Goal: Task Accomplishment & Management: Use online tool/utility

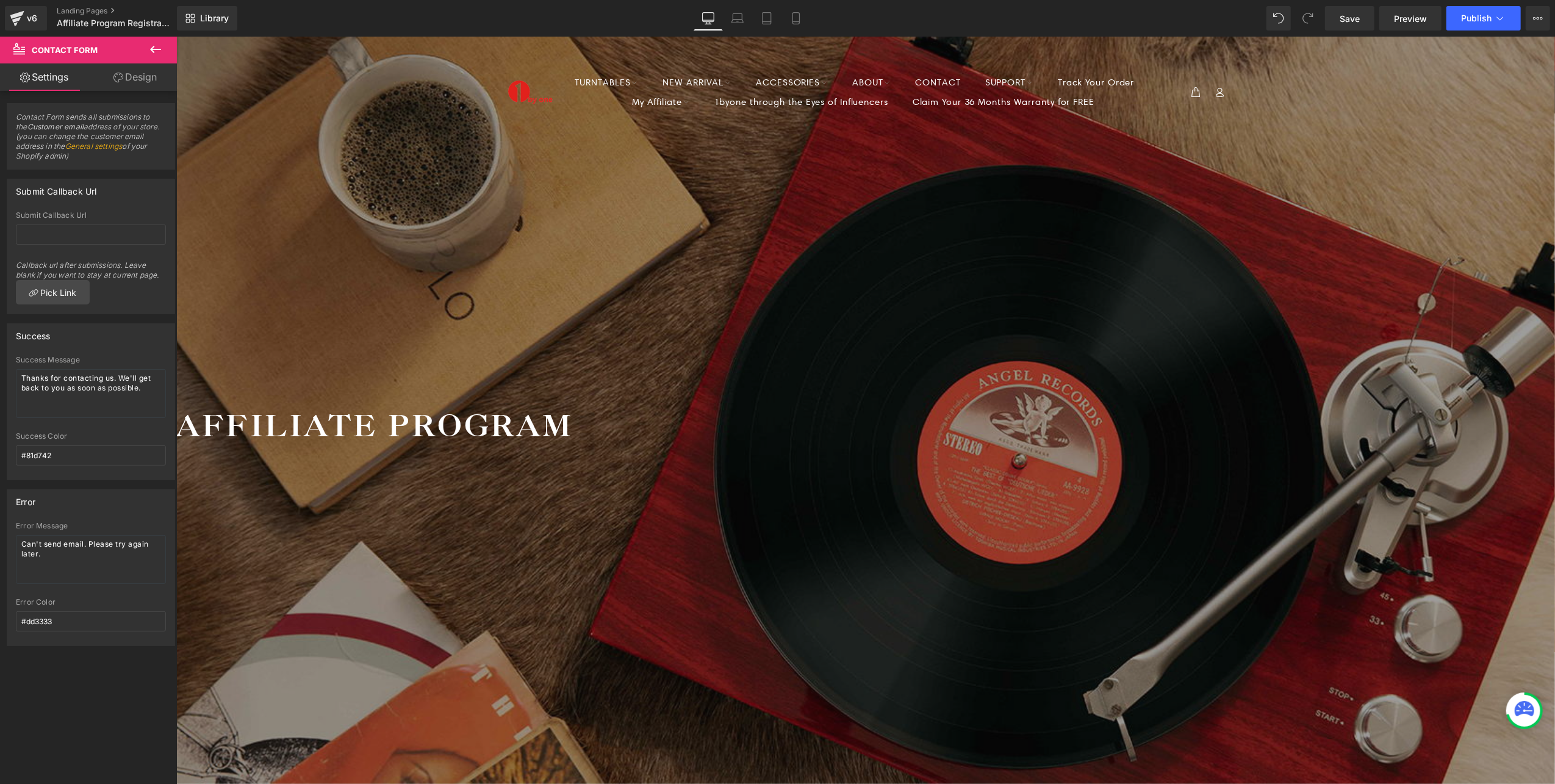
click at [176, 36] on span "Contact Form" at bounding box center [176, 36] width 0 height 0
drag, startPoint x: 12, startPoint y: 188, endPoint x: 108, endPoint y: 205, distance: 97.5
click at [108, 201] on div "Submit Callback Url" at bounding box center [91, 191] width 167 height 23
click at [105, 217] on div "Submit Callback Url" at bounding box center [91, 214] width 150 height 8
click at [103, 25] on span "Affiliate Program Registration" at bounding box center [114, 23] width 115 height 10
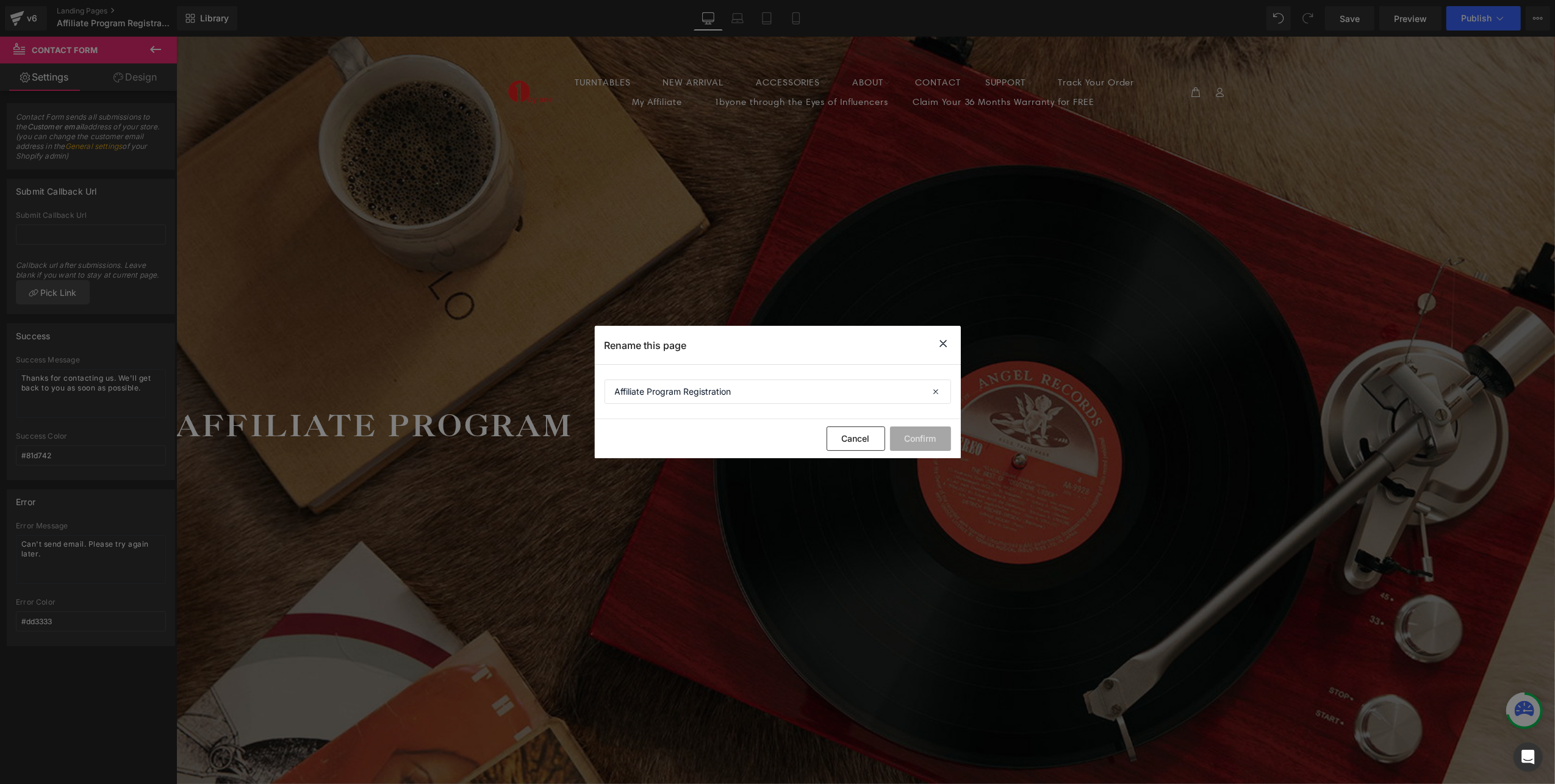
click at [947, 339] on icon at bounding box center [944, 343] width 15 height 15
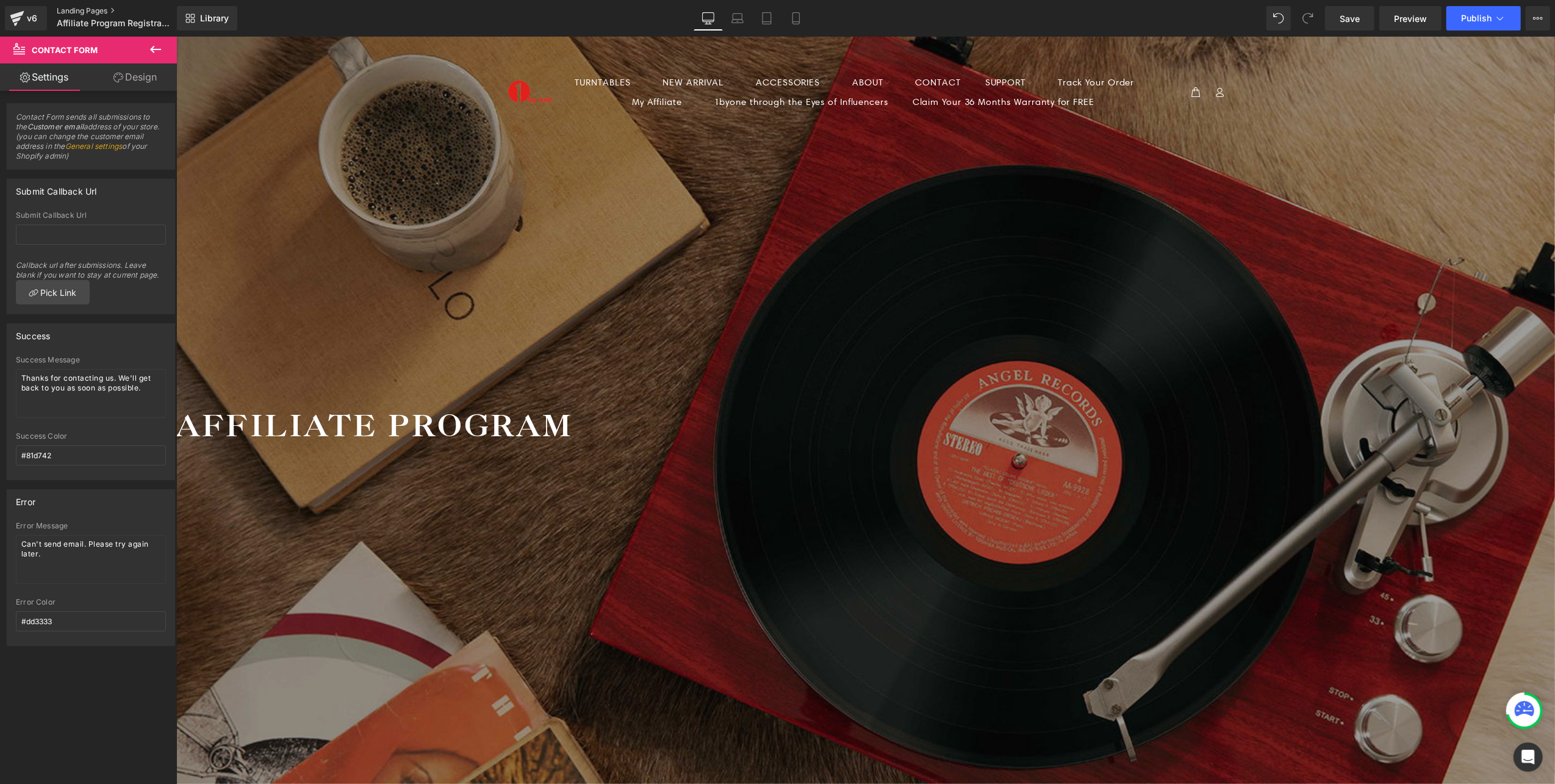
click at [107, 7] on link "Landing Pages" at bounding box center [126, 10] width 139 height 10
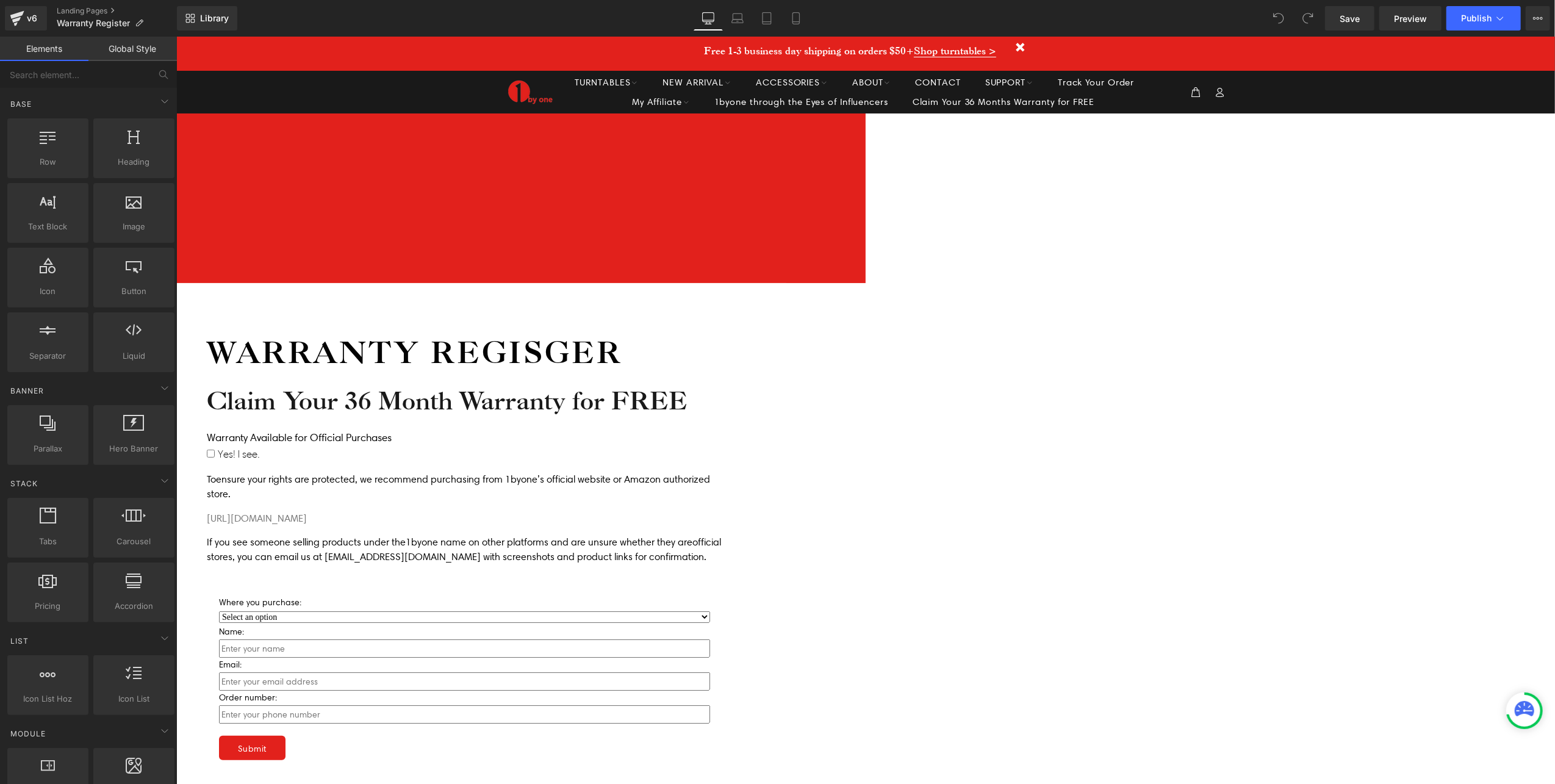
click at [176, 36] on span "Dropdown" at bounding box center [176, 36] width 0 height 0
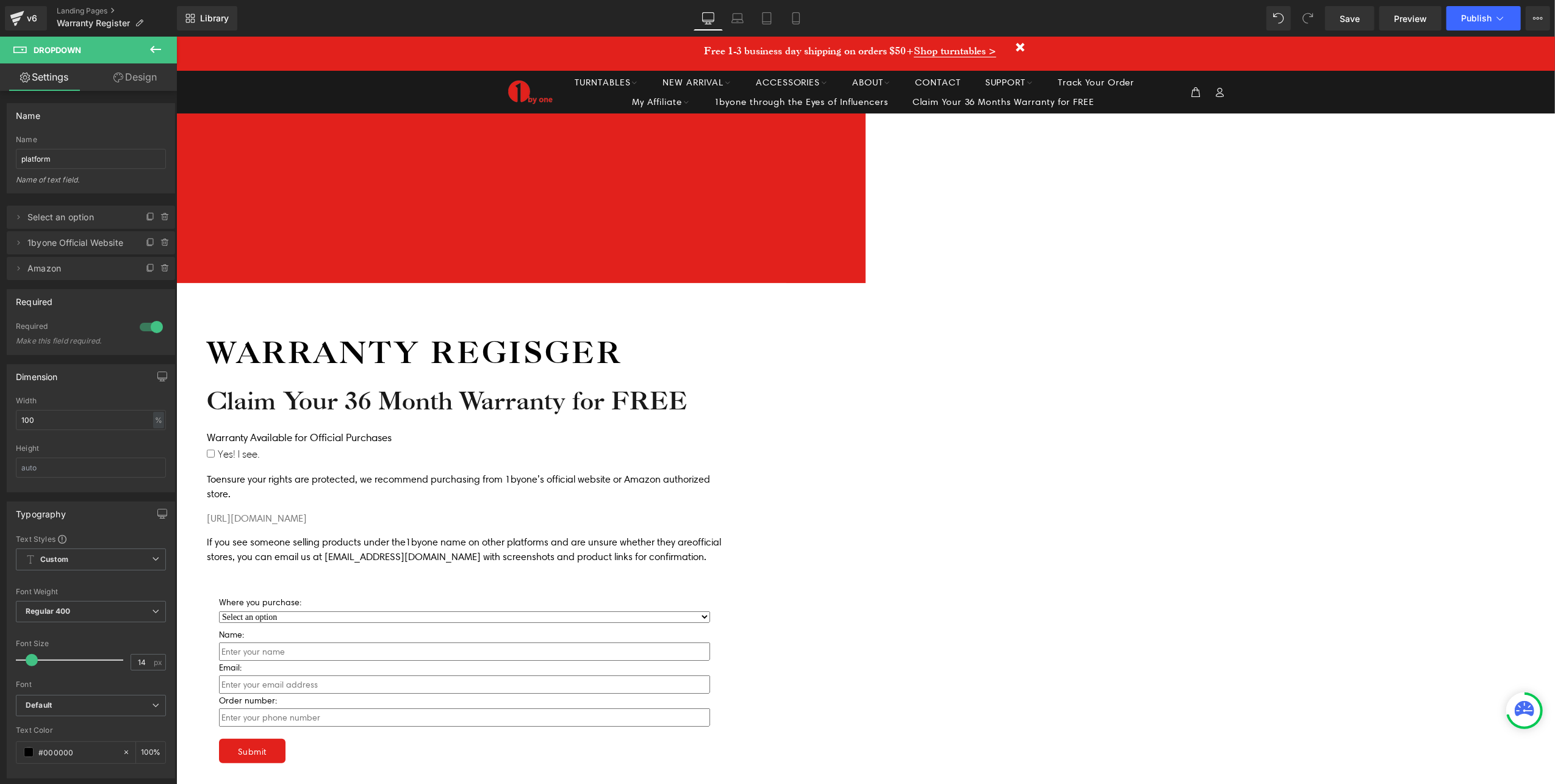
click at [176, 36] on span "Contact Form" at bounding box center [176, 36] width 0 height 0
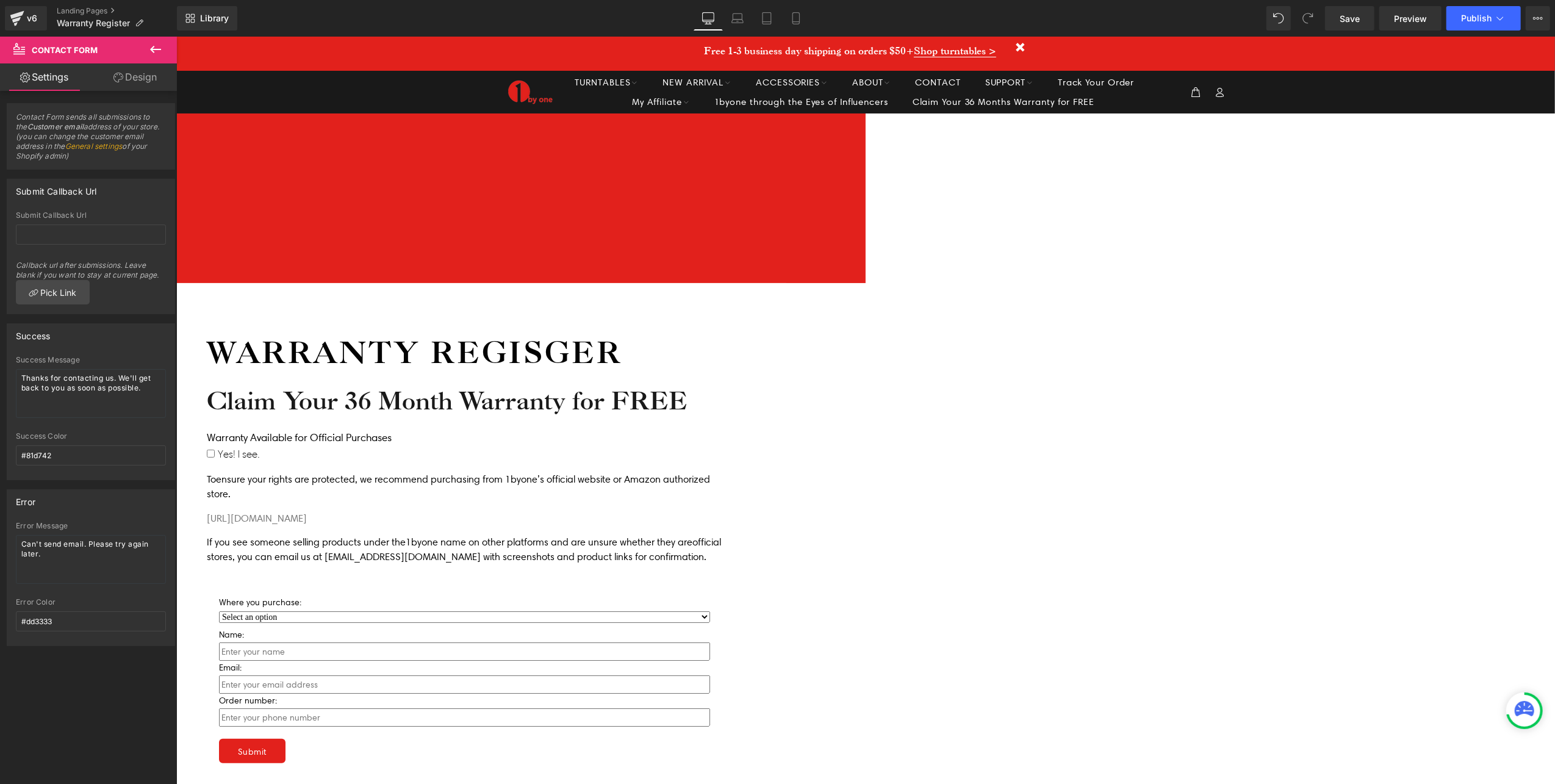
click at [176, 36] on span "Text Block" at bounding box center [176, 36] width 0 height 0
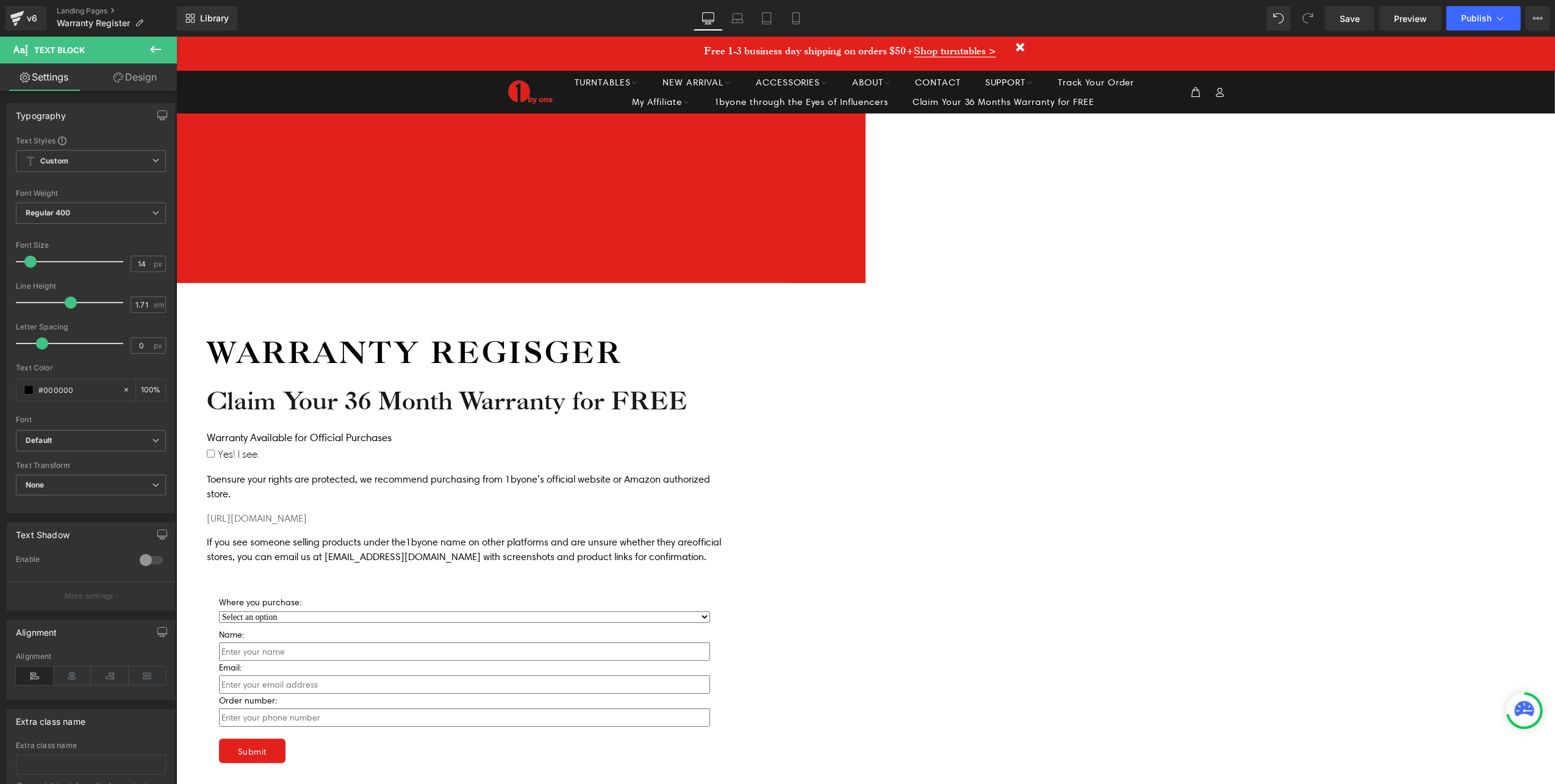
click at [176, 36] on span "Dropdown" at bounding box center [176, 36] width 0 height 0
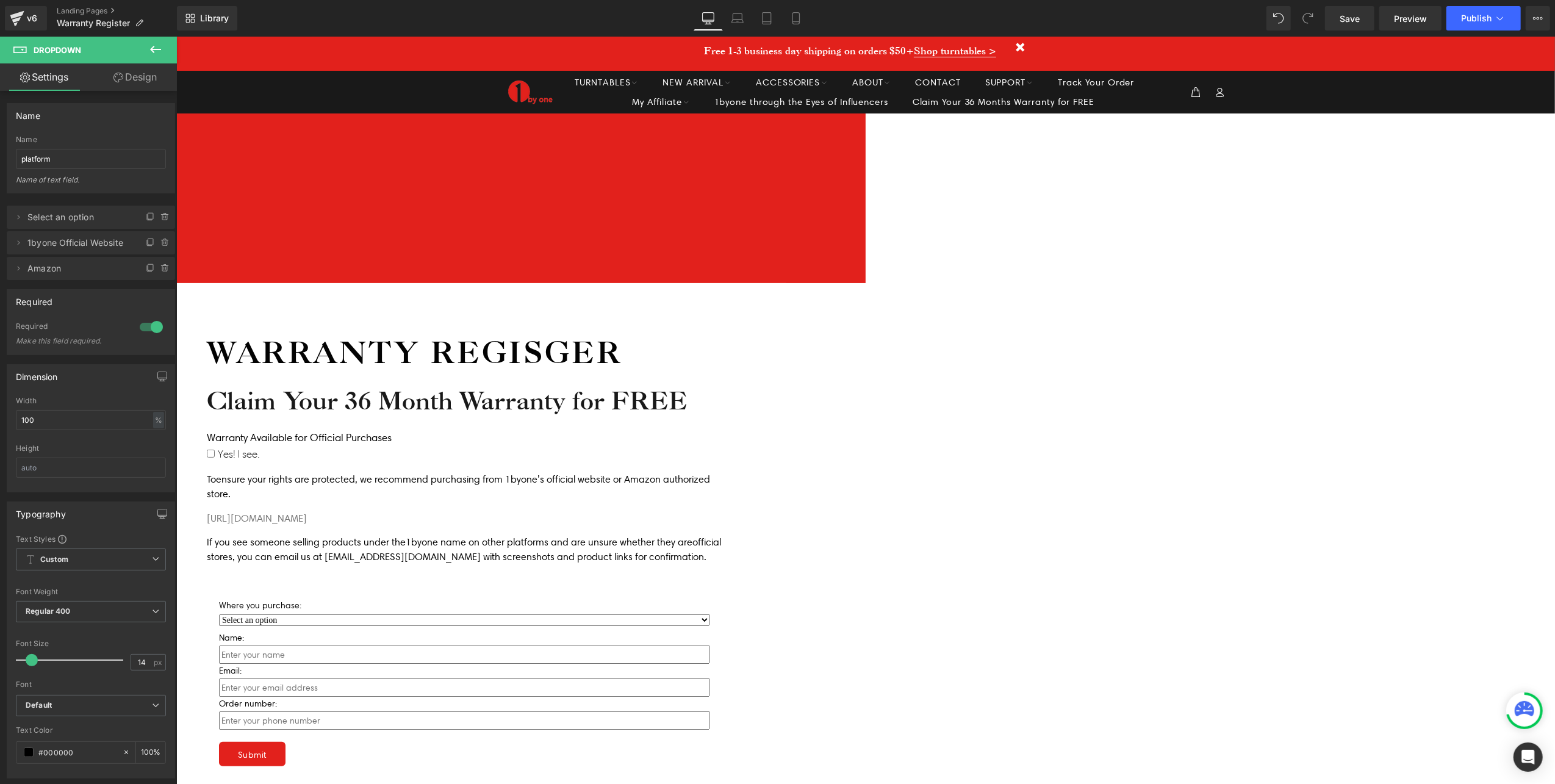
click at [176, 36] on span "Contact Form" at bounding box center [176, 36] width 0 height 0
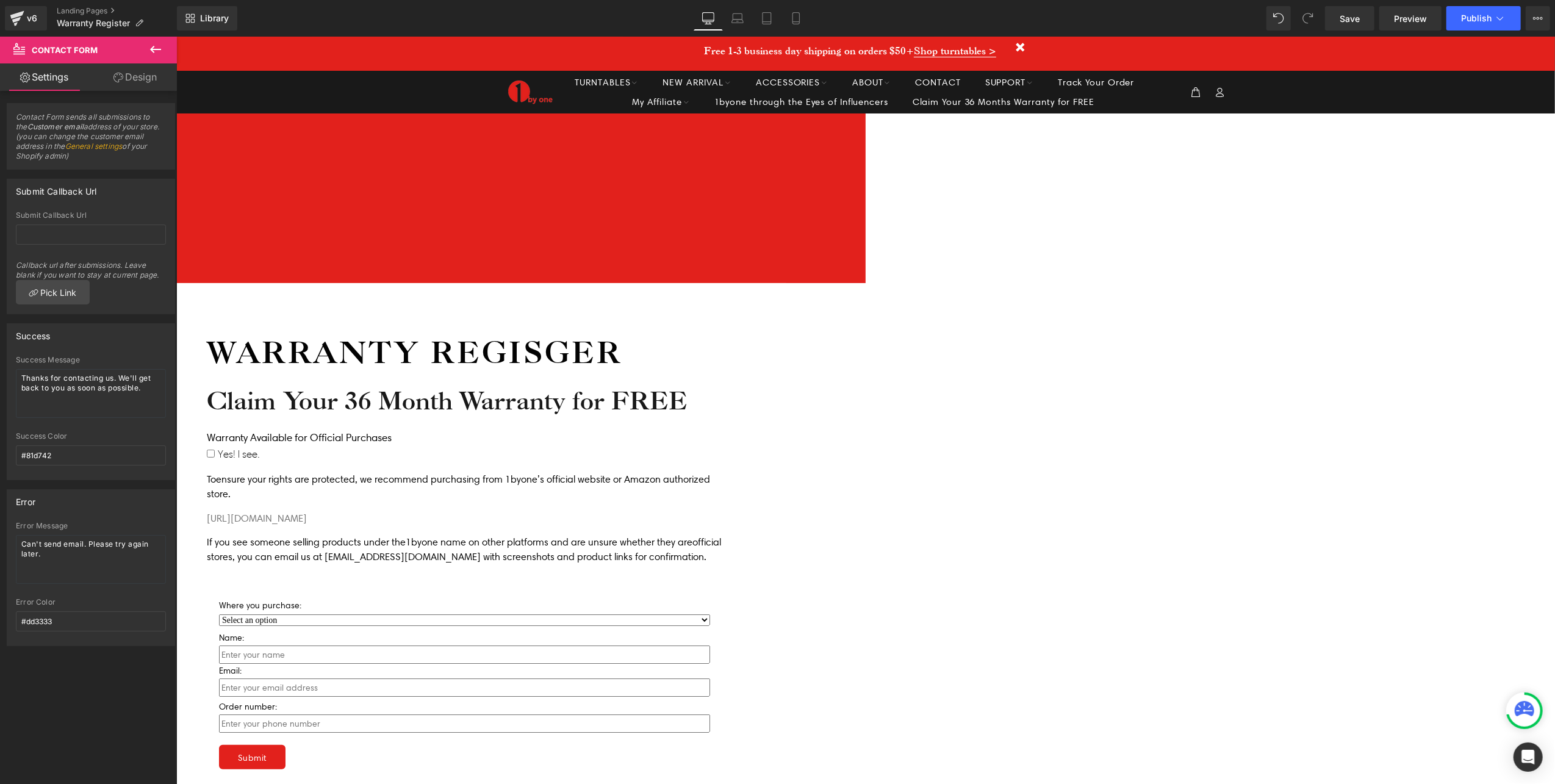
click at [176, 36] on span "Email Field" at bounding box center [176, 36] width 0 height 0
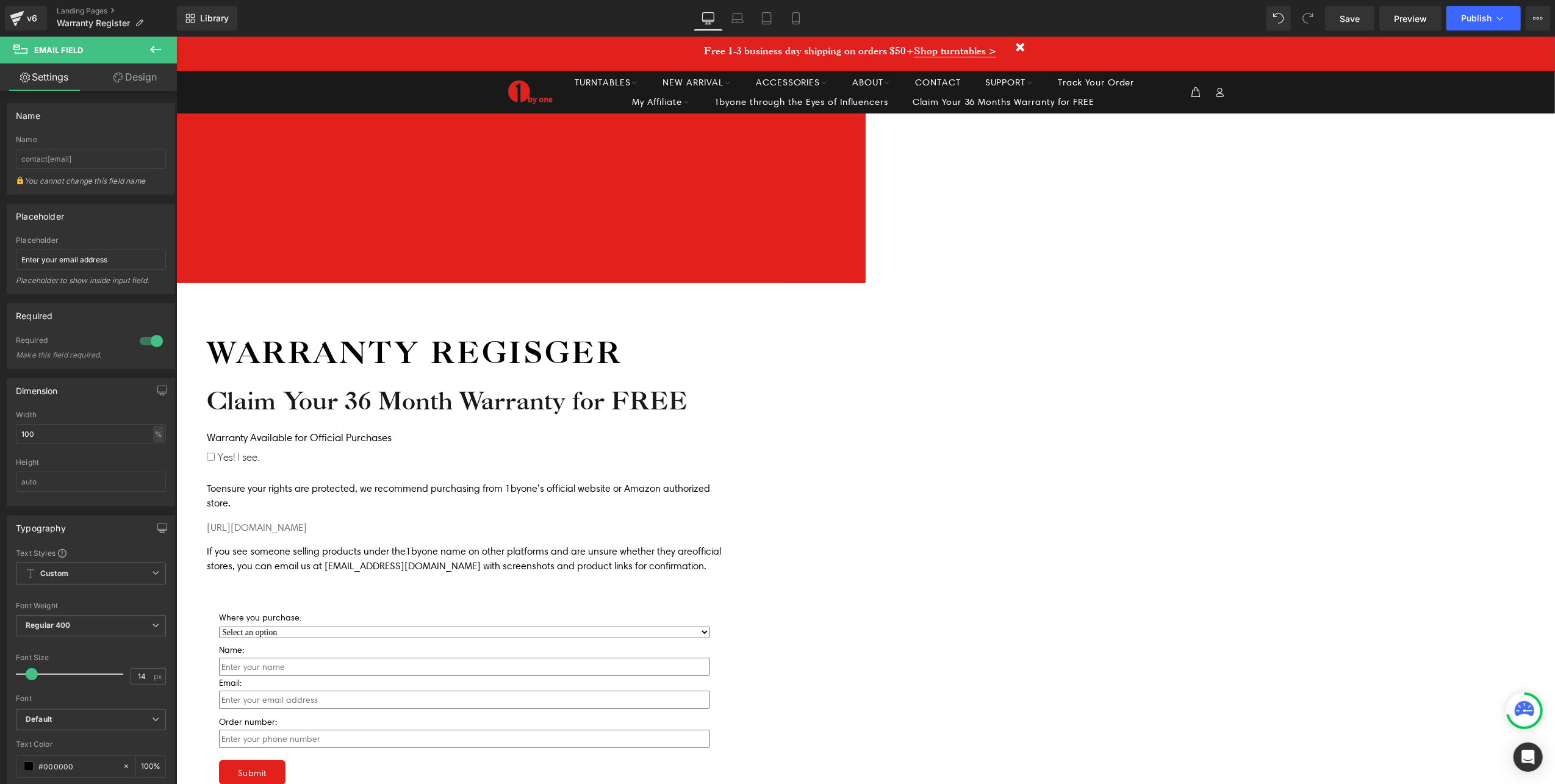
click at [176, 36] on span "Checkbox" at bounding box center [176, 36] width 0 height 0
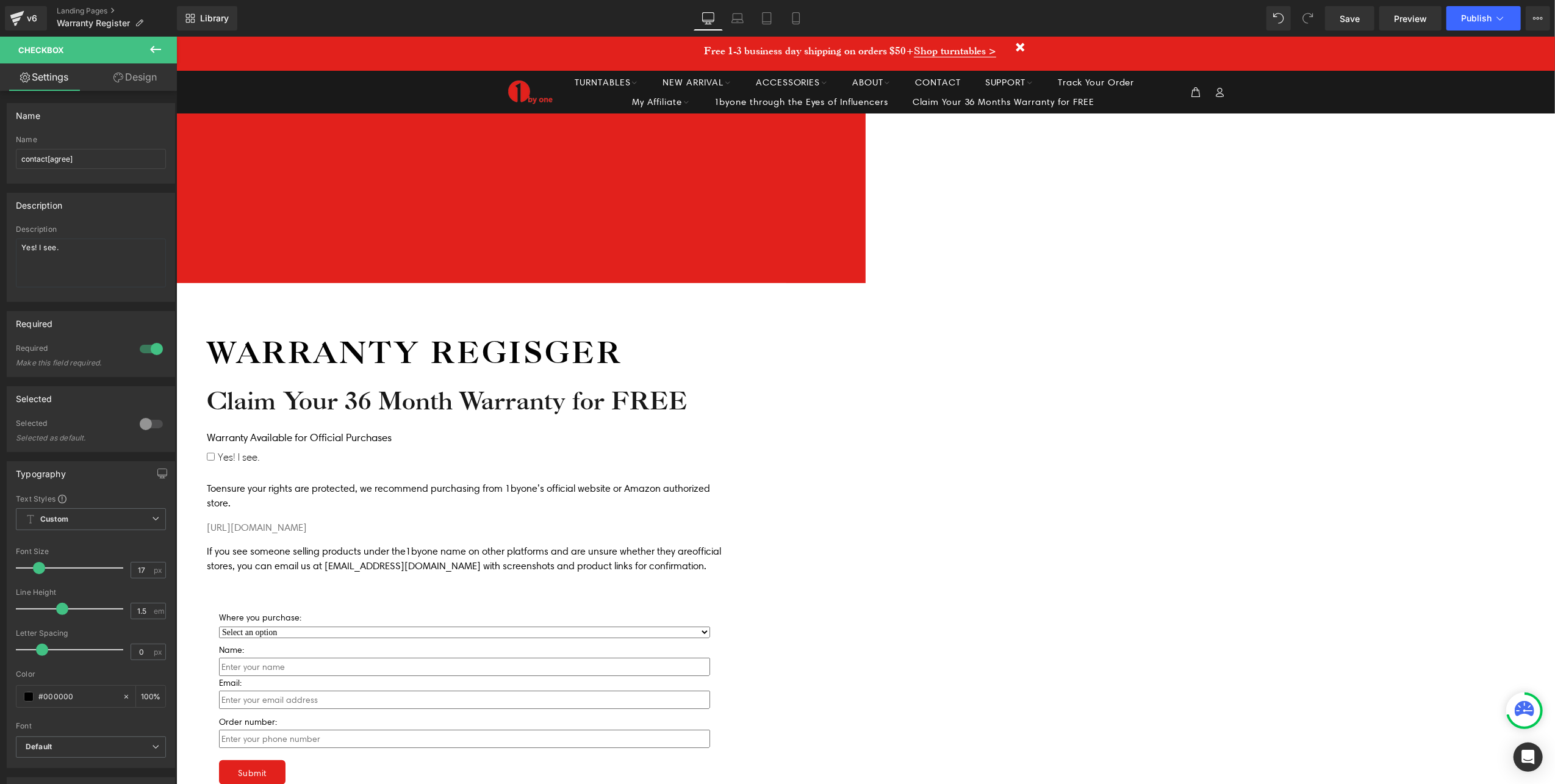
click at [176, 36] on span "Contact Form" at bounding box center [176, 36] width 0 height 0
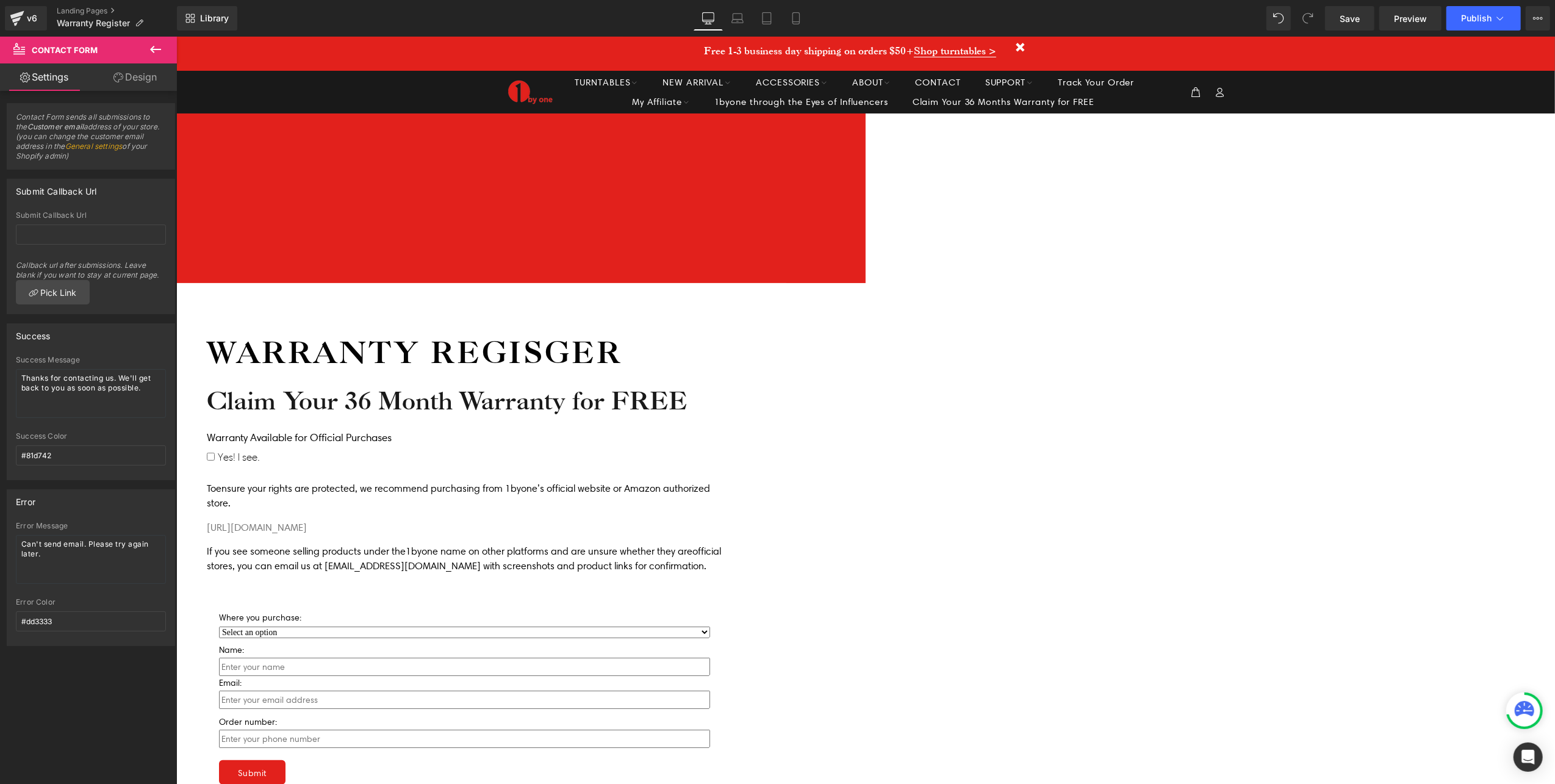
click at [176, 36] on icon at bounding box center [176, 36] width 0 height 0
click at [176, 36] on span "Contact Form" at bounding box center [176, 36] width 0 height 0
click at [710, 657] on div at bounding box center [463, 657] width 491 height 0
click at [0, 0] on link at bounding box center [0, 0] width 0 height 0
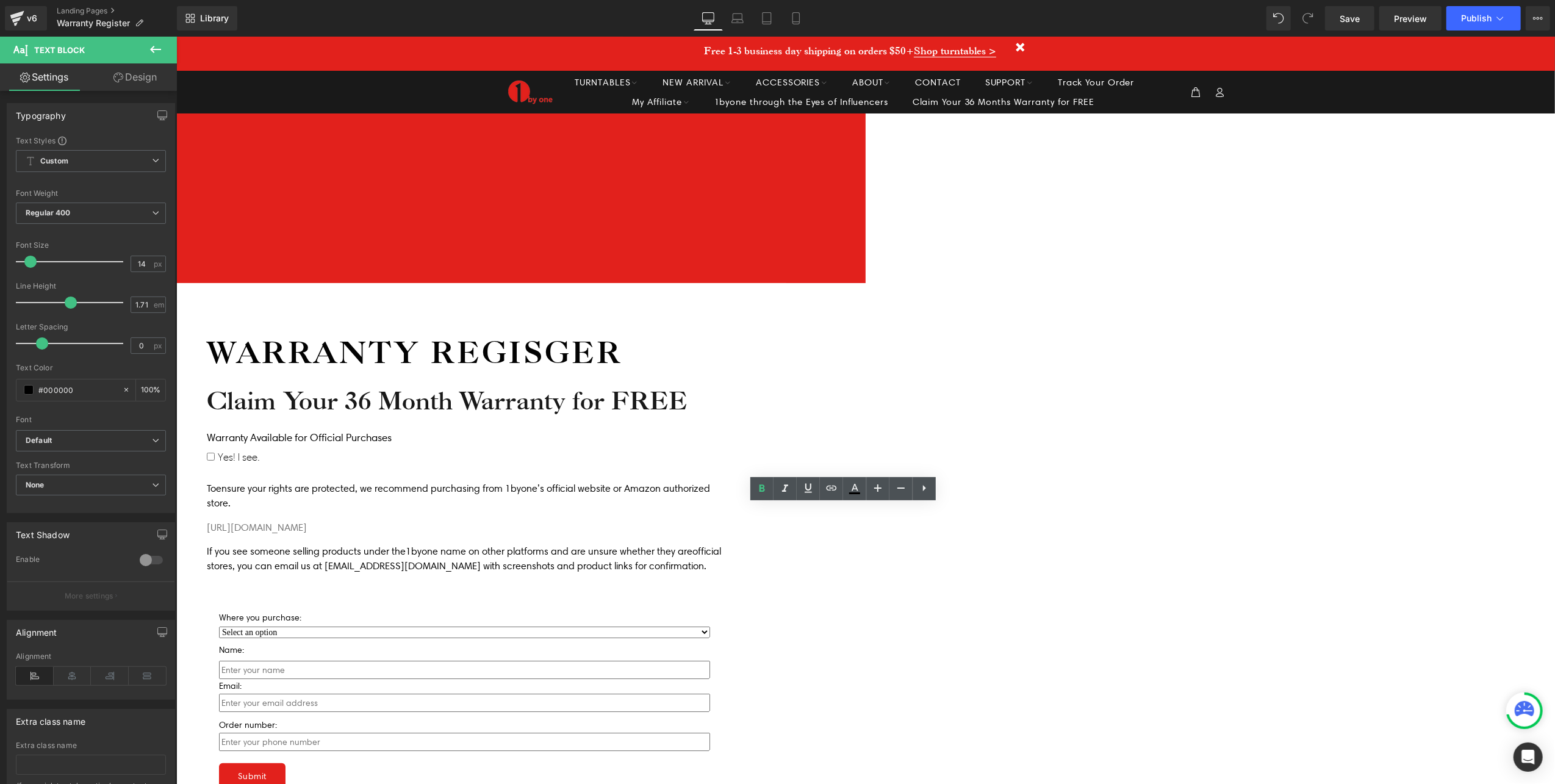
click at [647, 625] on select "Select an option 1byone Official Website Amazon" at bounding box center [463, 631] width 491 height 12
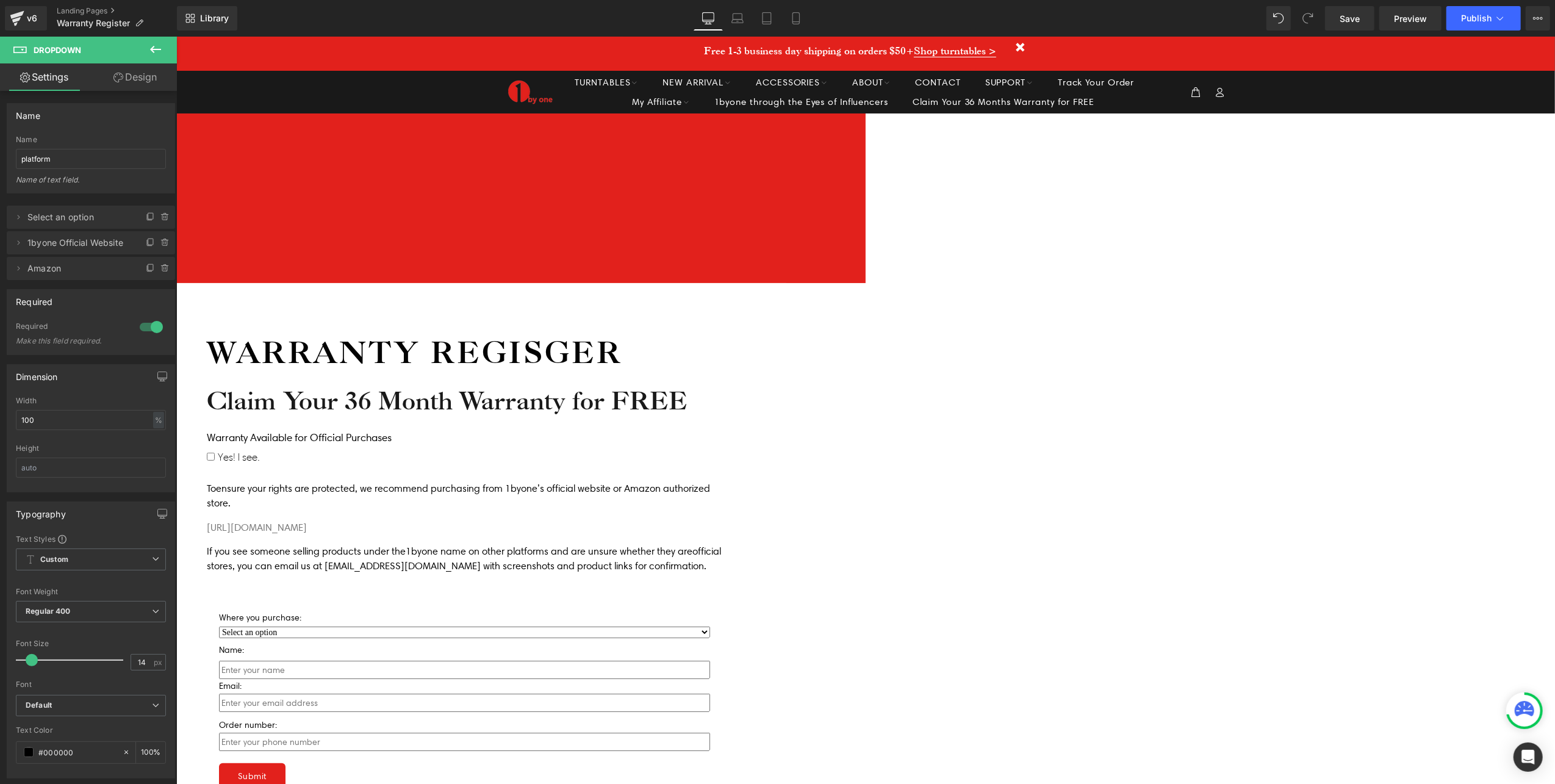
click at [395, 460] on div "Icon Free USA shipping on orders over $50 Text Block Icon List Icon 90-day mone…" at bounding box center [865, 538] width 1378 height 851
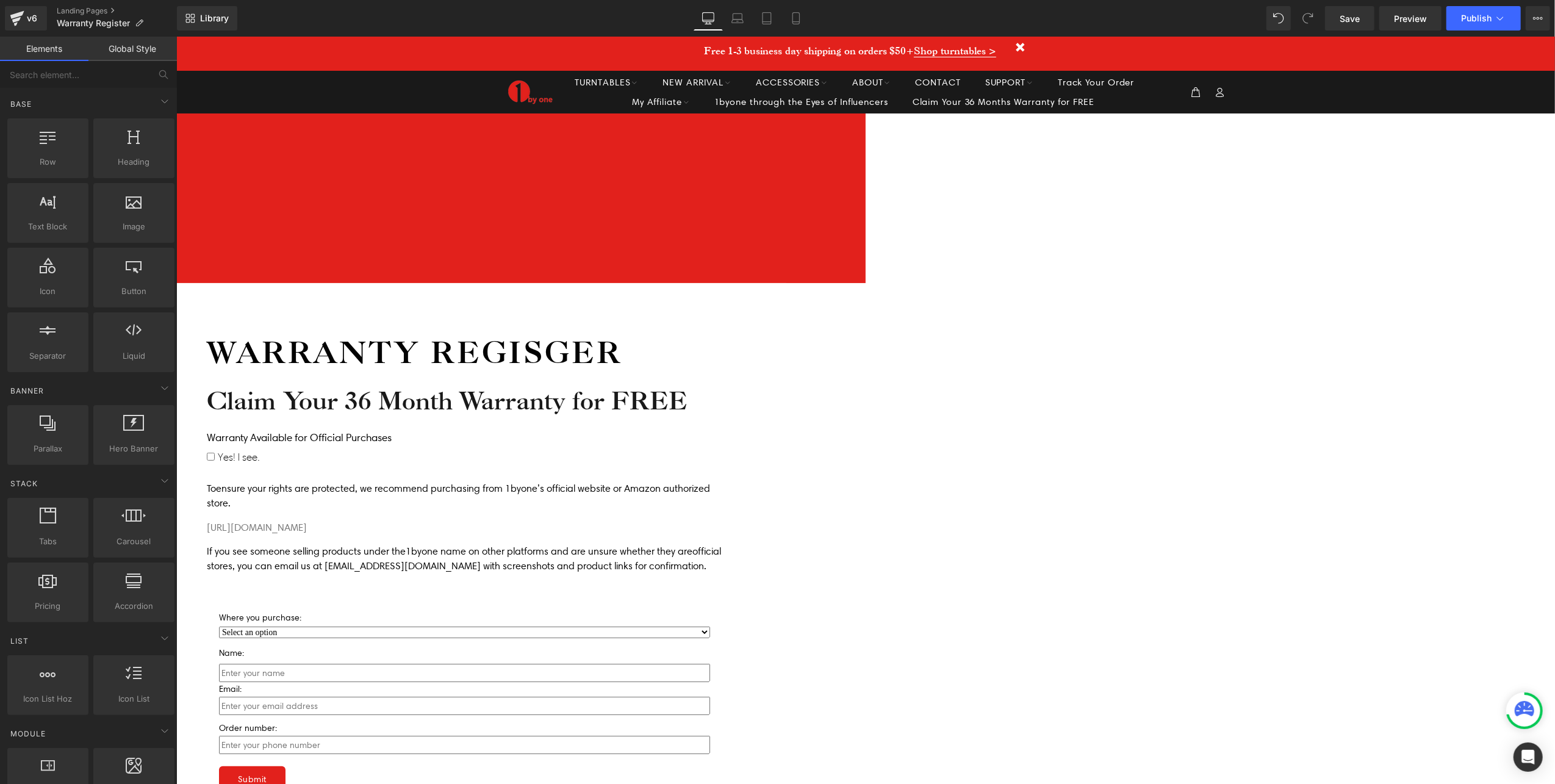
click at [176, 36] on span "Dropdown" at bounding box center [176, 36] width 0 height 0
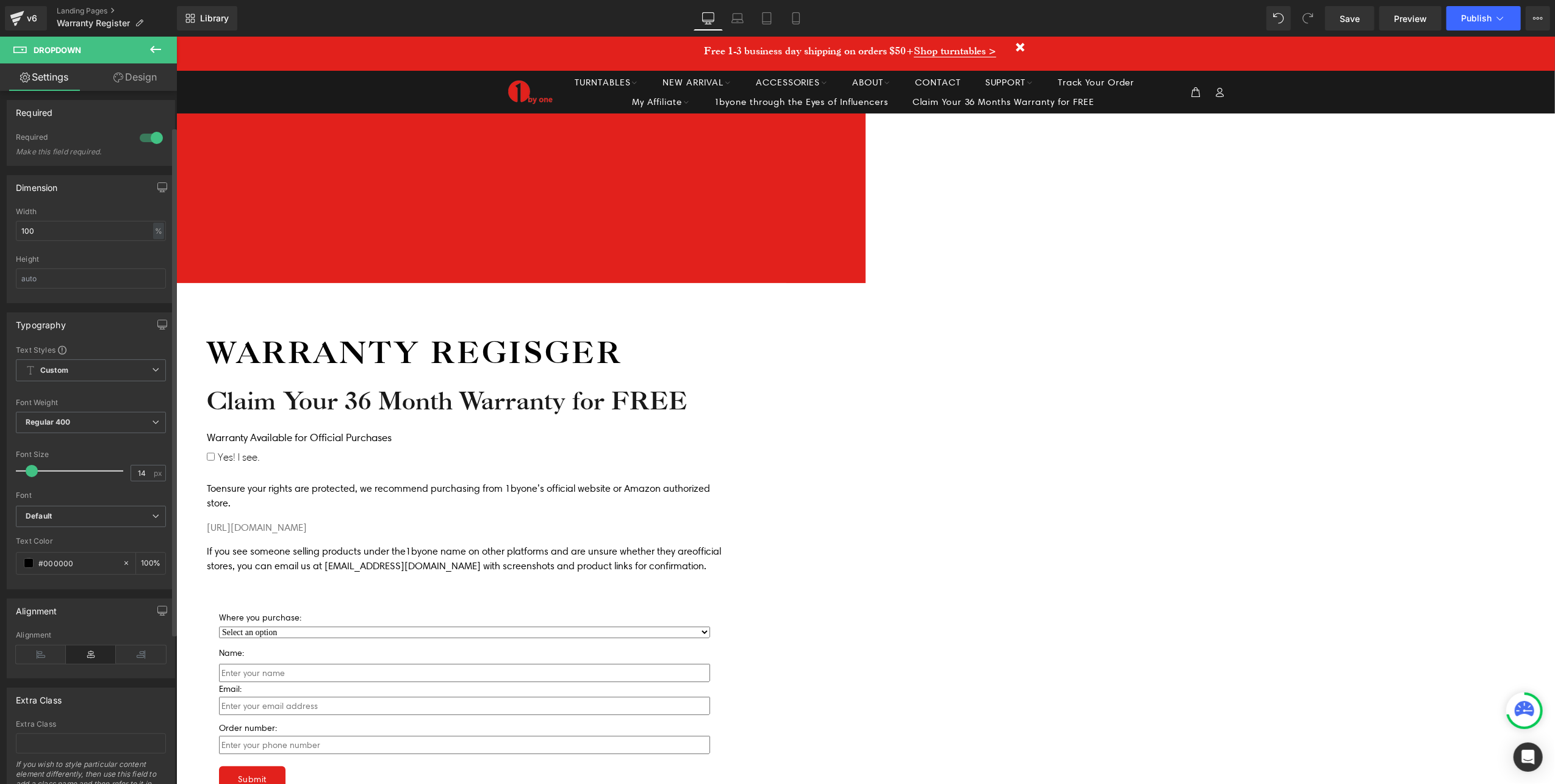
scroll to position [244, 0]
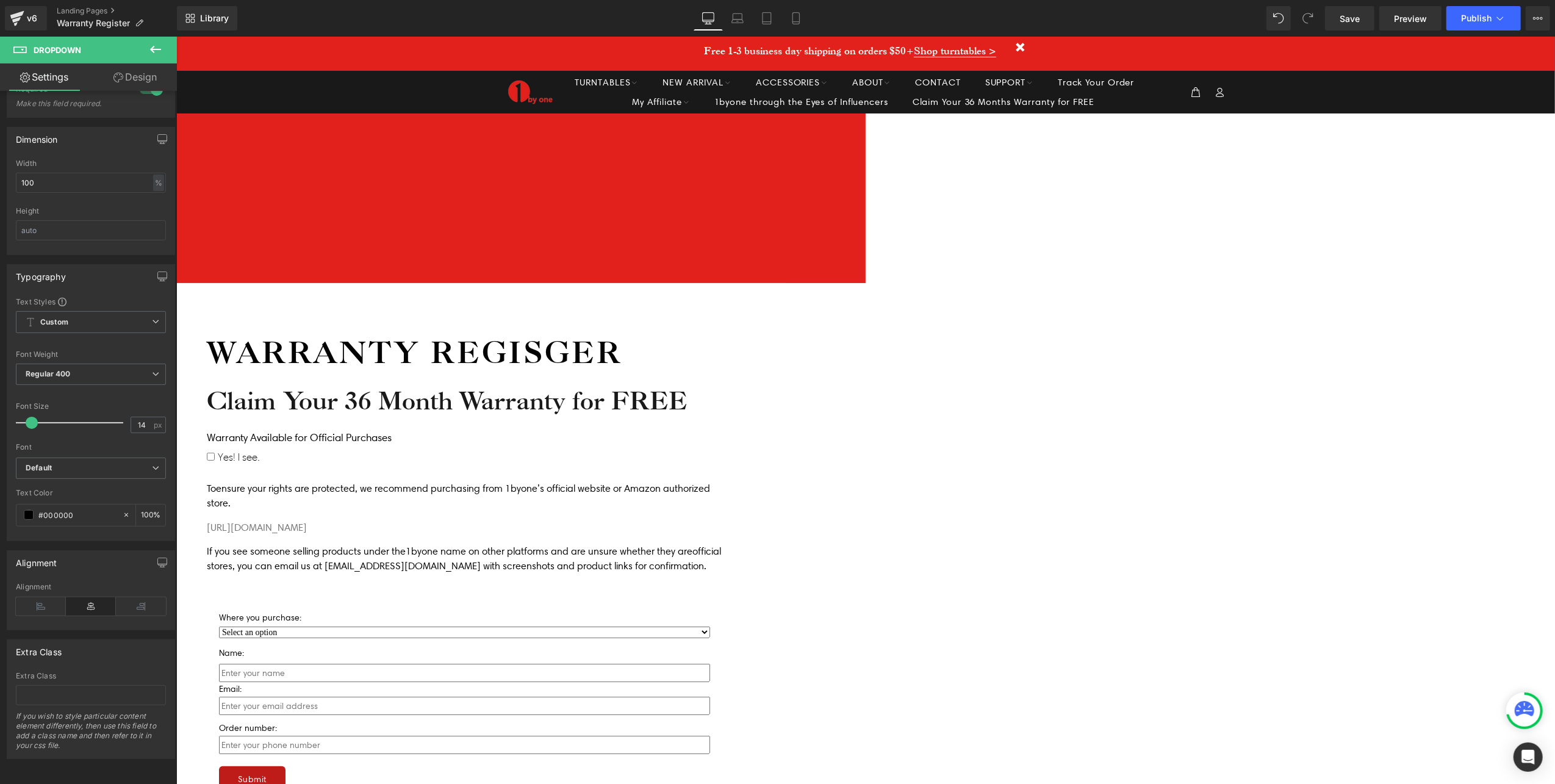
click at [285, 765] on button "Submit" at bounding box center [251, 777] width 66 height 25
click at [176, 36] on span "Submit Button" at bounding box center [176, 36] width 0 height 0
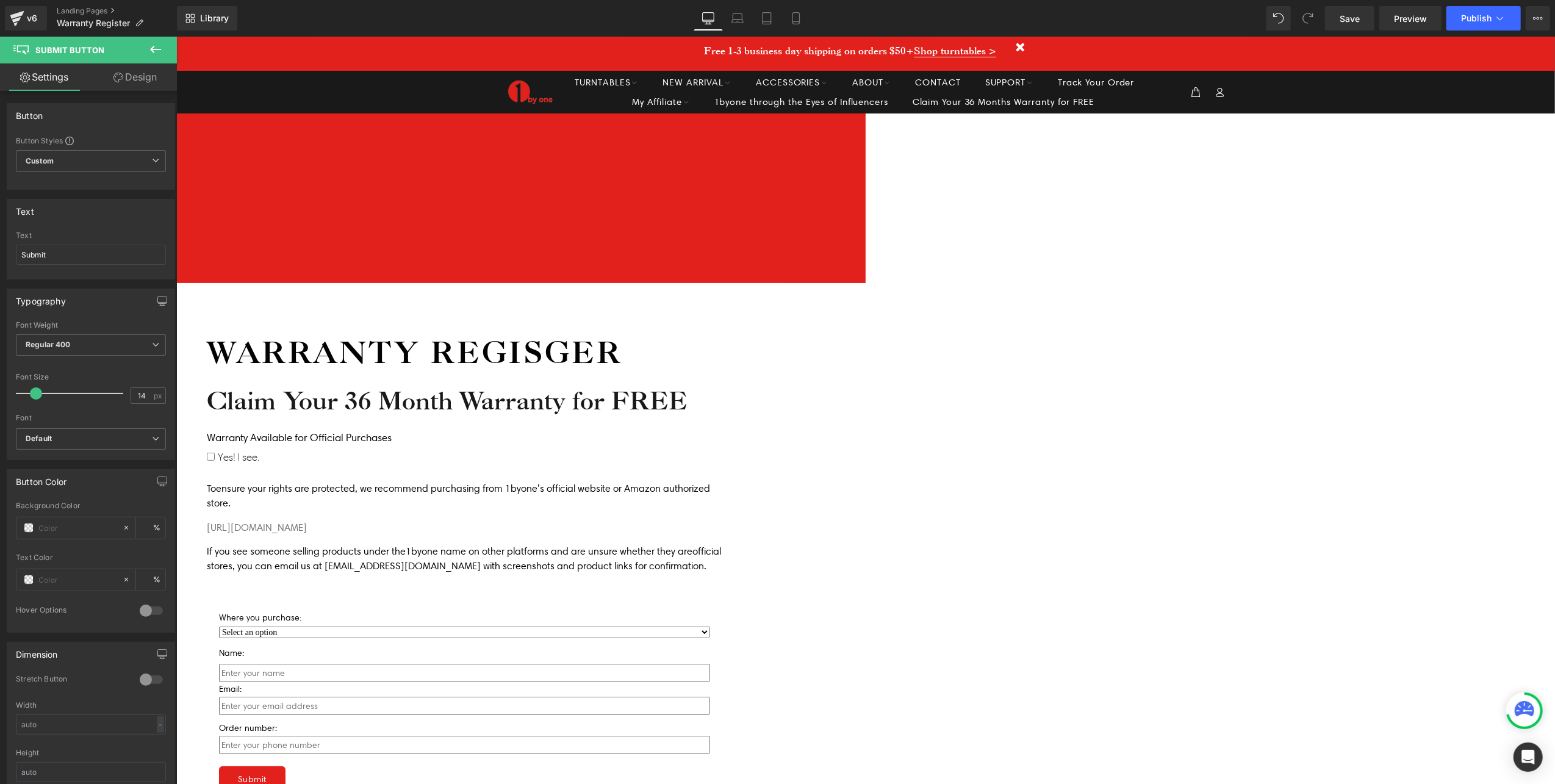
click at [443, 519] on div "Icon Free USA shipping on orders over $50 Text Block Icon List Icon 90-day mone…" at bounding box center [865, 547] width 1378 height 868
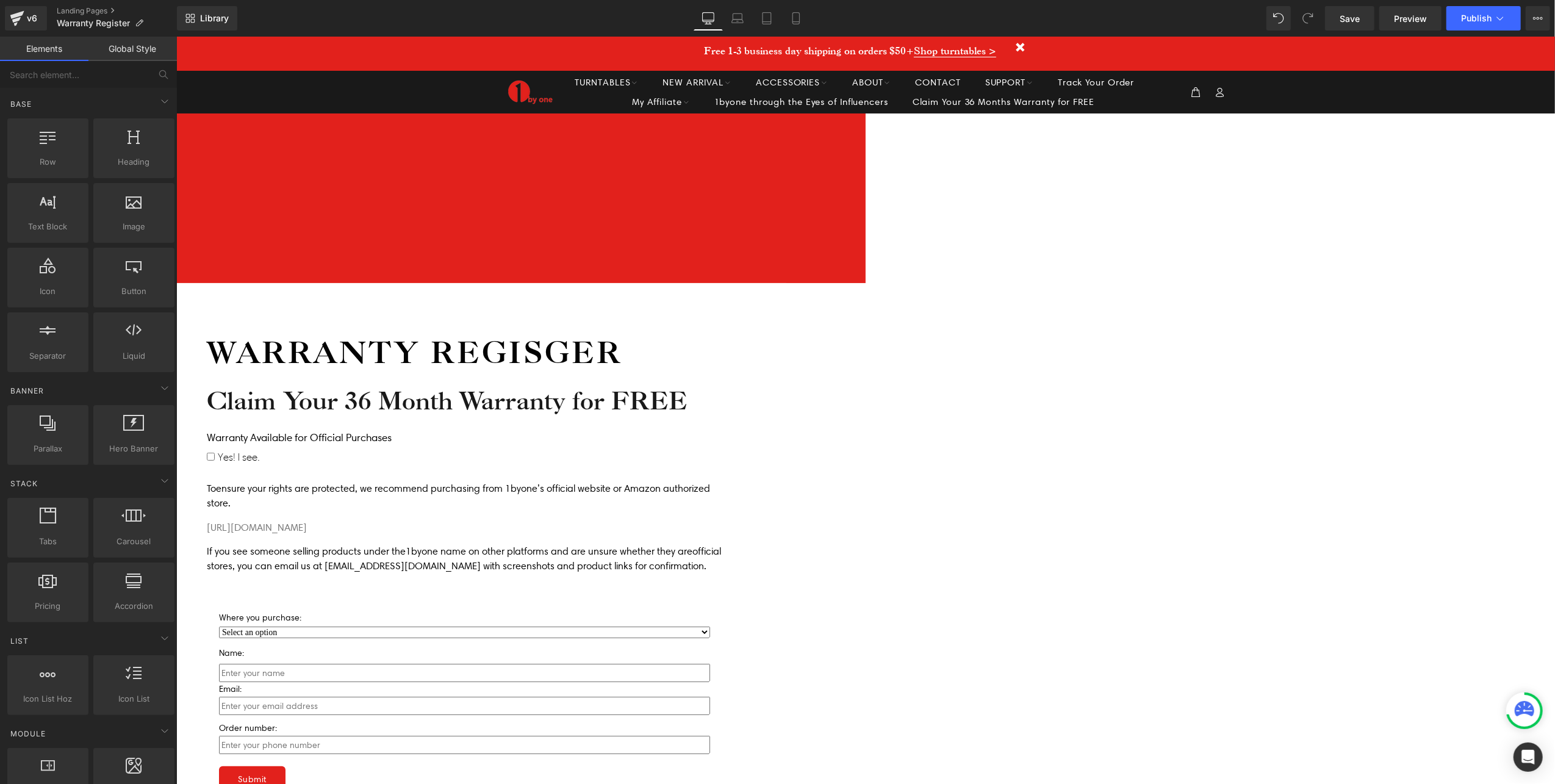
click at [176, 36] on span "Contact Form" at bounding box center [176, 36] width 0 height 0
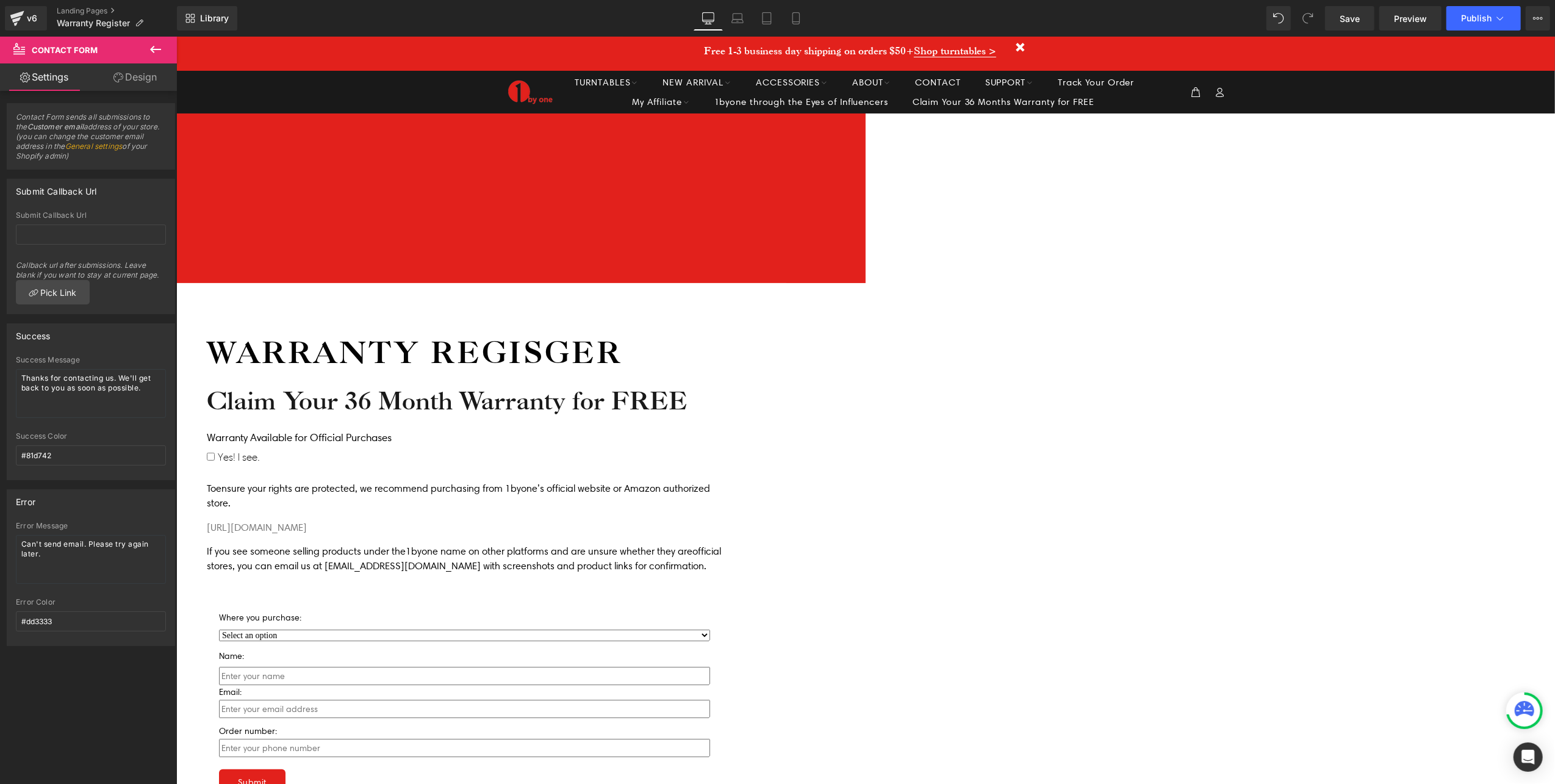
click at [654, 610] on p "Where you purchase:" at bounding box center [463, 617] width 491 height 15
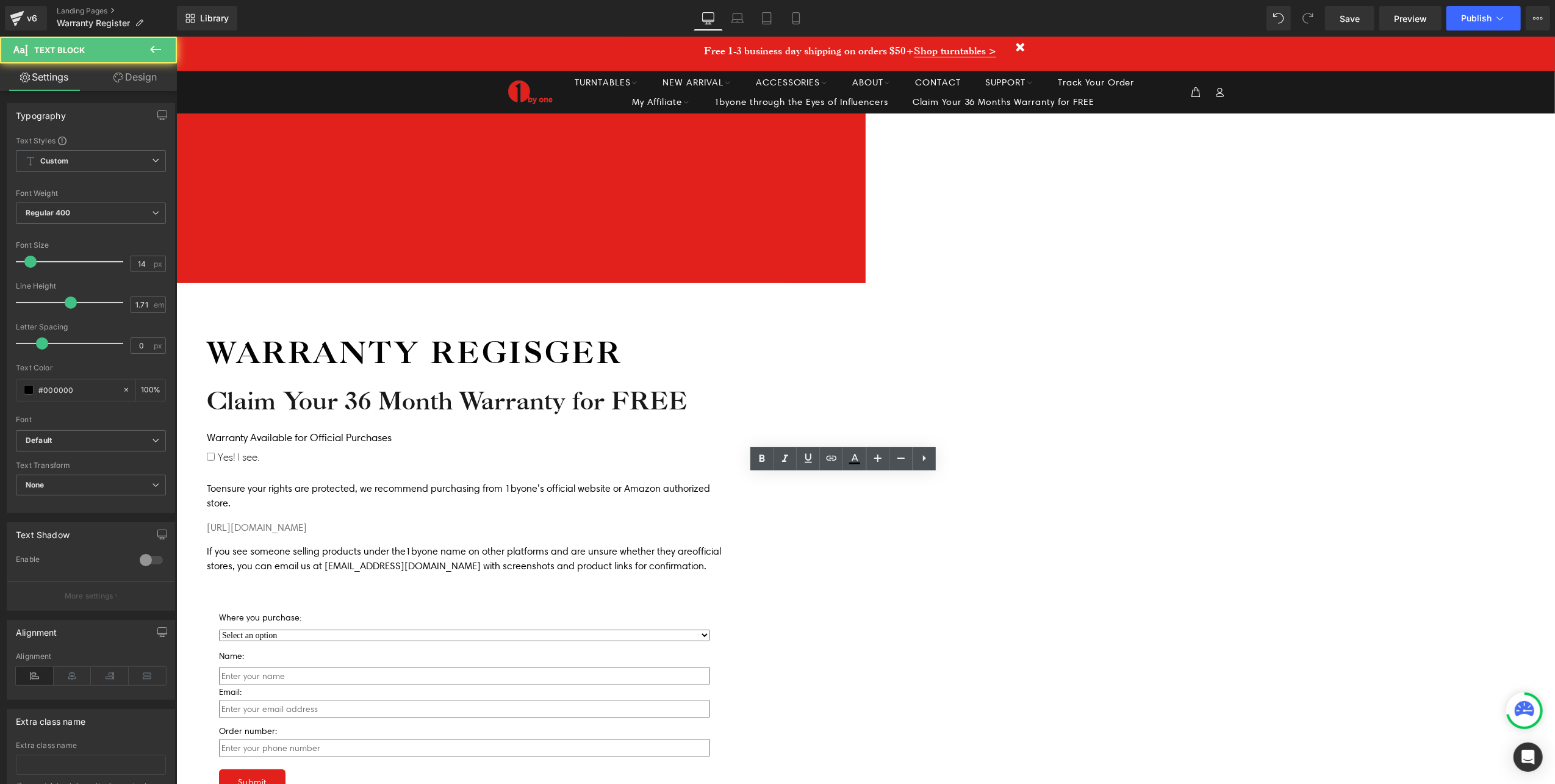
click at [667, 646] on div at bounding box center [463, 647] width 491 height 3
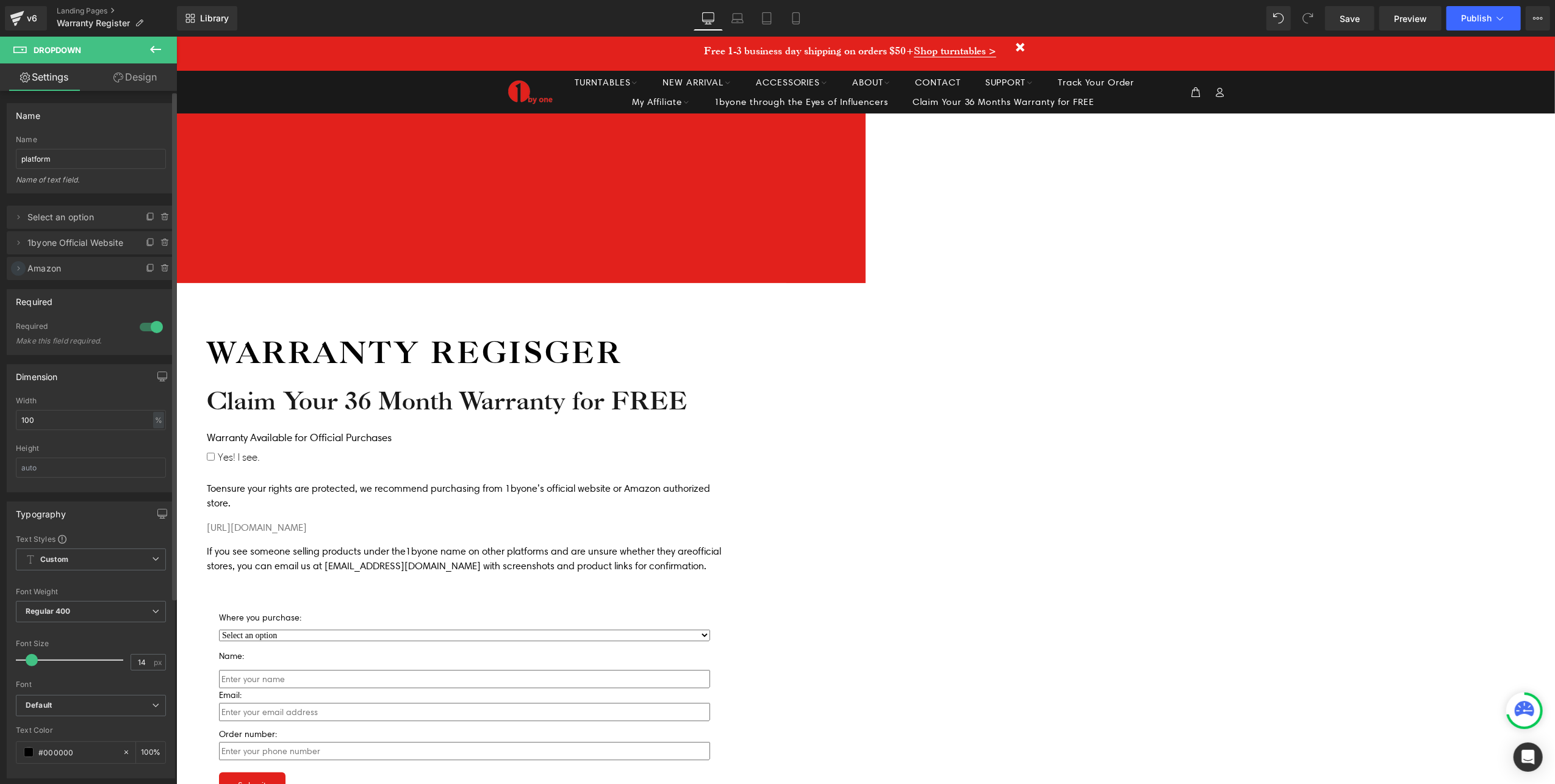
click at [22, 272] on icon at bounding box center [18, 268] width 10 height 10
click at [19, 244] on icon at bounding box center [18, 242] width 10 height 10
click at [16, 220] on icon at bounding box center [18, 217] width 10 height 10
click at [66, 579] on input "value2" at bounding box center [90, 578] width 151 height 20
drag, startPoint x: 117, startPoint y: 409, endPoint x: 103, endPoint y: 405, distance: 14.6
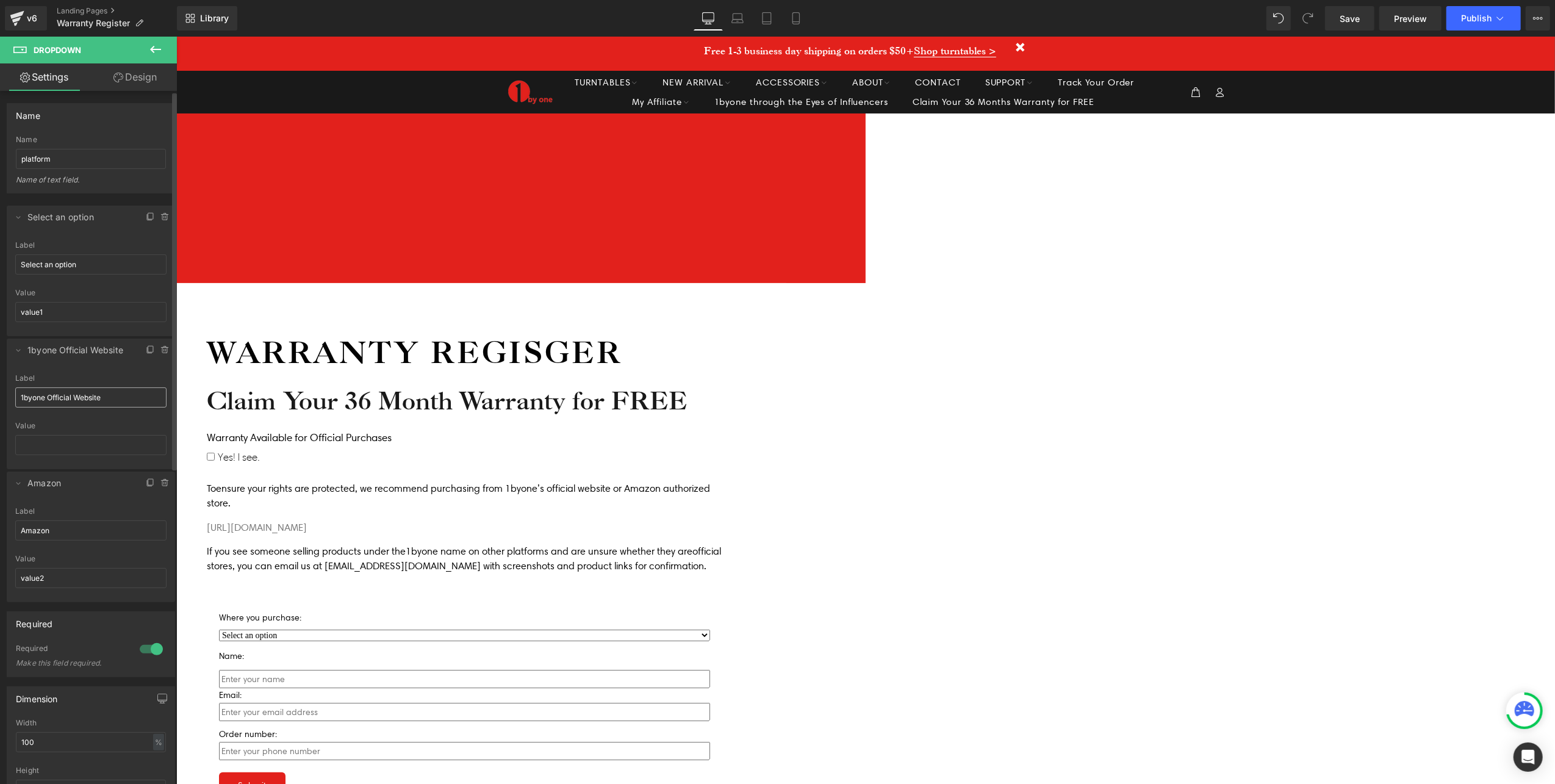
click at [103, 406] on div "Label 1byone Official Website" at bounding box center [90, 398] width 151 height 48
drag, startPoint x: 112, startPoint y: 401, endPoint x: 5, endPoint y: 400, distance: 107.0
click at [5, 400] on div "Delete Cancel Select an option Select an option Label Select an option value1 V…" at bounding box center [91, 398] width 182 height 409
click at [57, 440] on input "text" at bounding box center [90, 444] width 151 height 20
paste input "1byone Official Website"
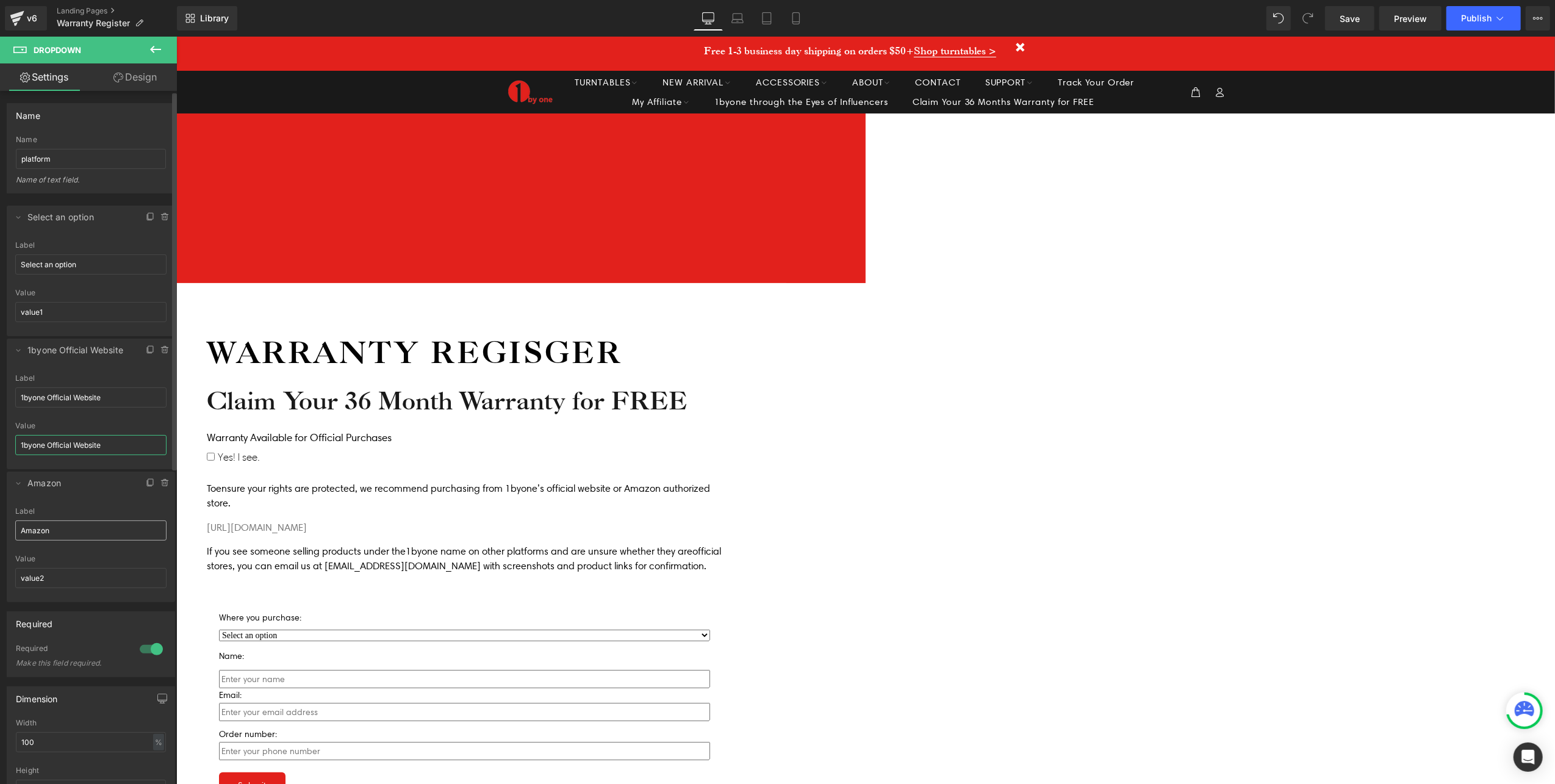
type input "1byone Official Website"
drag, startPoint x: 64, startPoint y: 535, endPoint x: 3, endPoint y: 532, distance: 61.1
click at [3, 532] on div "value1 => Select an option 1byone Official Website => 1byone Official Website v…" at bounding box center [91, 398] width 182 height 409
drag, startPoint x: 50, startPoint y: 576, endPoint x: 79, endPoint y: 576, distance: 29.0
click at [0, 574] on html "Contact Form You are previewing how the will restyle your page. You can not edi…" at bounding box center [778, 392] width 1555 height 784
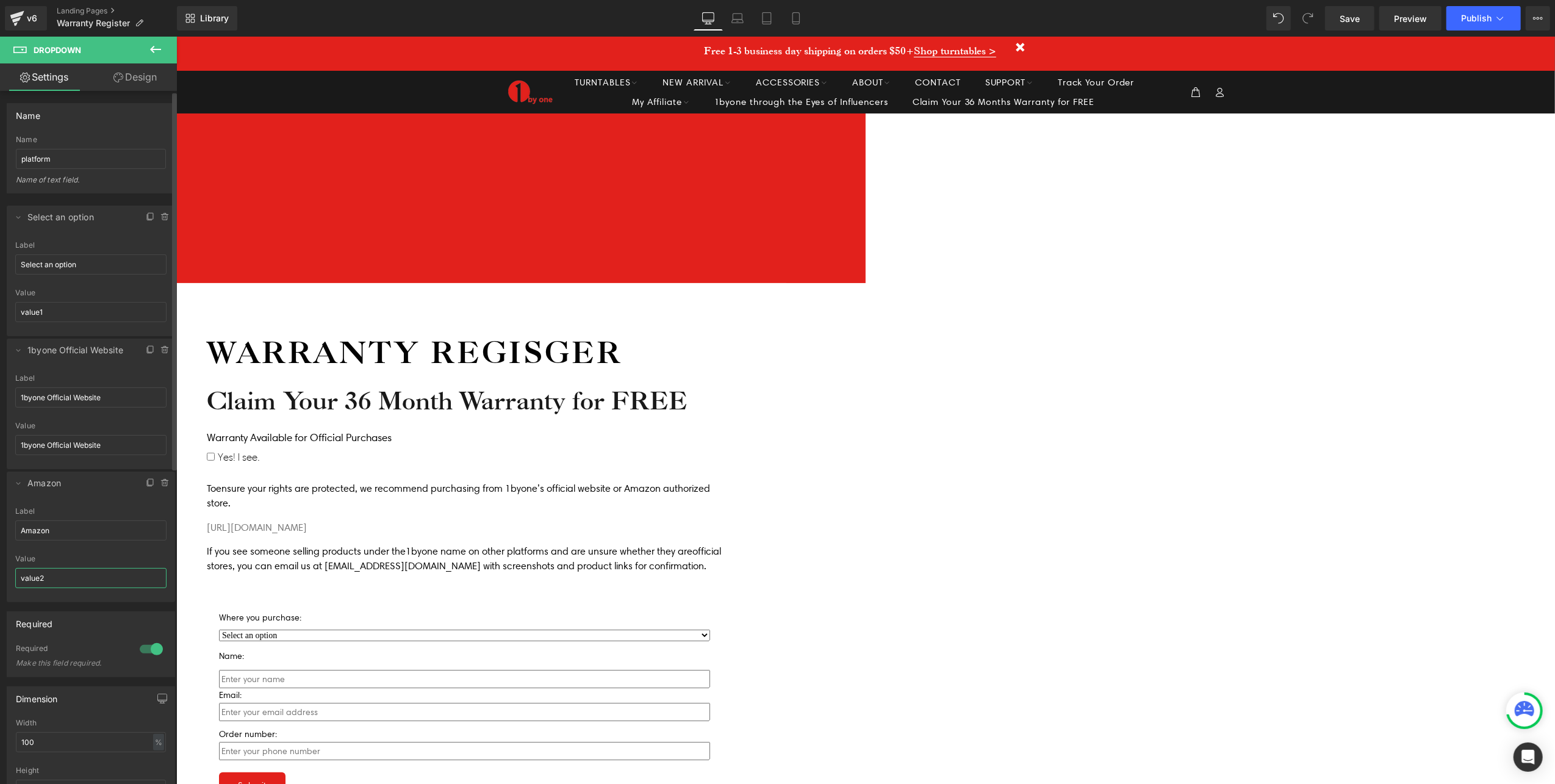
paste input "Amazon"
click at [90, 579] on input "Amazon" at bounding box center [90, 578] width 151 height 20
drag, startPoint x: 98, startPoint y: 576, endPoint x: 48, endPoint y: 583, distance: 50.5
click at [48, 583] on input "Amazon(Warranty)" at bounding box center [90, 578] width 151 height 20
type input "Amazon(Warranty)"
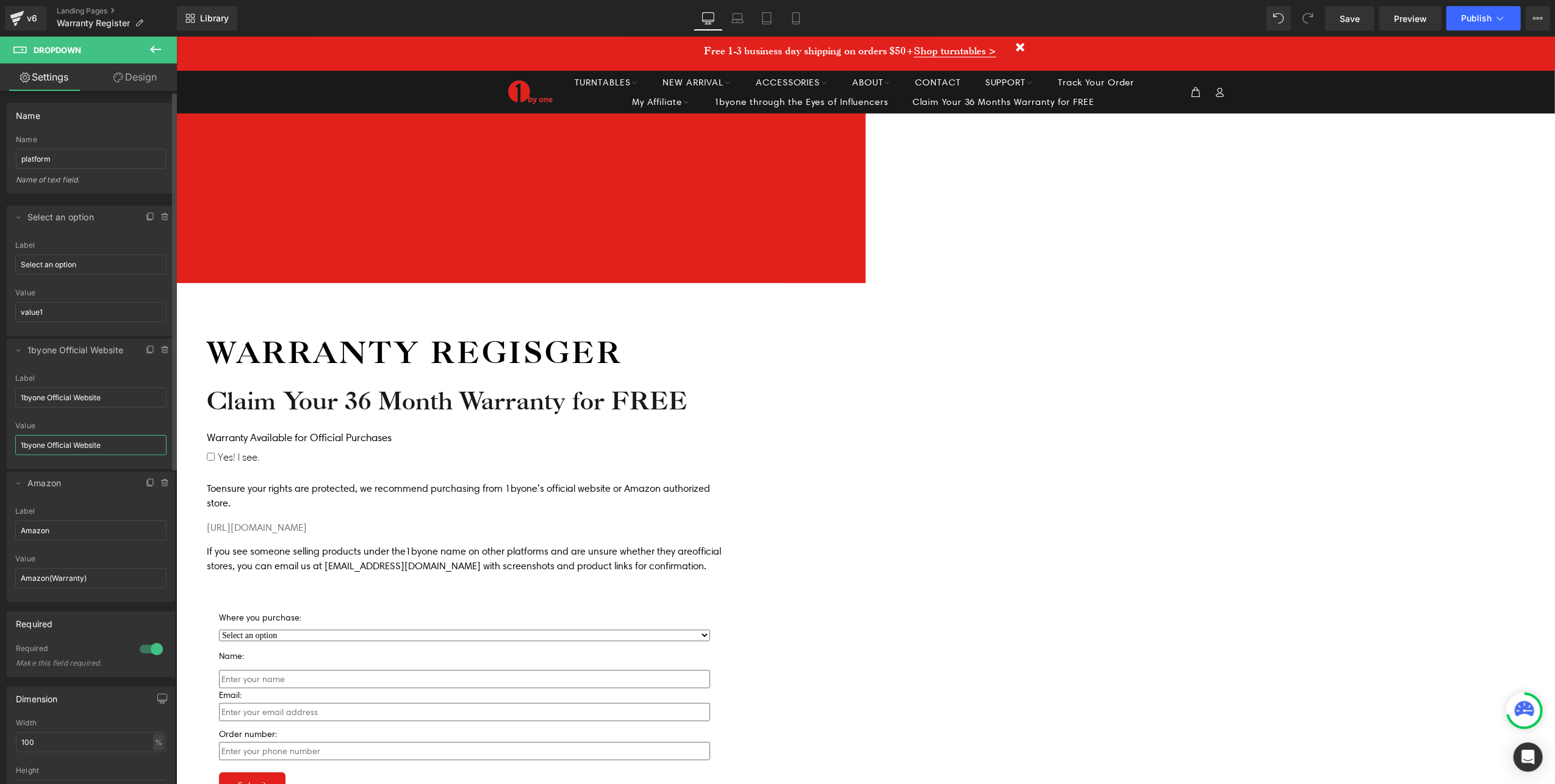
click at [130, 445] on input "1byone Official Website" at bounding box center [90, 444] width 151 height 20
paste input "(Warranty)"
type input "1byone Official Website(Warranty)"
click at [81, 310] on input "value1" at bounding box center [90, 311] width 151 height 20
paste input "(Warranty)"
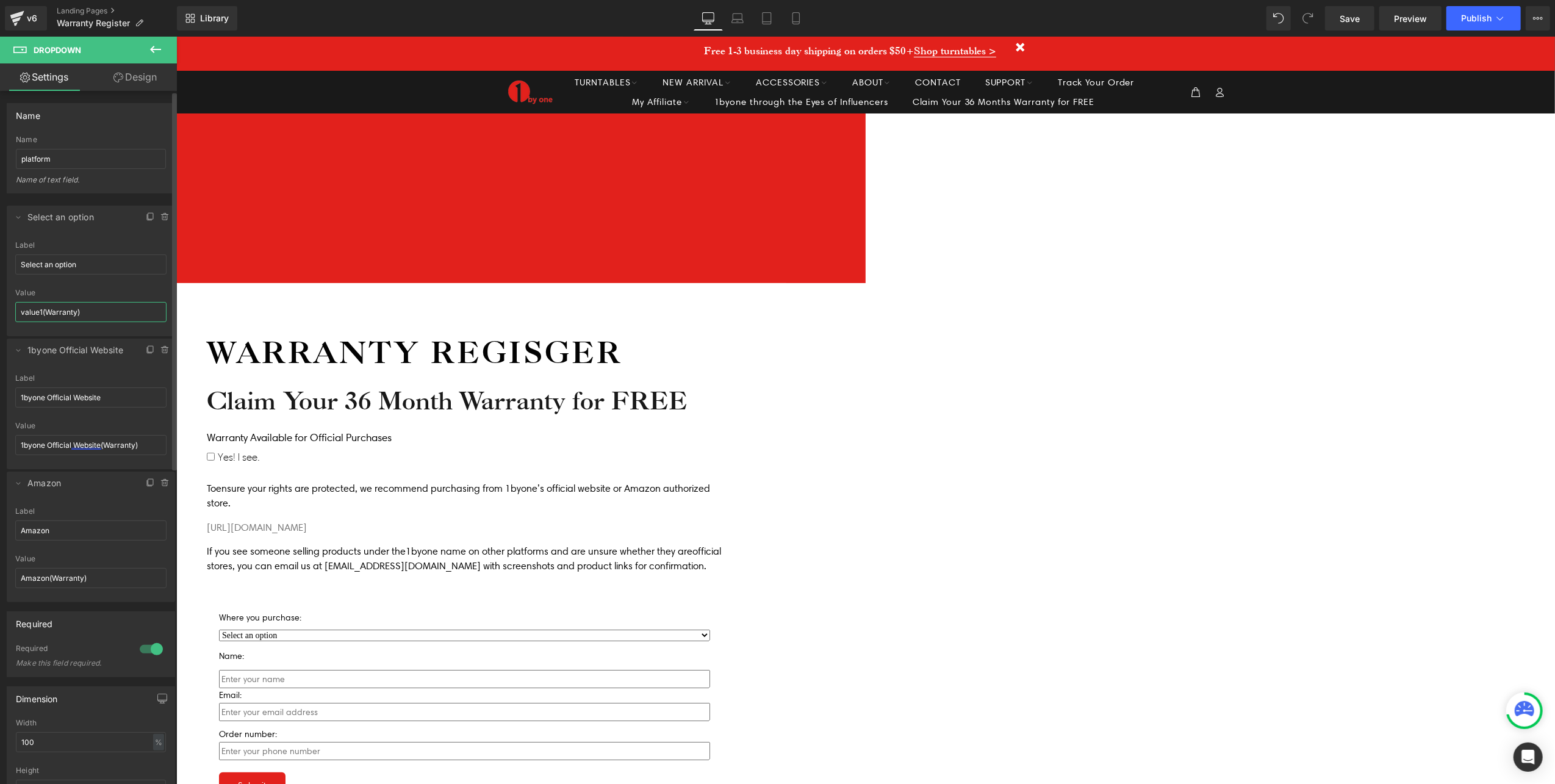
type input "value1(Warranty)"
click at [117, 285] on div at bounding box center [90, 284] width 151 height 8
click at [101, 449] on input "1byone Official Website(Warranty)" at bounding box center [90, 444] width 151 height 20
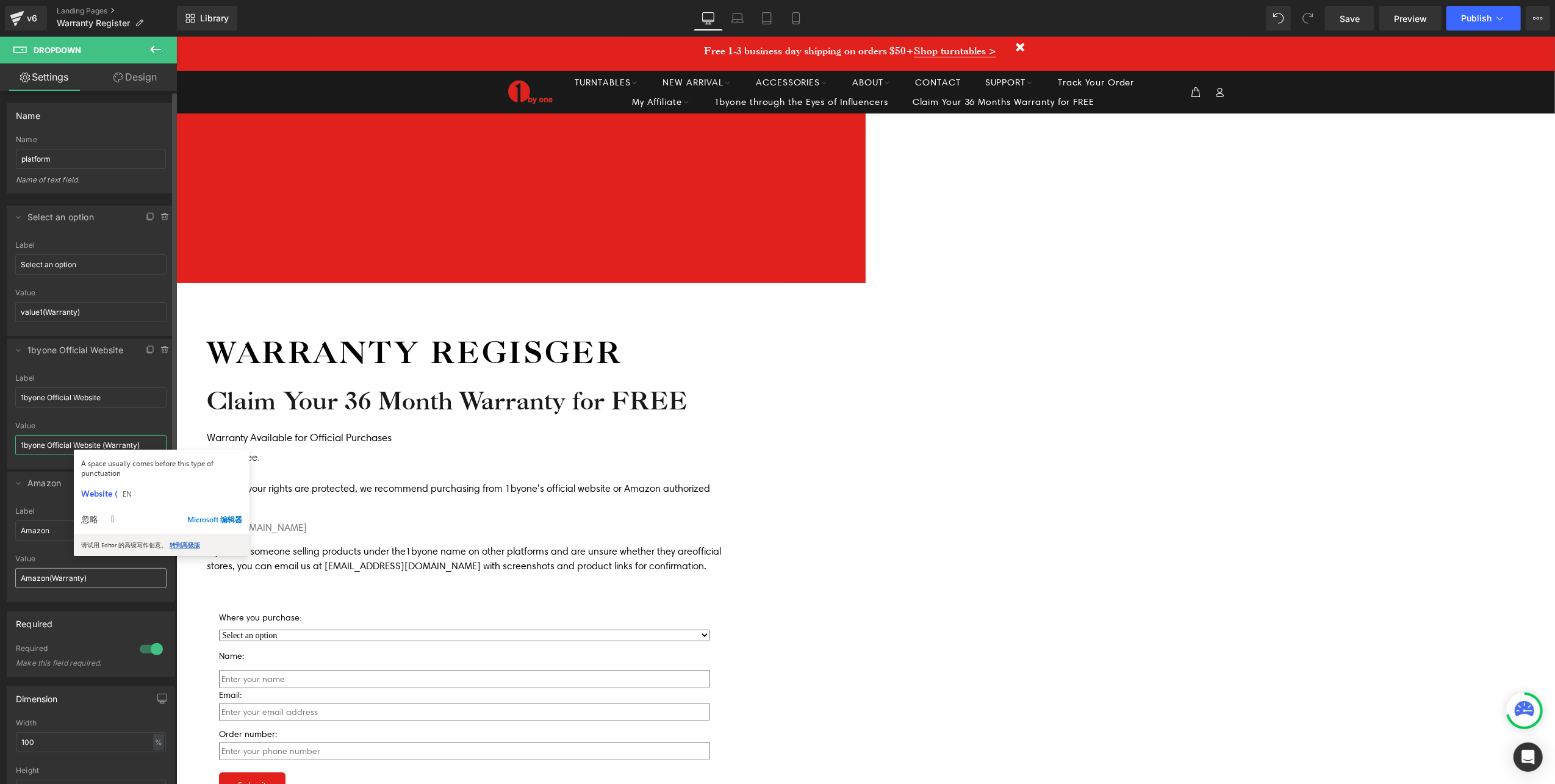
type input "1byone Official Website (Warranty)"
click at [49, 581] on input "Amazon(Warranty)" at bounding box center [90, 578] width 151 height 20
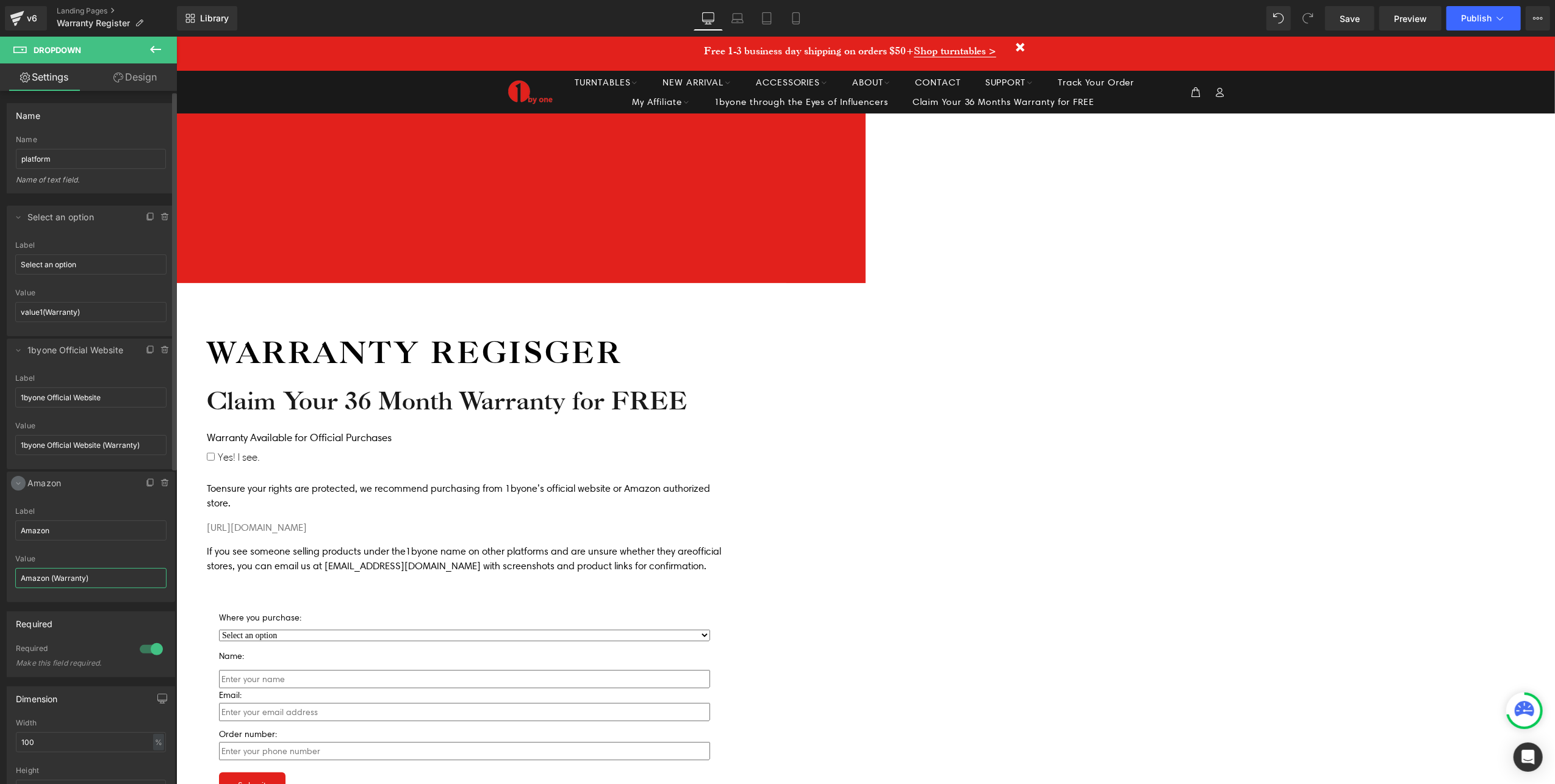
type input "Amazon (Warranty)"
drag, startPoint x: 17, startPoint y: 485, endPoint x: 22, endPoint y: 420, distance: 65.2
click at [17, 484] on icon at bounding box center [18, 482] width 10 height 10
click at [18, 352] on icon at bounding box center [18, 350] width 10 height 10
click at [18, 214] on icon at bounding box center [18, 217] width 10 height 10
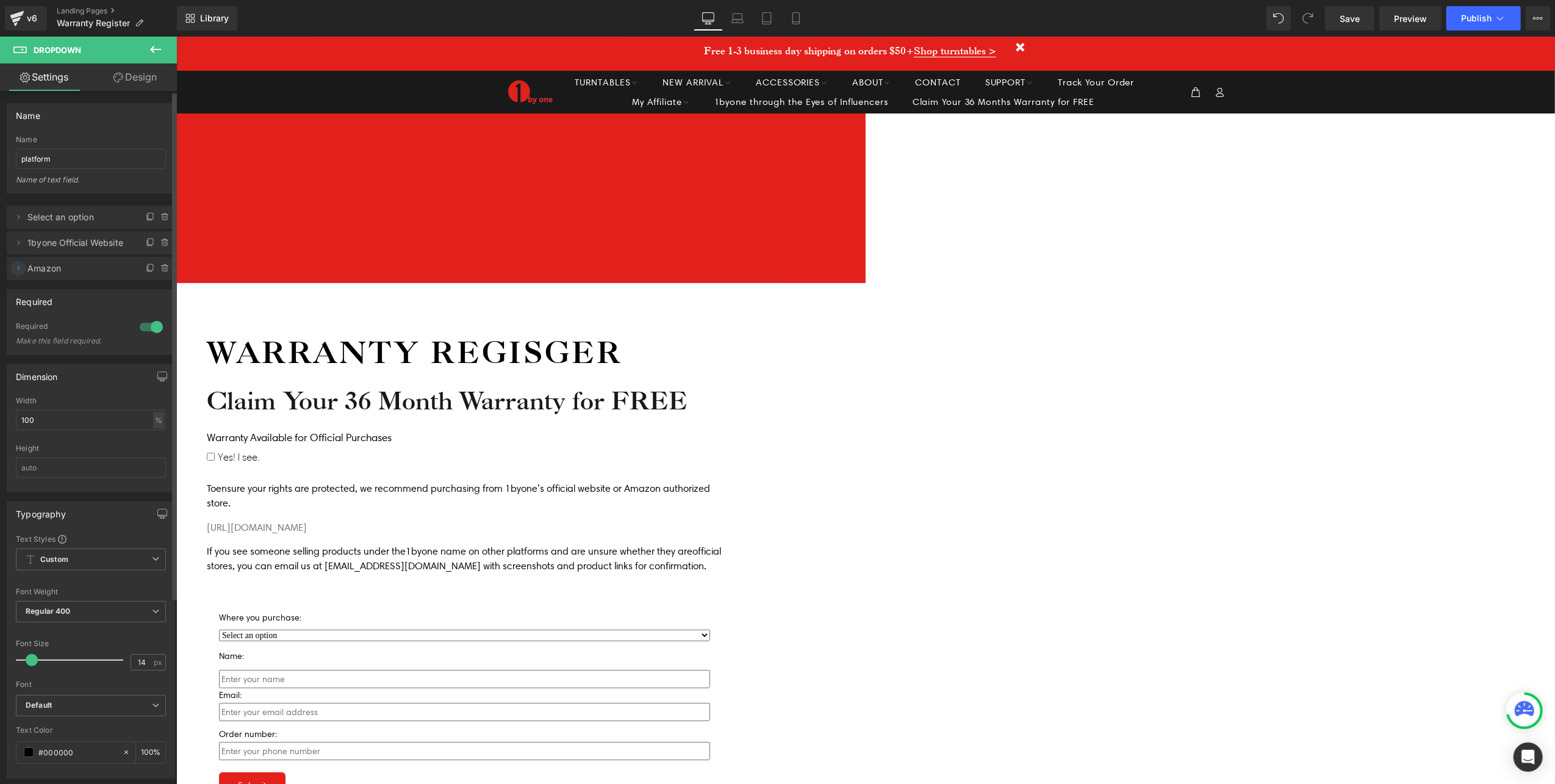
click at [19, 272] on icon at bounding box center [18, 268] width 10 height 10
click at [20, 243] on icon at bounding box center [18, 242] width 10 height 10
click at [20, 216] on icon at bounding box center [18, 217] width 10 height 10
drag, startPoint x: 45, startPoint y: 318, endPoint x: 18, endPoint y: 316, distance: 27.1
click at [18, 316] on input "value1(Warranty)" at bounding box center [90, 311] width 151 height 20
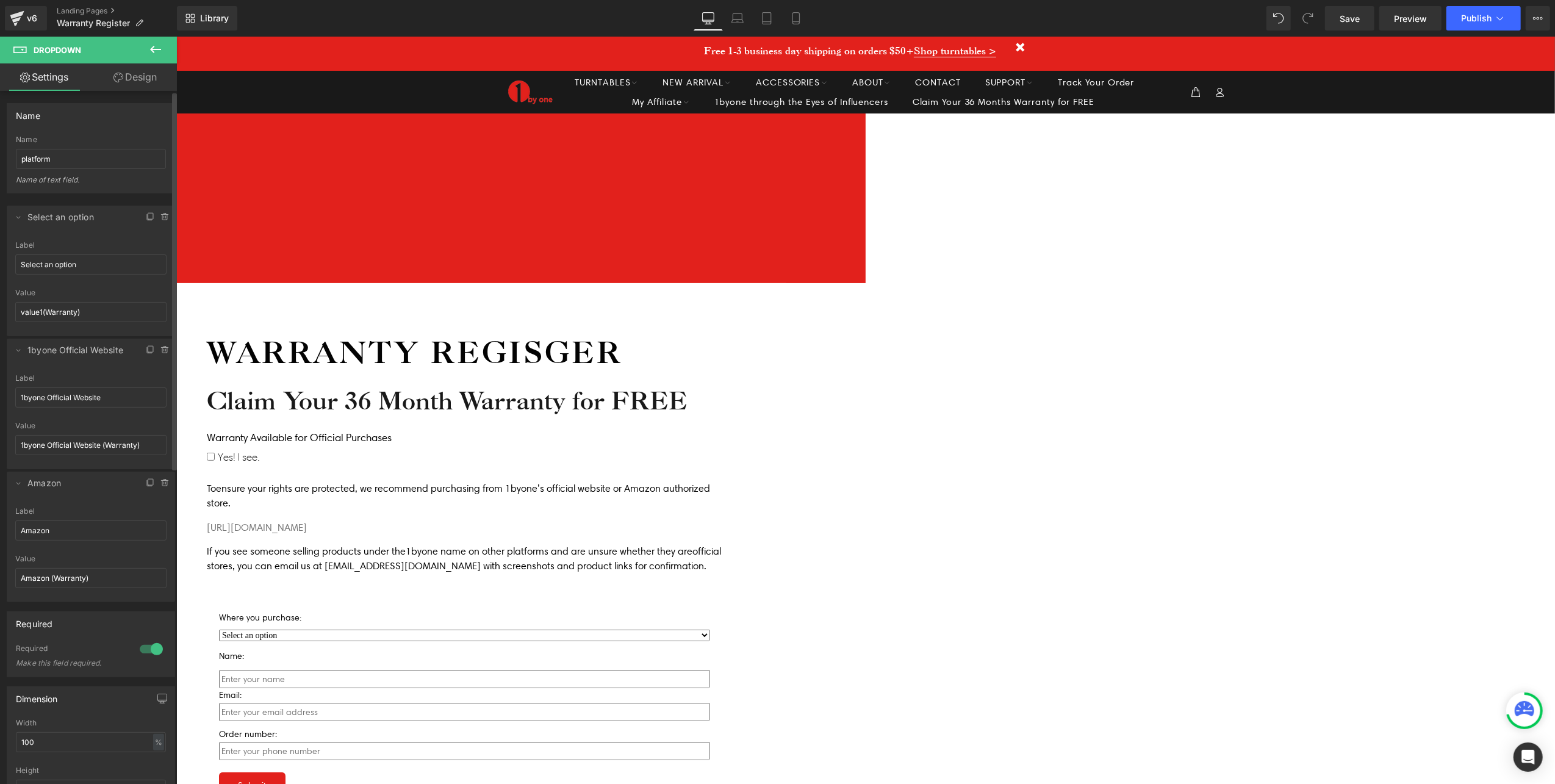
click at [90, 331] on div at bounding box center [90, 332] width 151 height 8
click at [106, 450] on input "1byone Official Website (Warranty)" at bounding box center [90, 444] width 151 height 20
click at [1484, 21] on span "Publish" at bounding box center [1476, 18] width 31 height 10
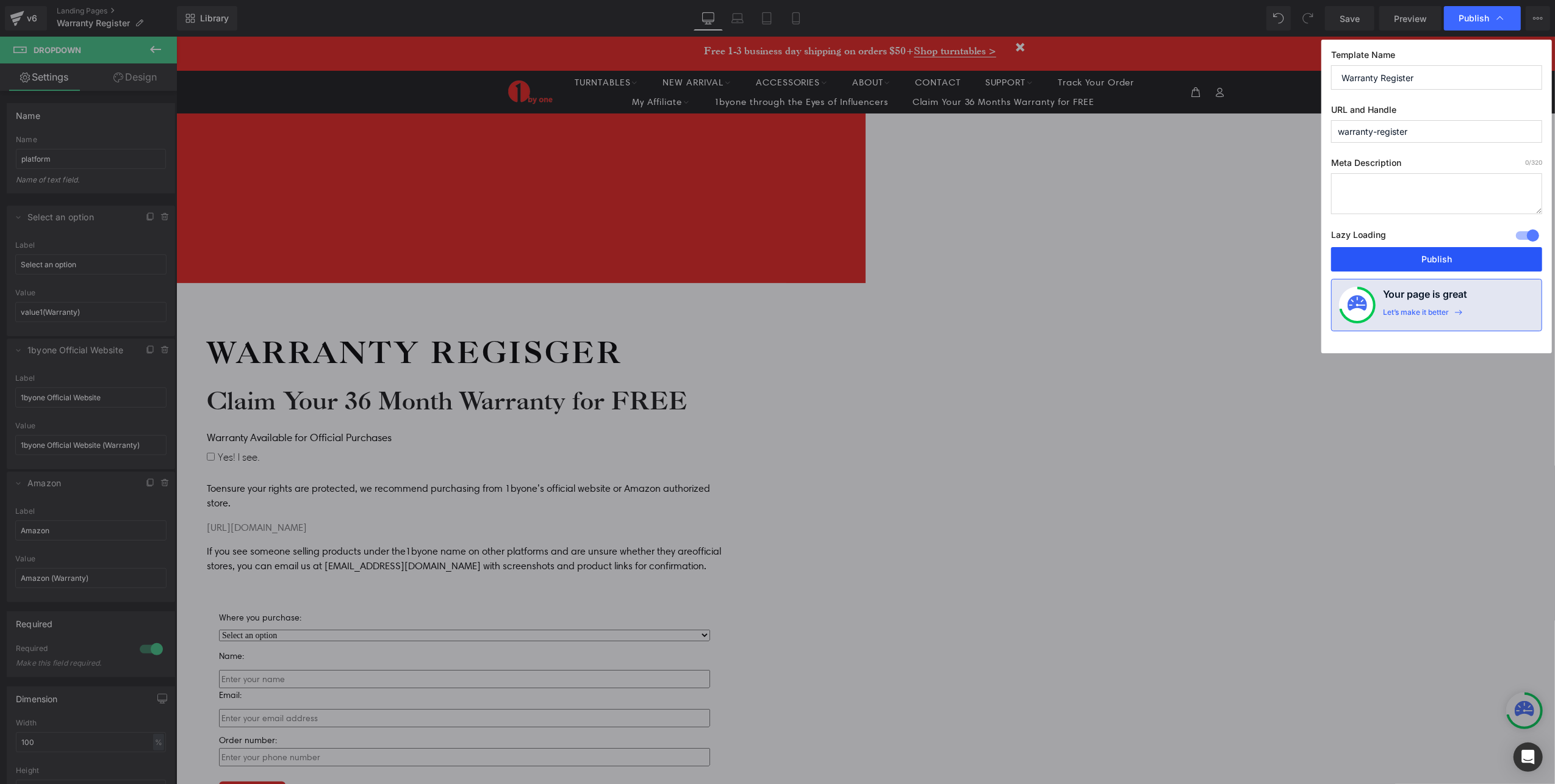
click at [1499, 262] on button "Publish" at bounding box center [1436, 259] width 211 height 25
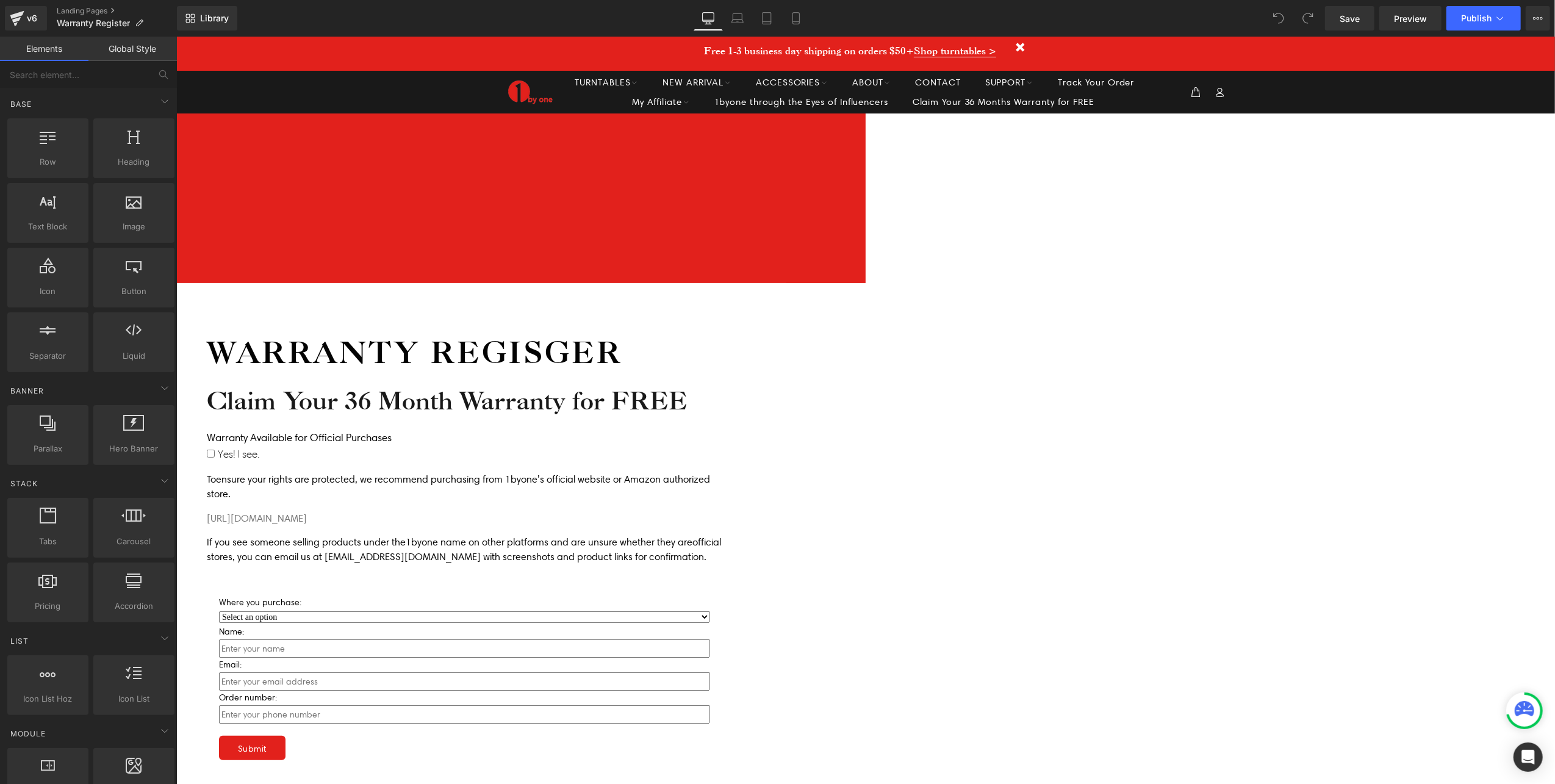
click at [786, 549] on div "Warranty Regisger Heading Claim Your 36 Month Warranty for FREE Heading Warrant…" at bounding box center [480, 567] width 610 height 570
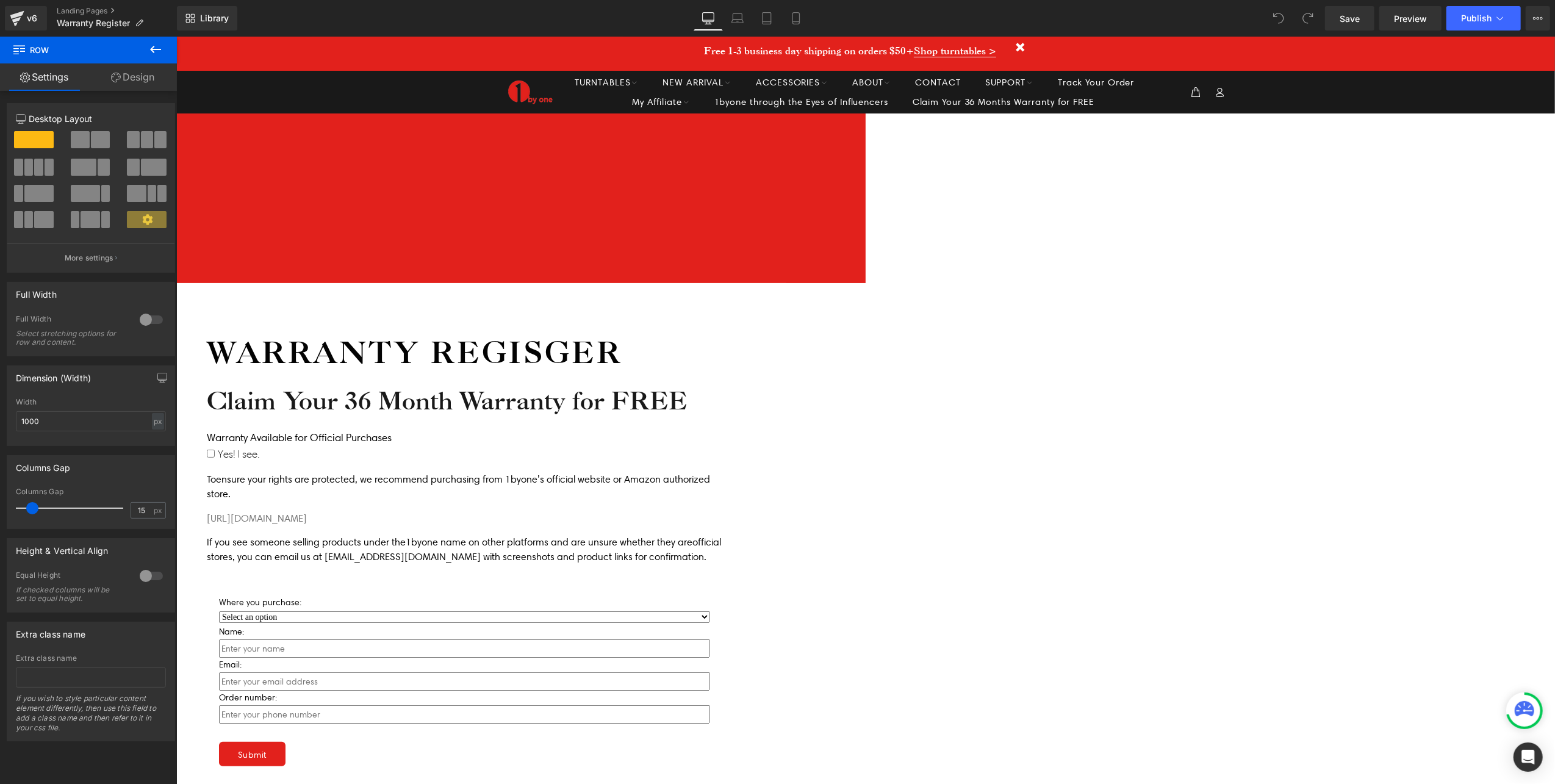
click at [176, 36] on span "Text Field" at bounding box center [176, 36] width 0 height 0
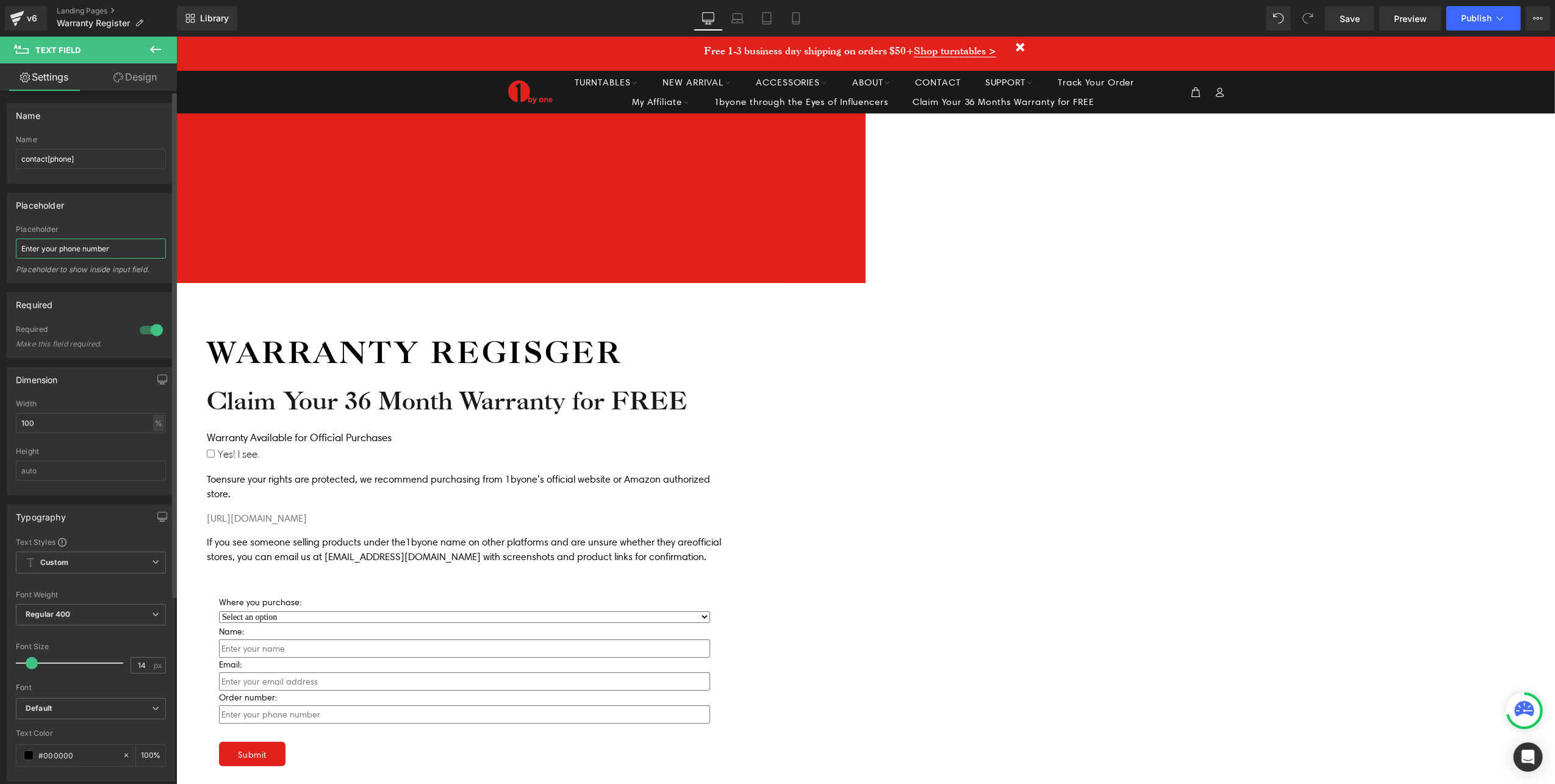
drag, startPoint x: 81, startPoint y: 250, endPoint x: 62, endPoint y: 250, distance: 19.0
click at [62, 250] on input "Enter your phone number" at bounding box center [91, 248] width 150 height 20
type input "Enter your order number"
drag, startPoint x: 19, startPoint y: 161, endPoint x: -4, endPoint y: 161, distance: 23.0
click at [0, 161] on html "Text Field You are previewing how the will restyle your page. You can not edit …" at bounding box center [778, 392] width 1555 height 784
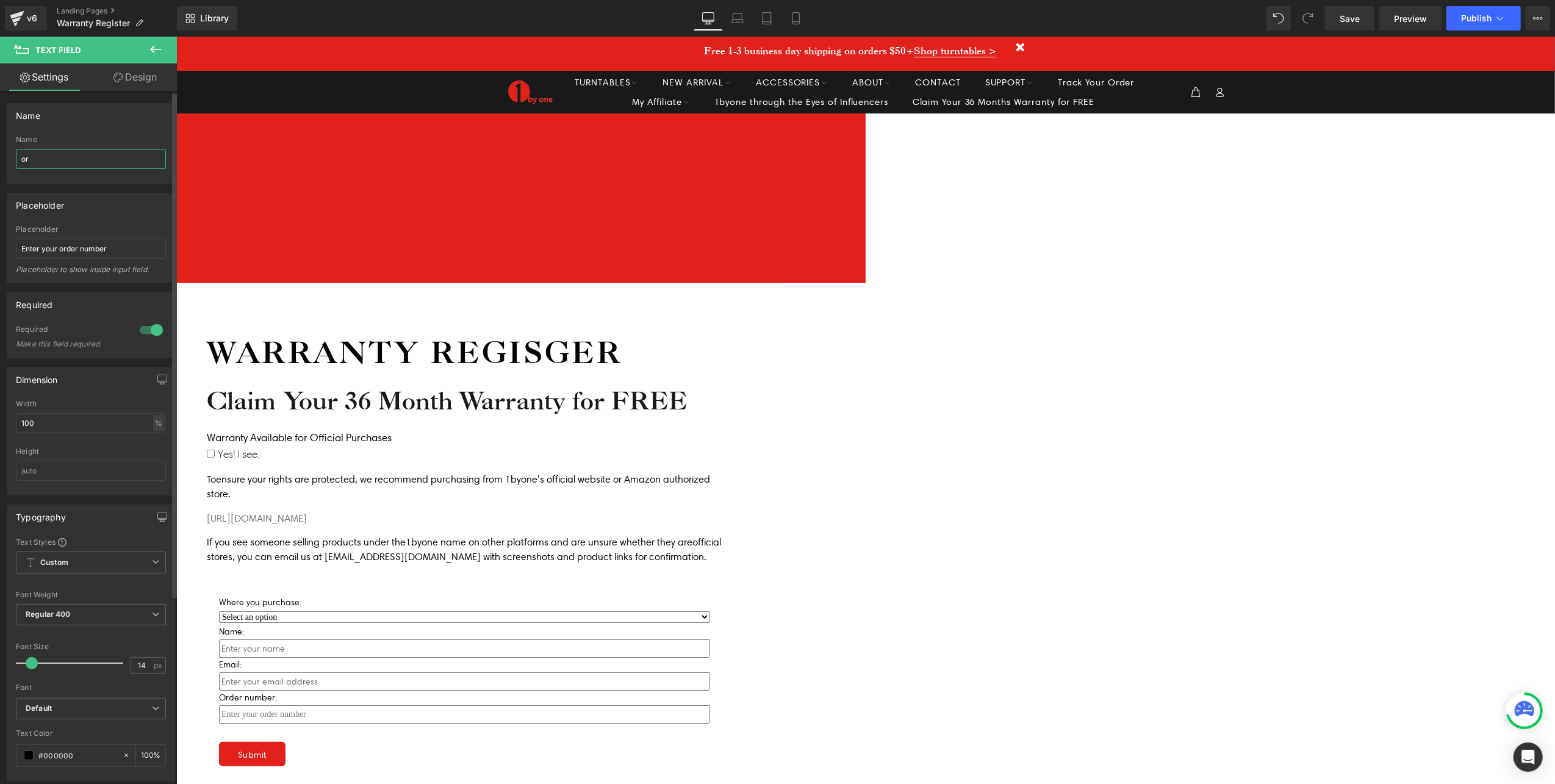
type input "o"
type input "Order ID"
click at [176, 36] on span "Email Field" at bounding box center [176, 36] width 0 height 0
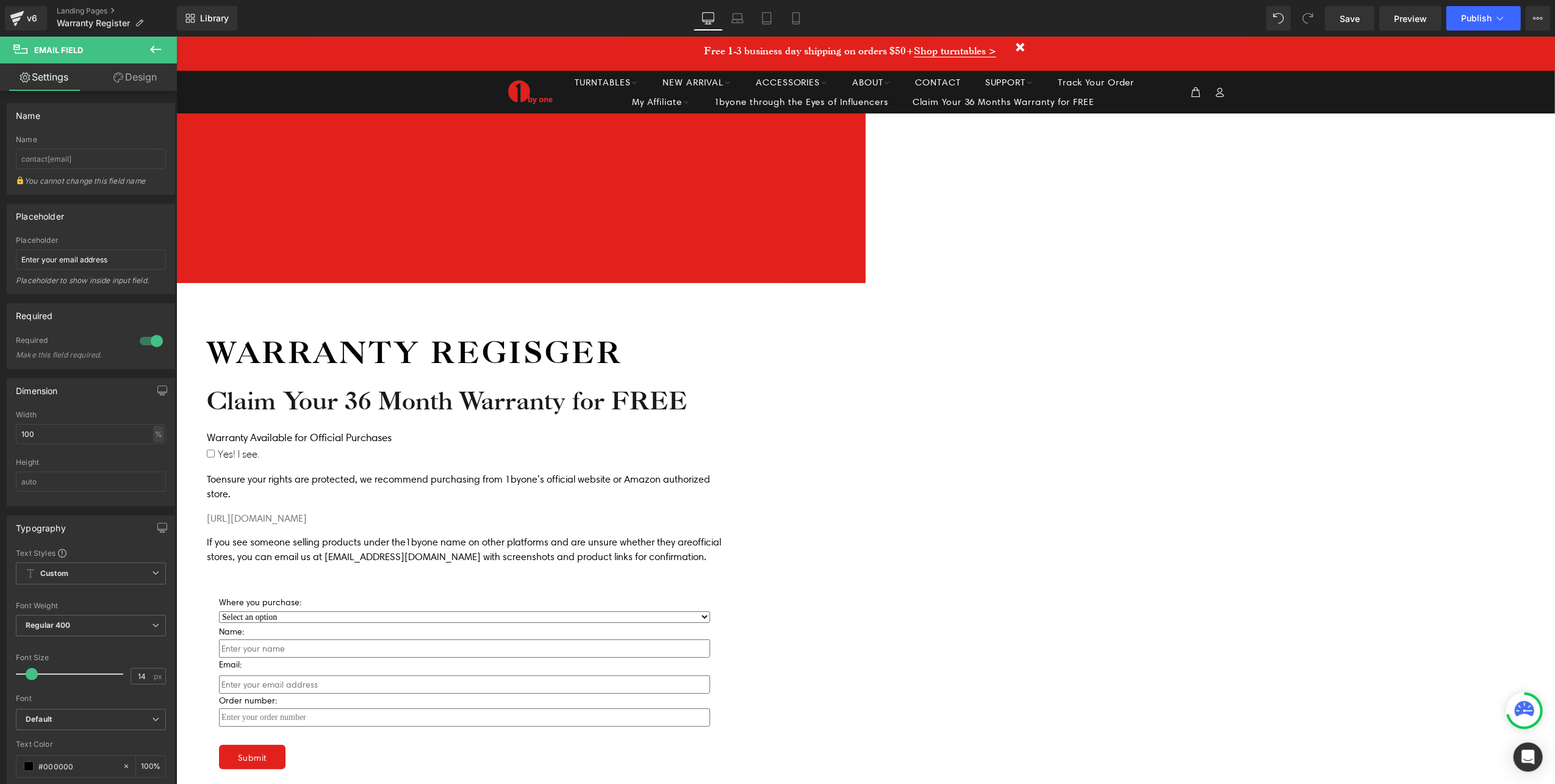
click at [176, 36] on span "Text Block" at bounding box center [176, 36] width 0 height 0
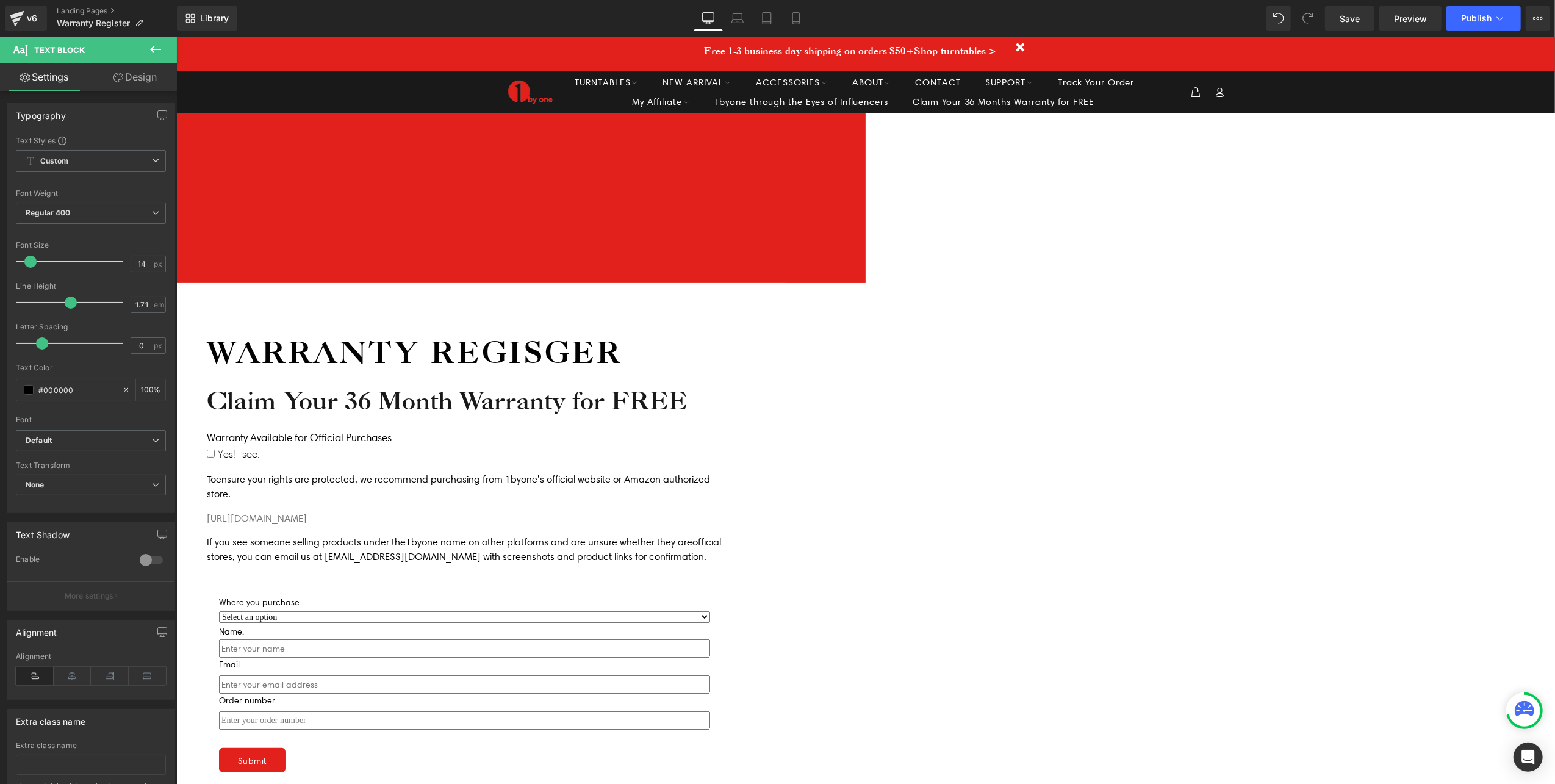
click at [176, 36] on span "Text Field" at bounding box center [176, 36] width 0 height 0
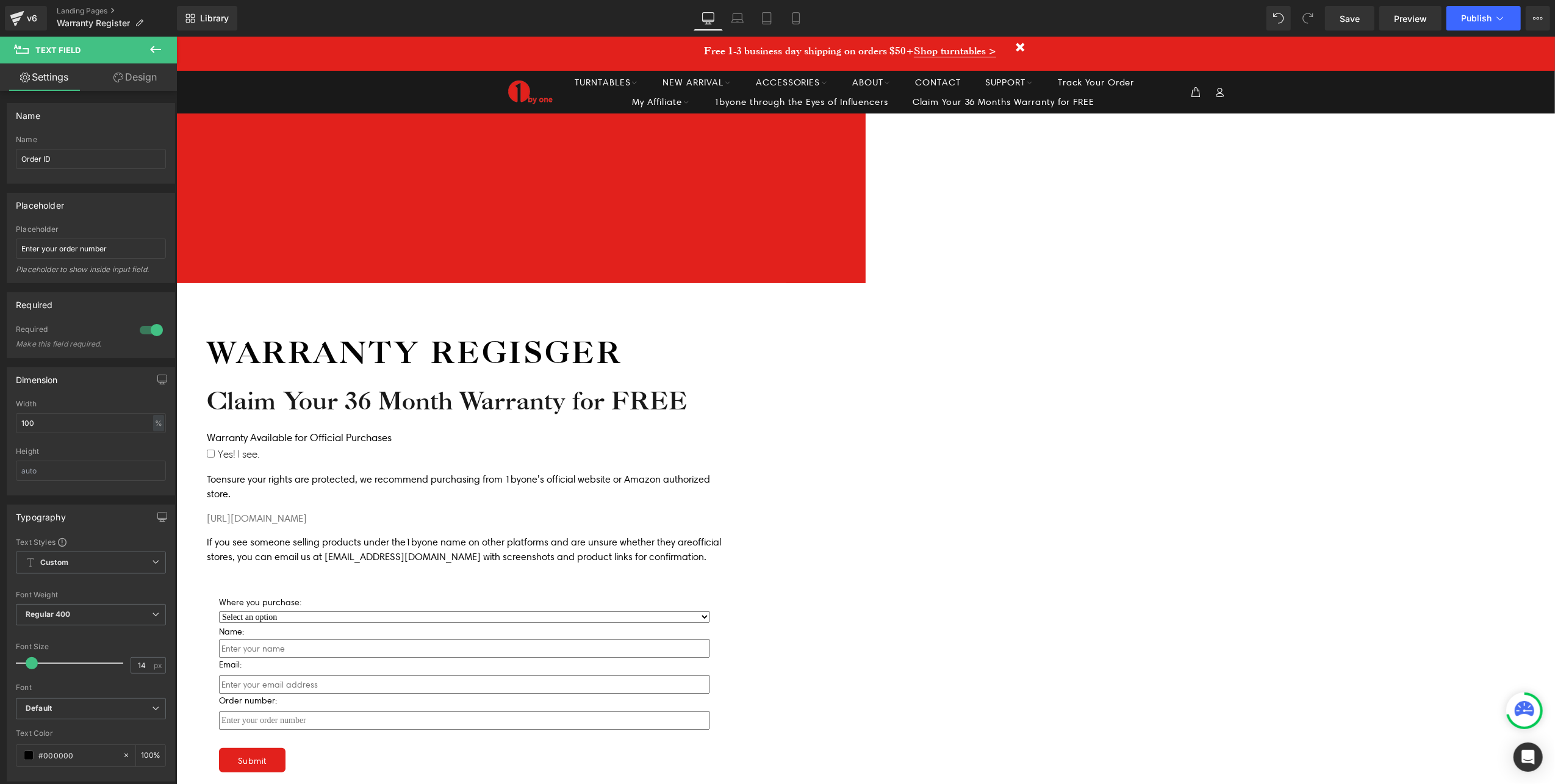
click at [176, 36] on span "Text Block" at bounding box center [176, 36] width 0 height 0
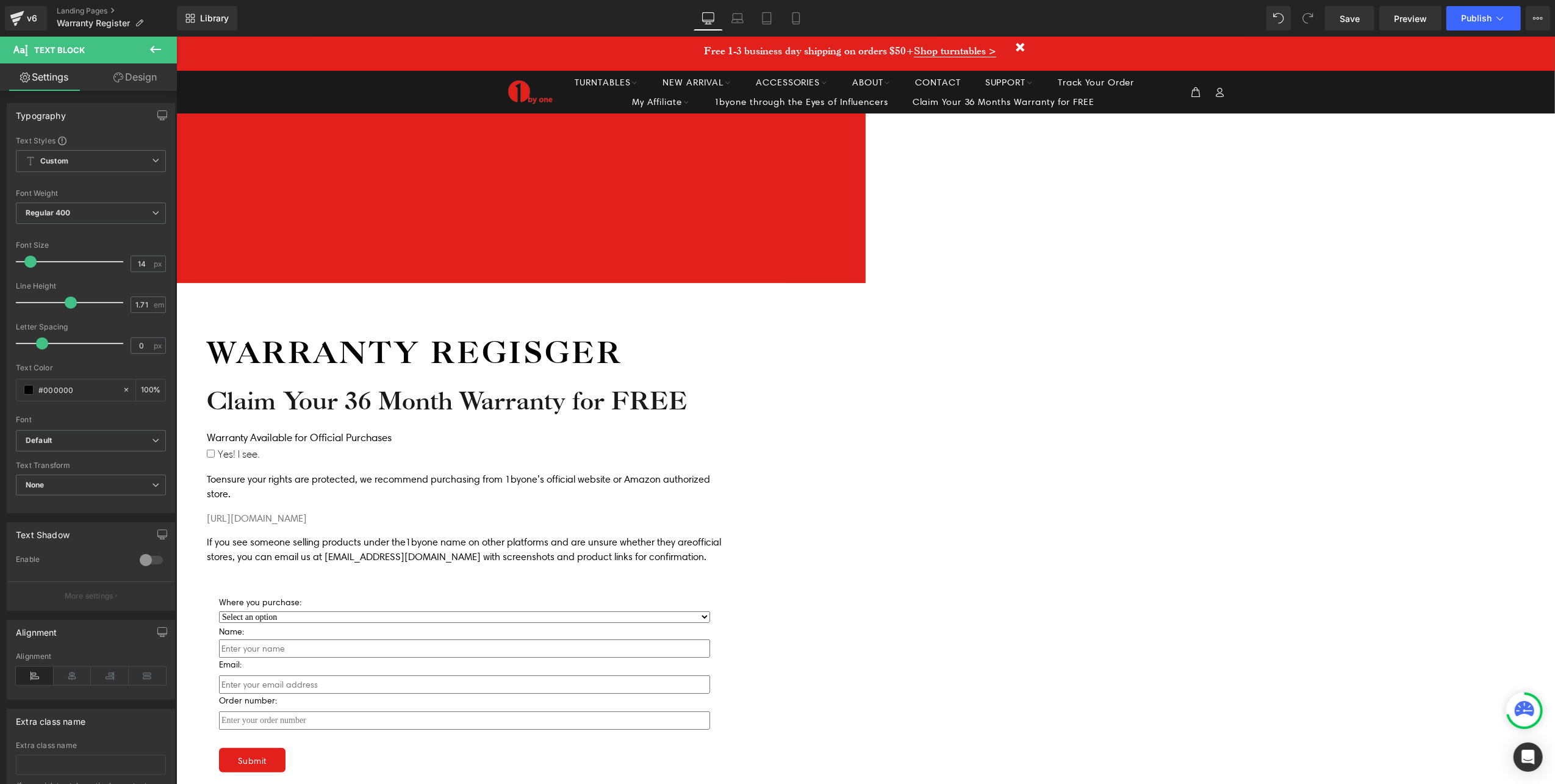
click at [176, 36] on span "Email Field" at bounding box center [176, 36] width 0 height 0
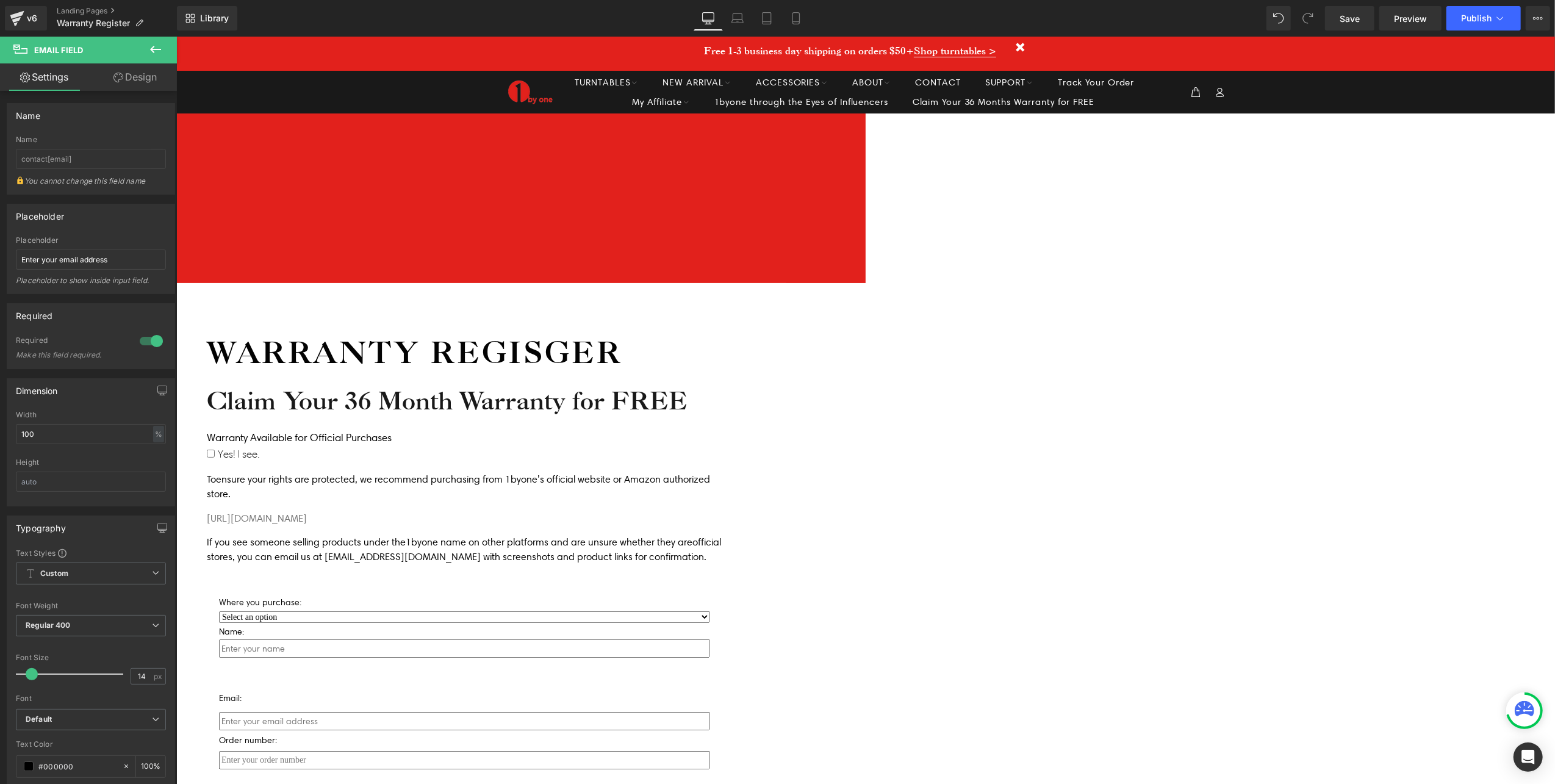
click at [176, 36] on span "Text Field" at bounding box center [176, 36] width 0 height 0
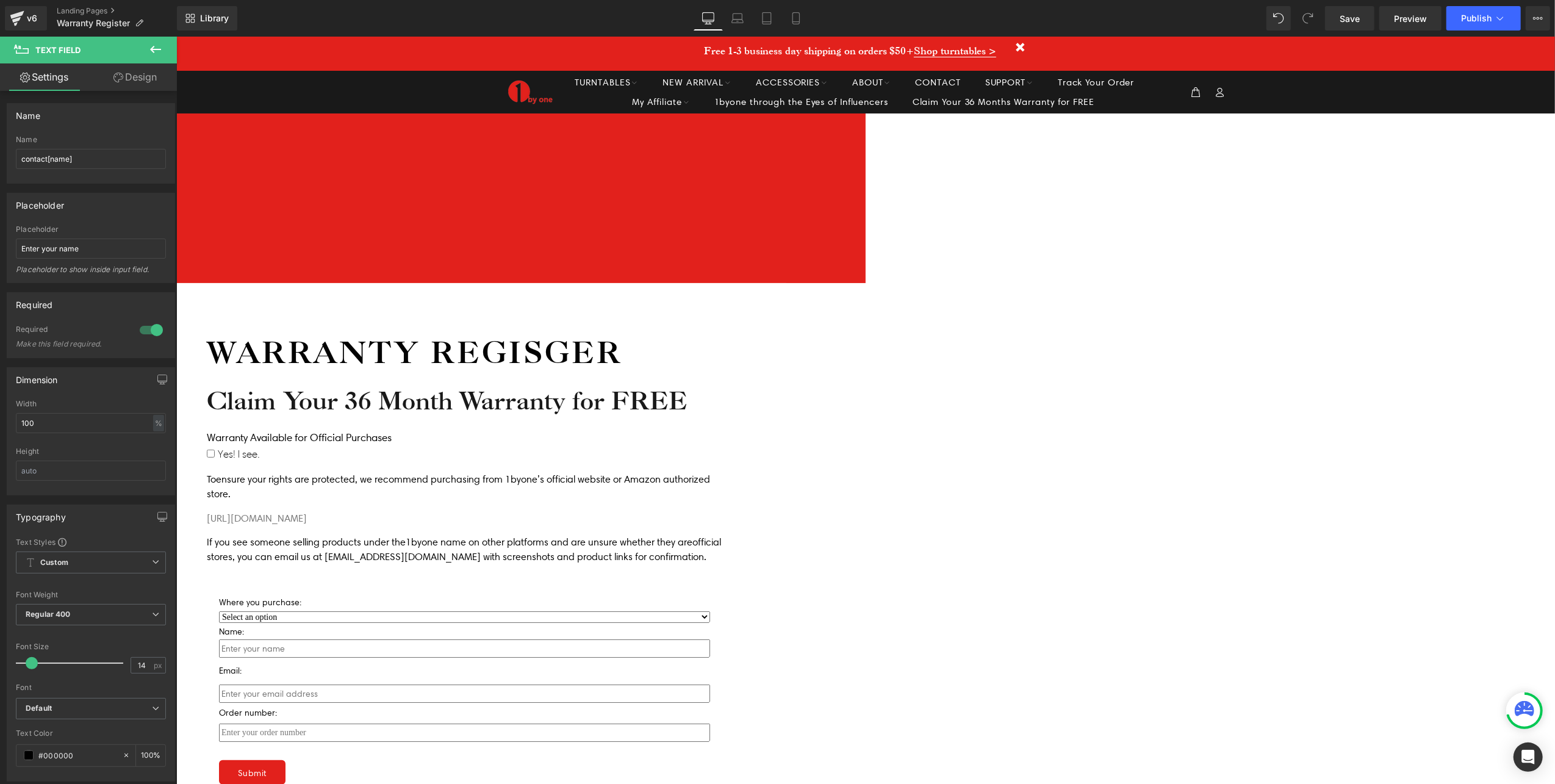
click at [176, 36] on span "Text Block" at bounding box center [176, 36] width 0 height 0
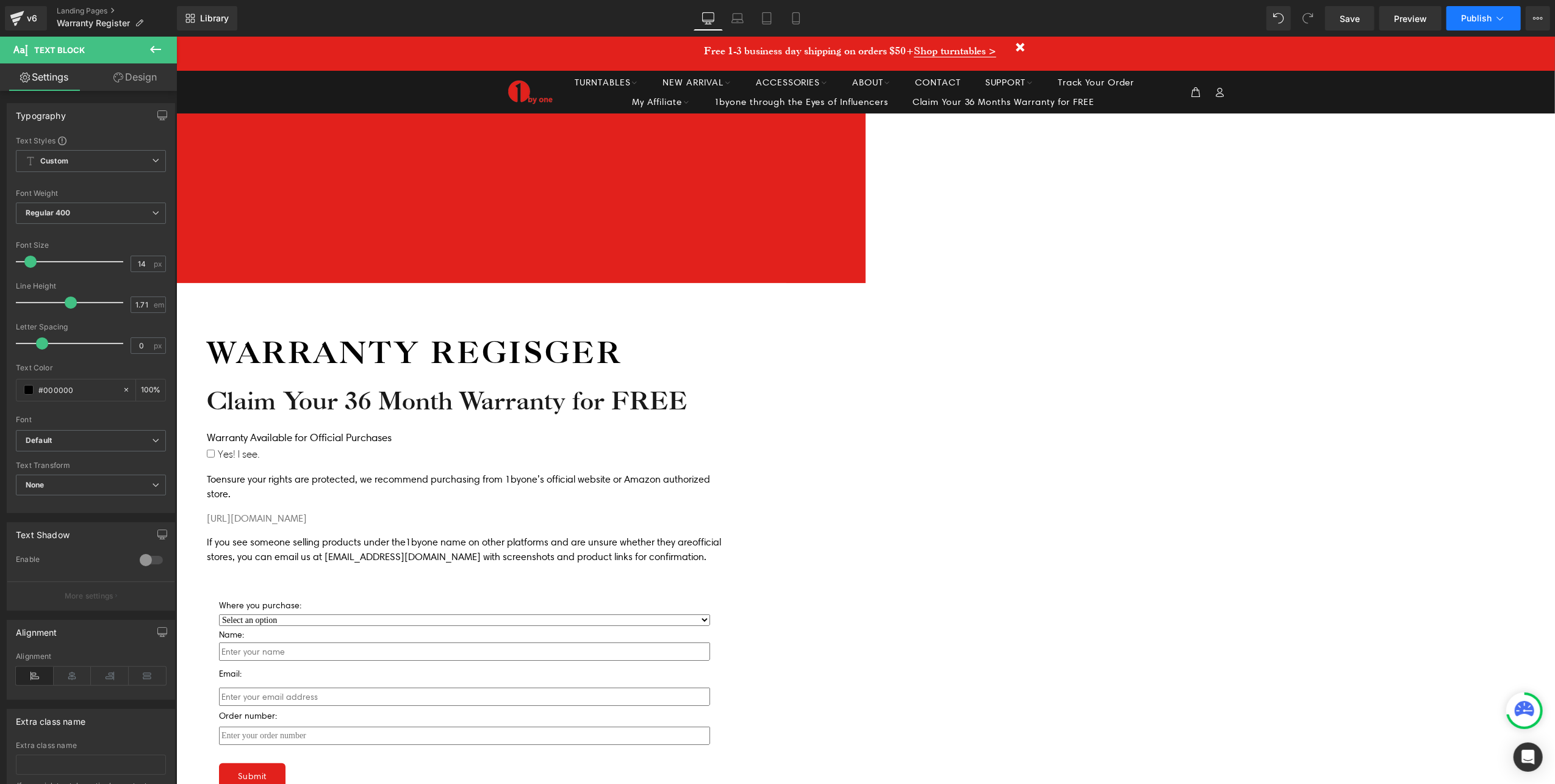
click at [1494, 17] on icon at bounding box center [1500, 18] width 12 height 12
click at [176, 36] on span "Text Field" at bounding box center [176, 36] width 0 height 0
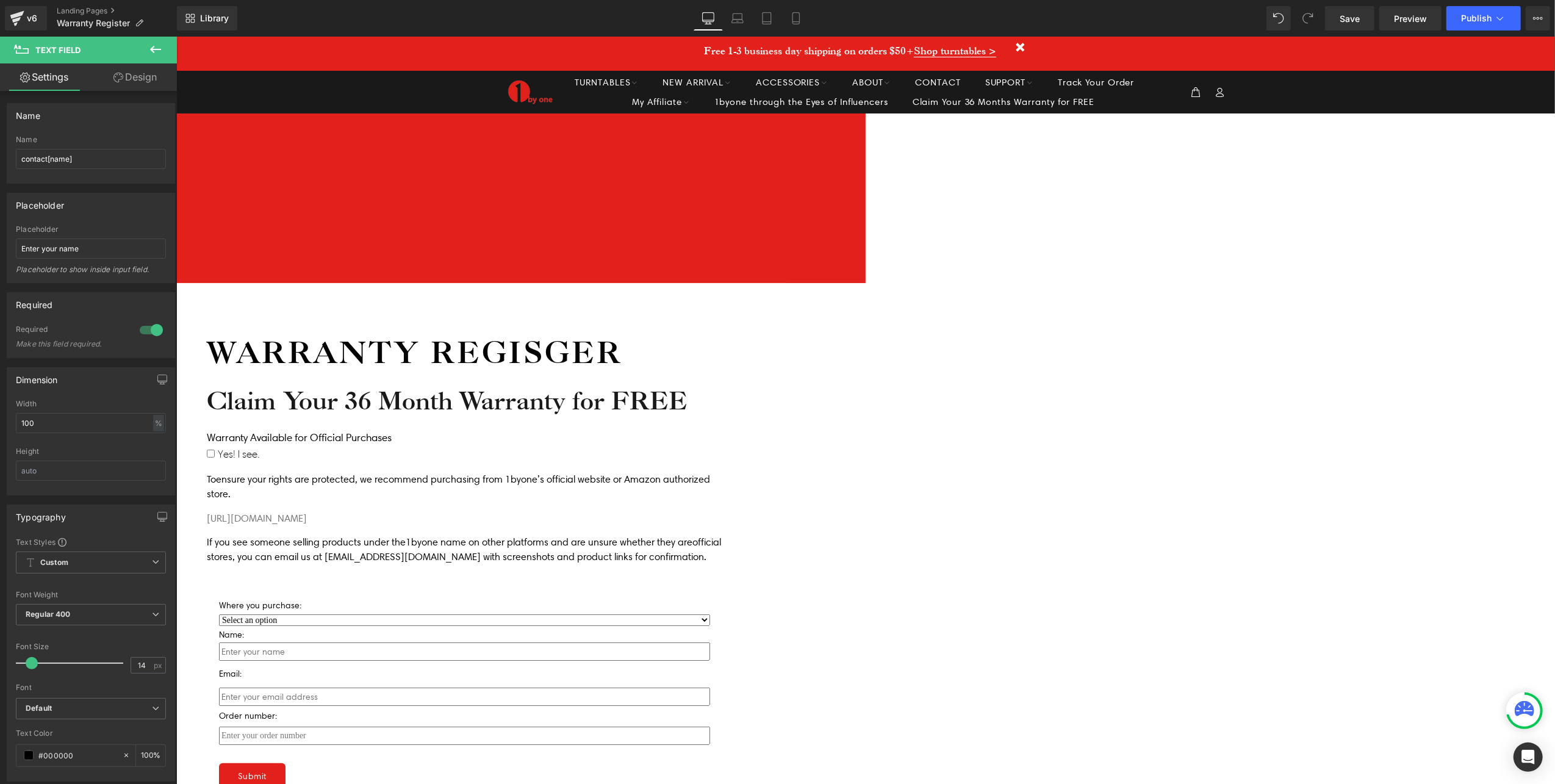
click at [176, 36] on span "Dropdown" at bounding box center [176, 36] width 0 height 0
click at [19, 245] on icon at bounding box center [18, 242] width 10 height 10
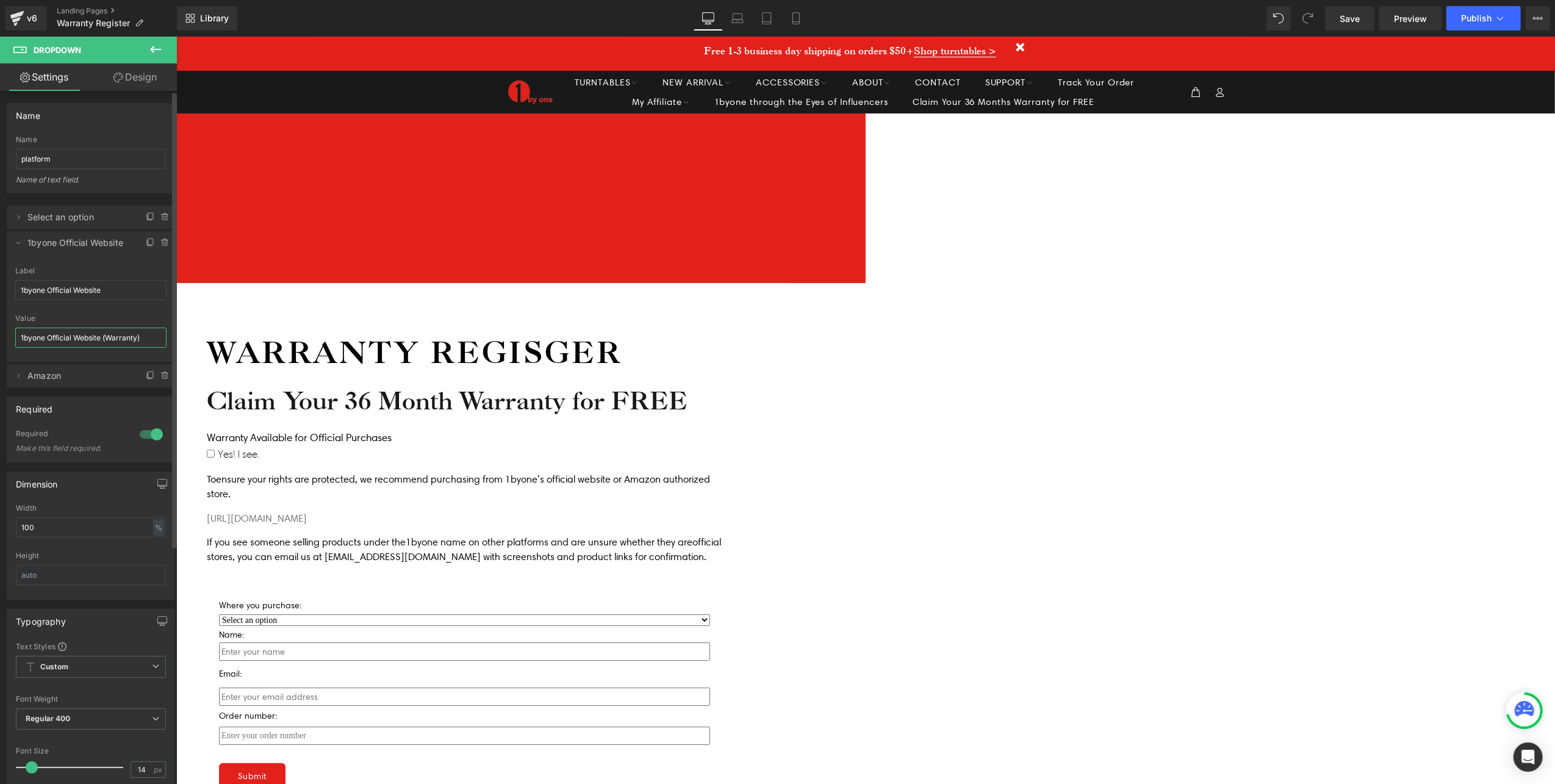
click at [106, 342] on input "1byone Official Website (Warranty)" at bounding box center [90, 337] width 151 height 20
click at [105, 340] on input "1byone Official Website (Register Warranty)" at bounding box center [90, 337] width 151 height 20
drag, startPoint x: 277, startPoint y: 377, endPoint x: 201, endPoint y: 340, distance: 84.5
type input "1byone Official Website (Register Warranty)"
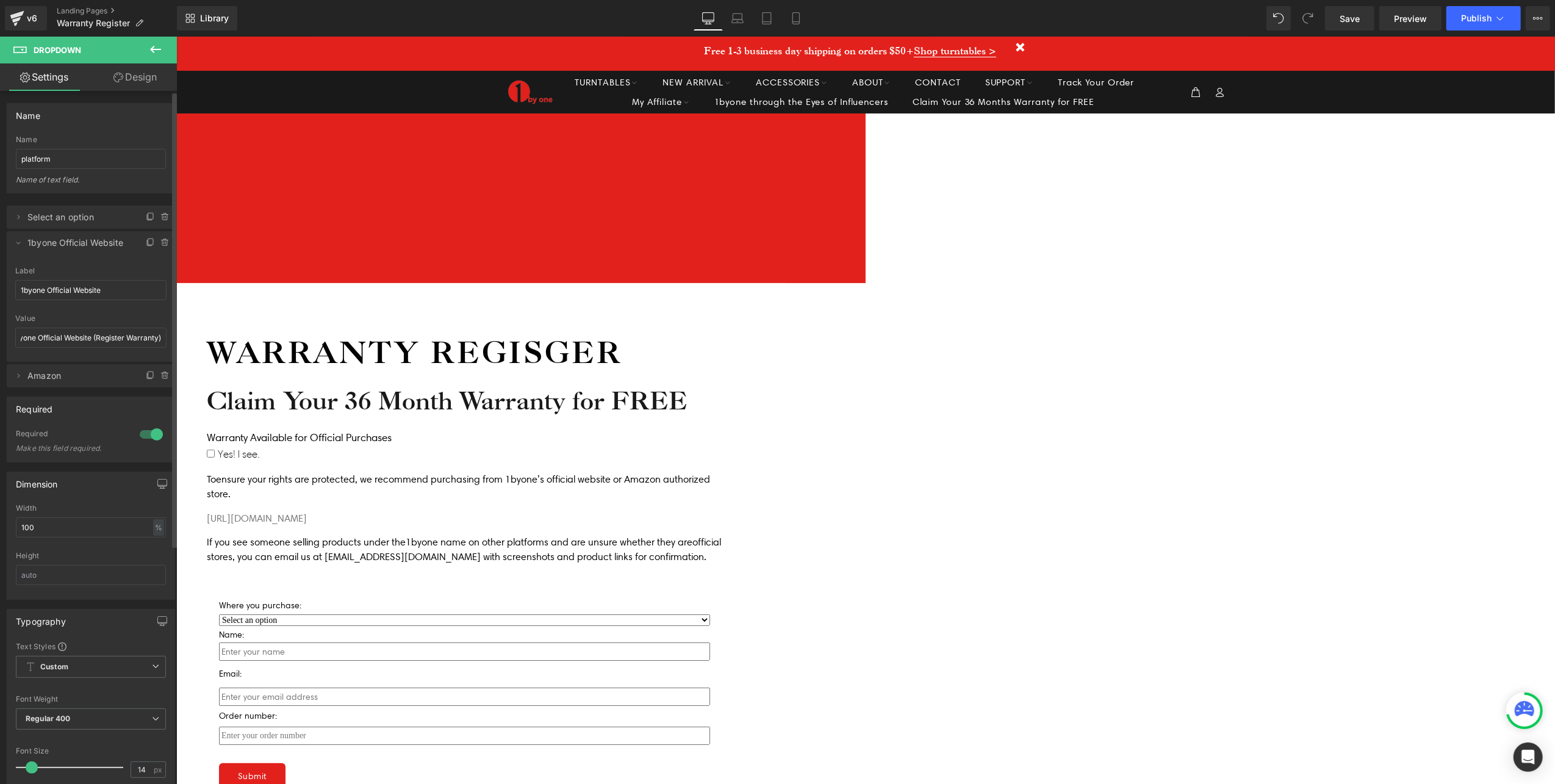
drag, startPoint x: 16, startPoint y: 372, endPoint x: 66, endPoint y: 383, distance: 51.2
click at [16, 372] on icon at bounding box center [18, 375] width 10 height 10
click at [91, 421] on input "Amazon" at bounding box center [90, 423] width 151 height 20
drag, startPoint x: 110, startPoint y: 474, endPoint x: 49, endPoint y: 476, distance: 61.0
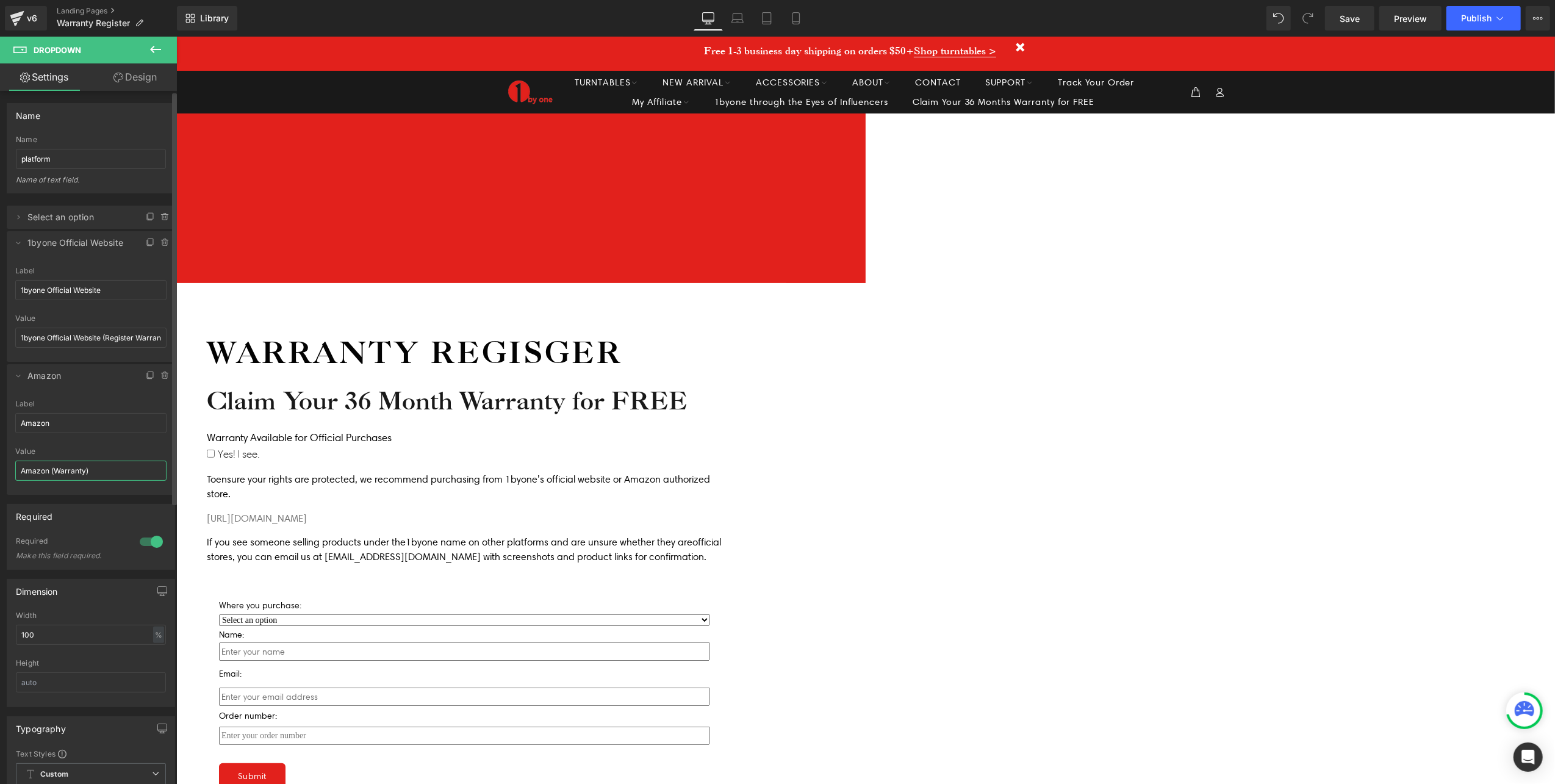
click at [49, 476] on input "Amazon (Warranty)" at bounding box center [90, 470] width 151 height 20
paste input "Register"
type input "Amazon (Register Warranty)"
click at [18, 218] on icon at bounding box center [19, 217] width 2 height 4
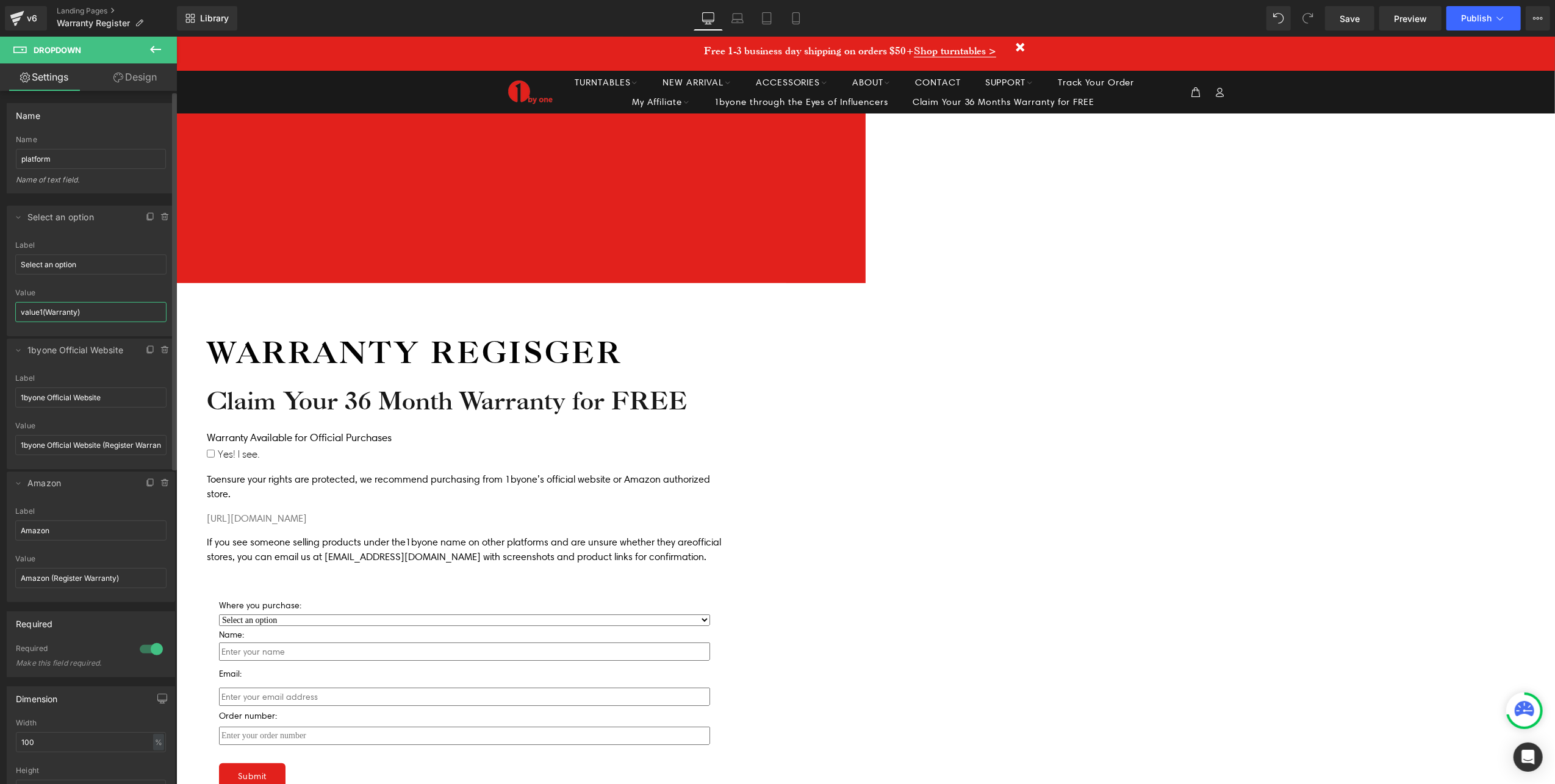
drag, startPoint x: 44, startPoint y: 316, endPoint x: 164, endPoint y: 312, distance: 120.1
click at [164, 312] on div "Select an option Label Select an option value1(Warranty) Value value1(Warranty)" at bounding box center [91, 289] width 168 height 95
paste input "(Register"
click at [45, 316] on input "value1( (Register Warranty)" at bounding box center [90, 311] width 151 height 20
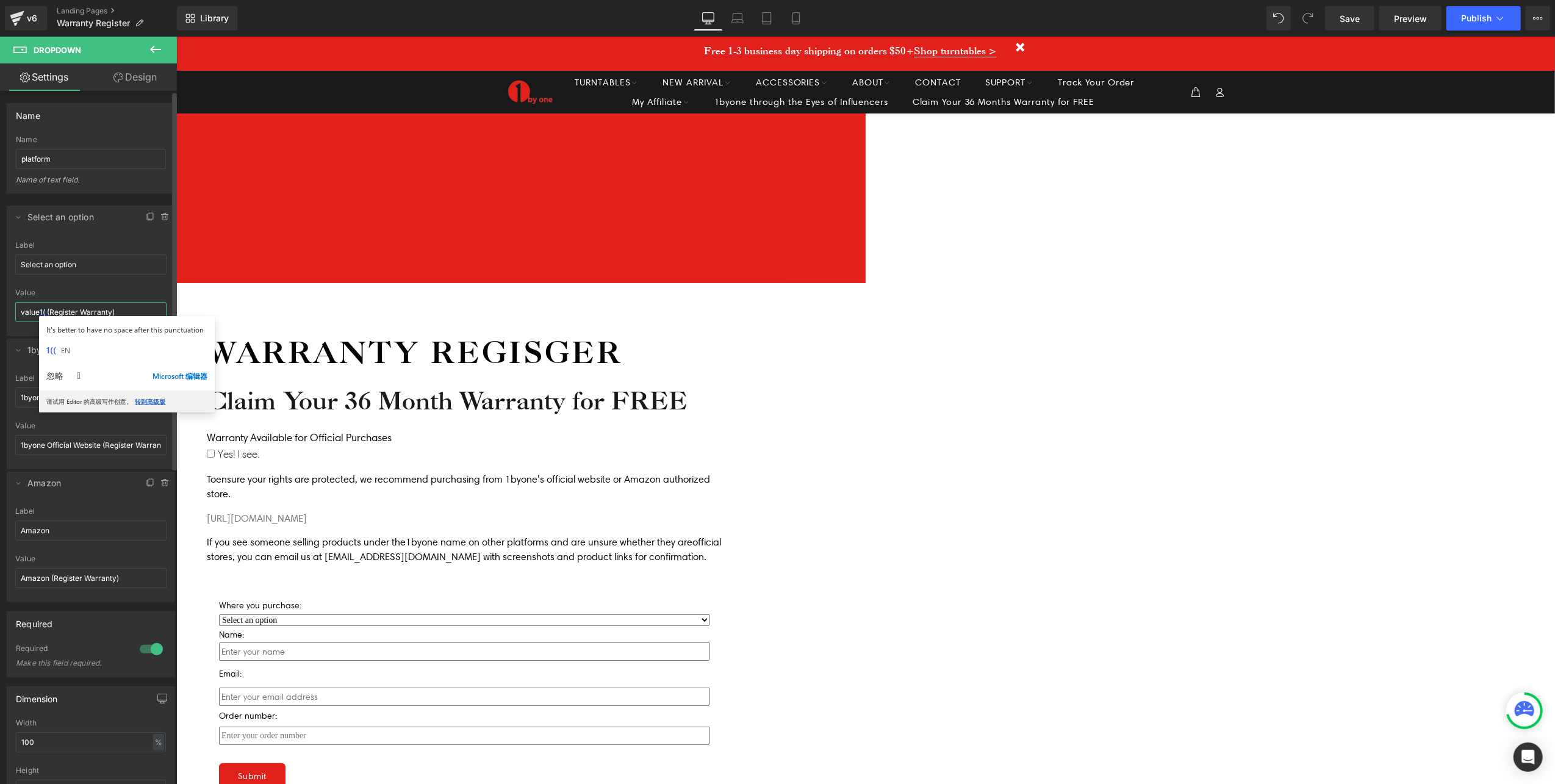
type input "value1 (Register Warranty)"
click at [364, 320] on div "Icon Free USA shipping on orders over $50 Text Block Icon List Icon 90-day mone…" at bounding box center [865, 538] width 1378 height 851
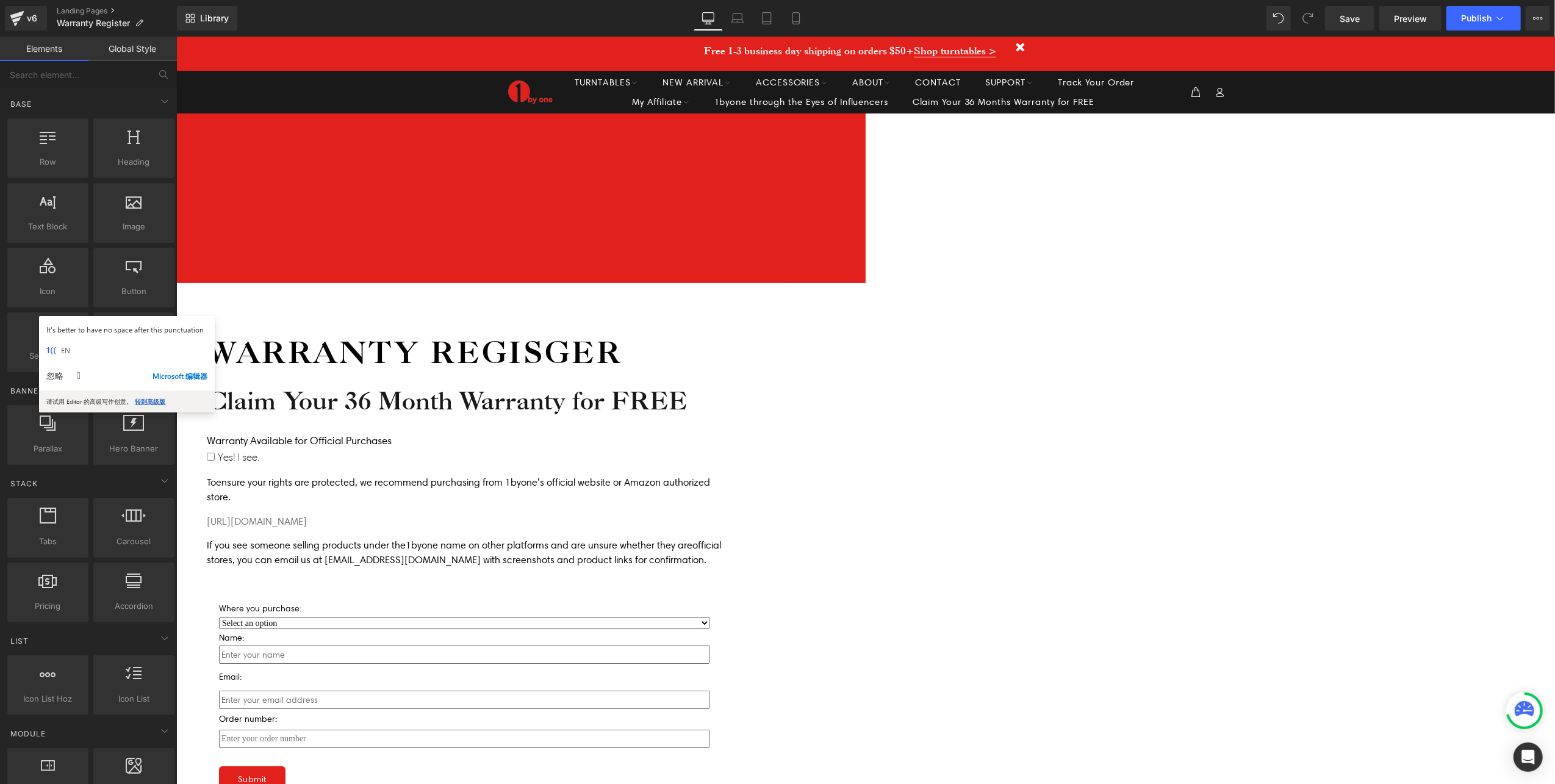
click at [722, 331] on h1 "Warranty Regisger" at bounding box center [464, 351] width 515 height 40
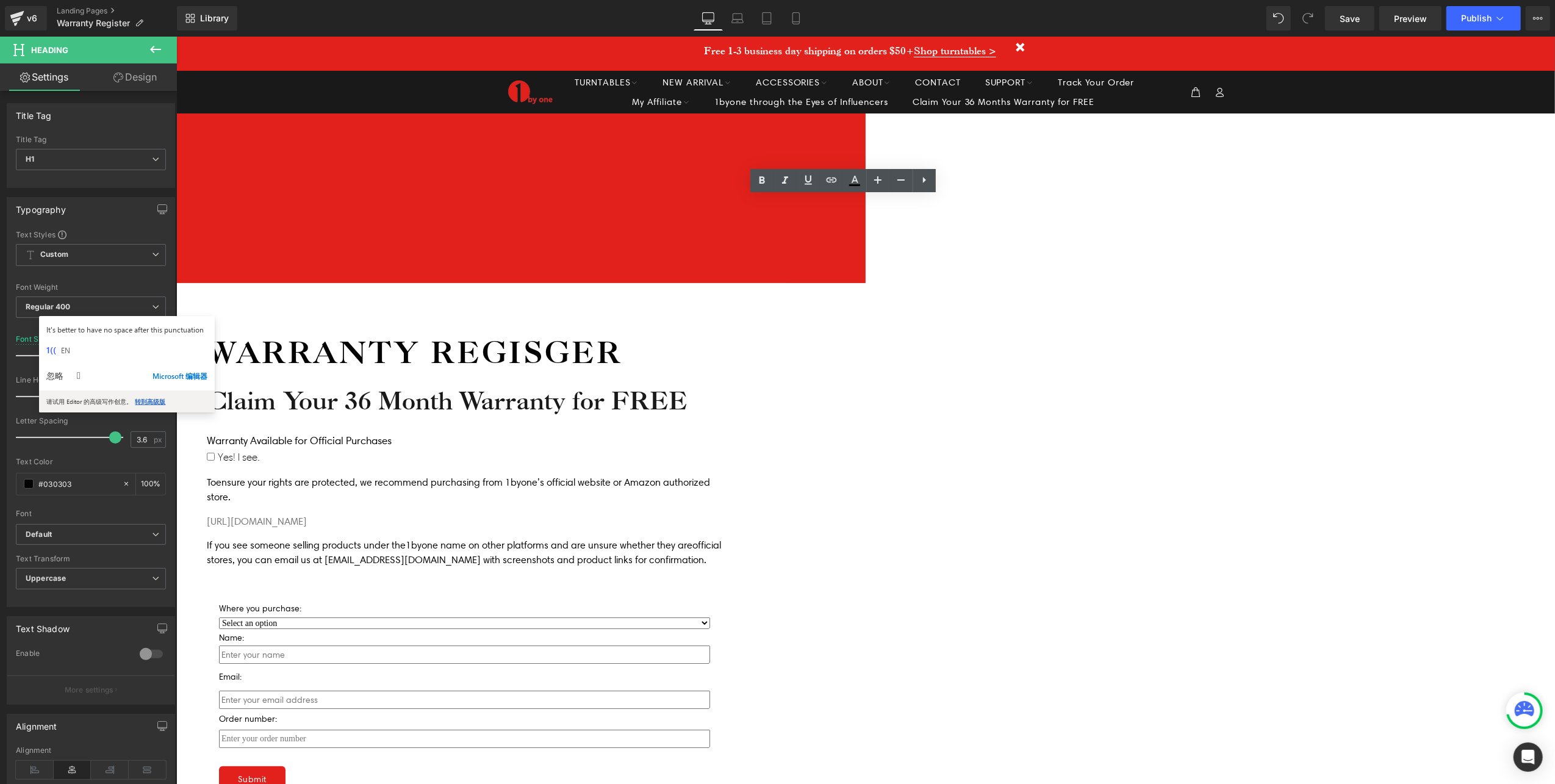
click at [722, 331] on h1 "Warranty Regisger" at bounding box center [464, 351] width 515 height 40
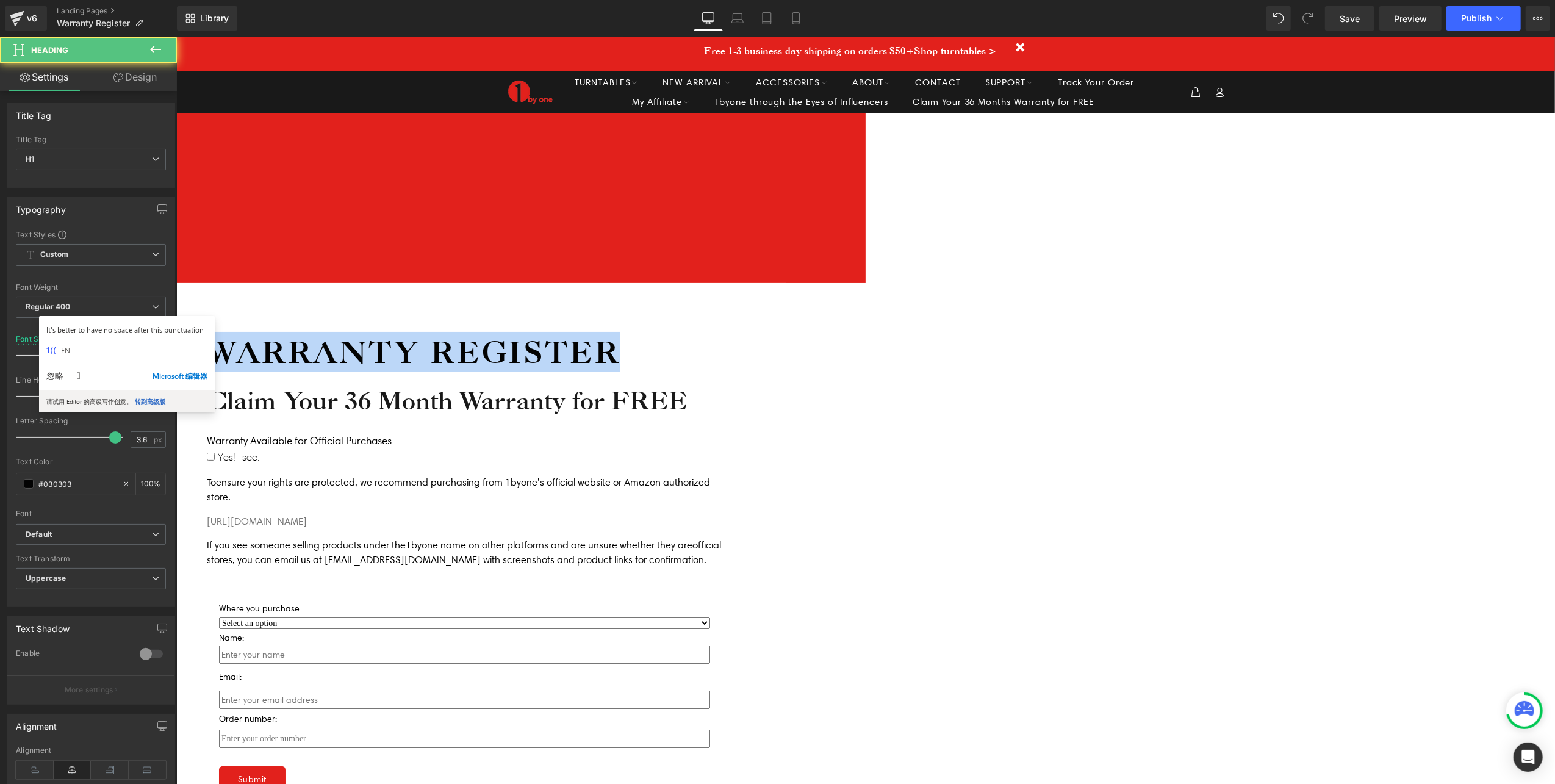
drag, startPoint x: 1065, startPoint y: 215, endPoint x: 615, endPoint y: 215, distance: 450.0
click at [616, 331] on h1 "Warranty Register" at bounding box center [464, 351] width 515 height 40
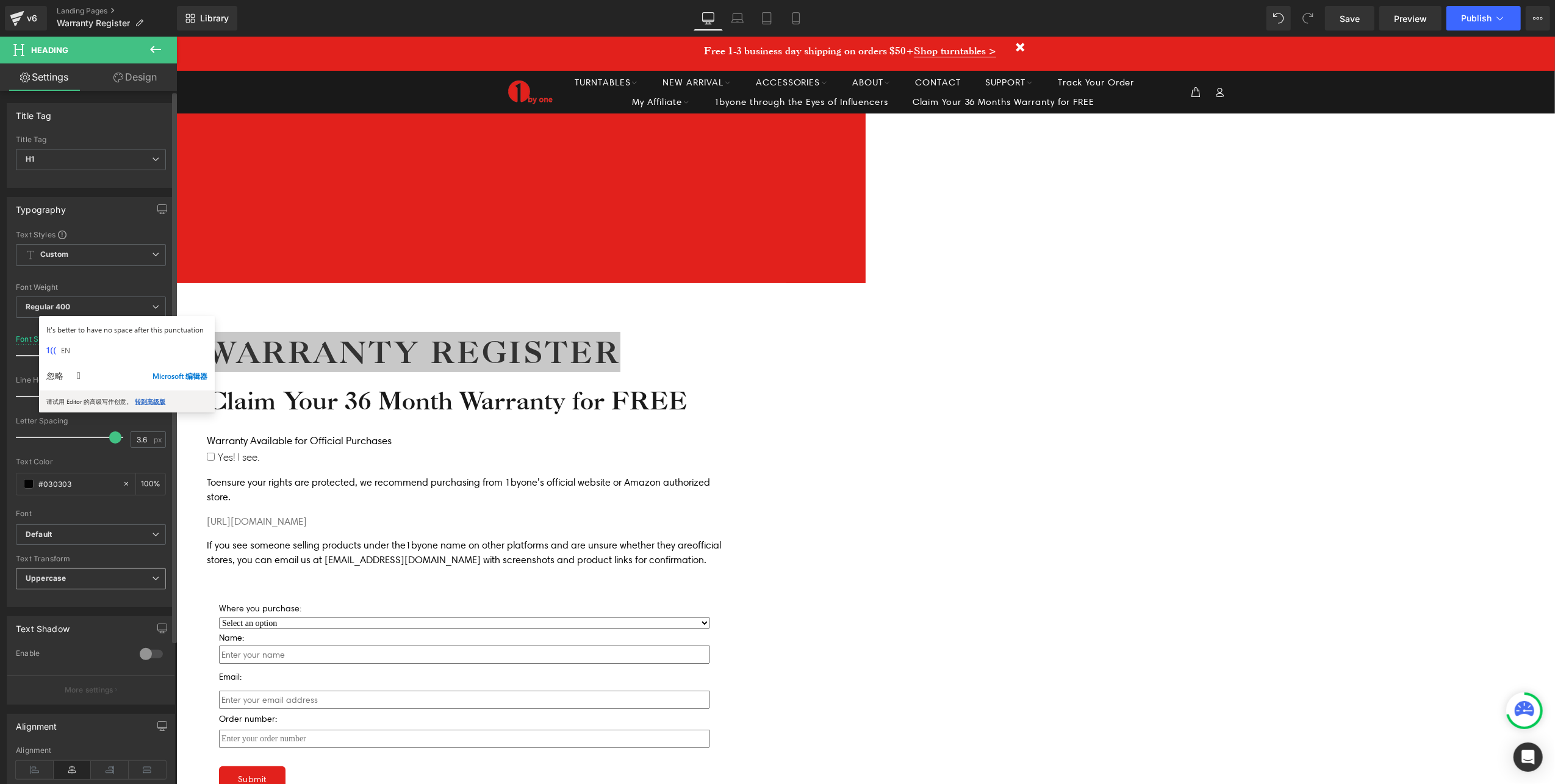
click at [89, 589] on span "Uppercase" at bounding box center [91, 579] width 150 height 22
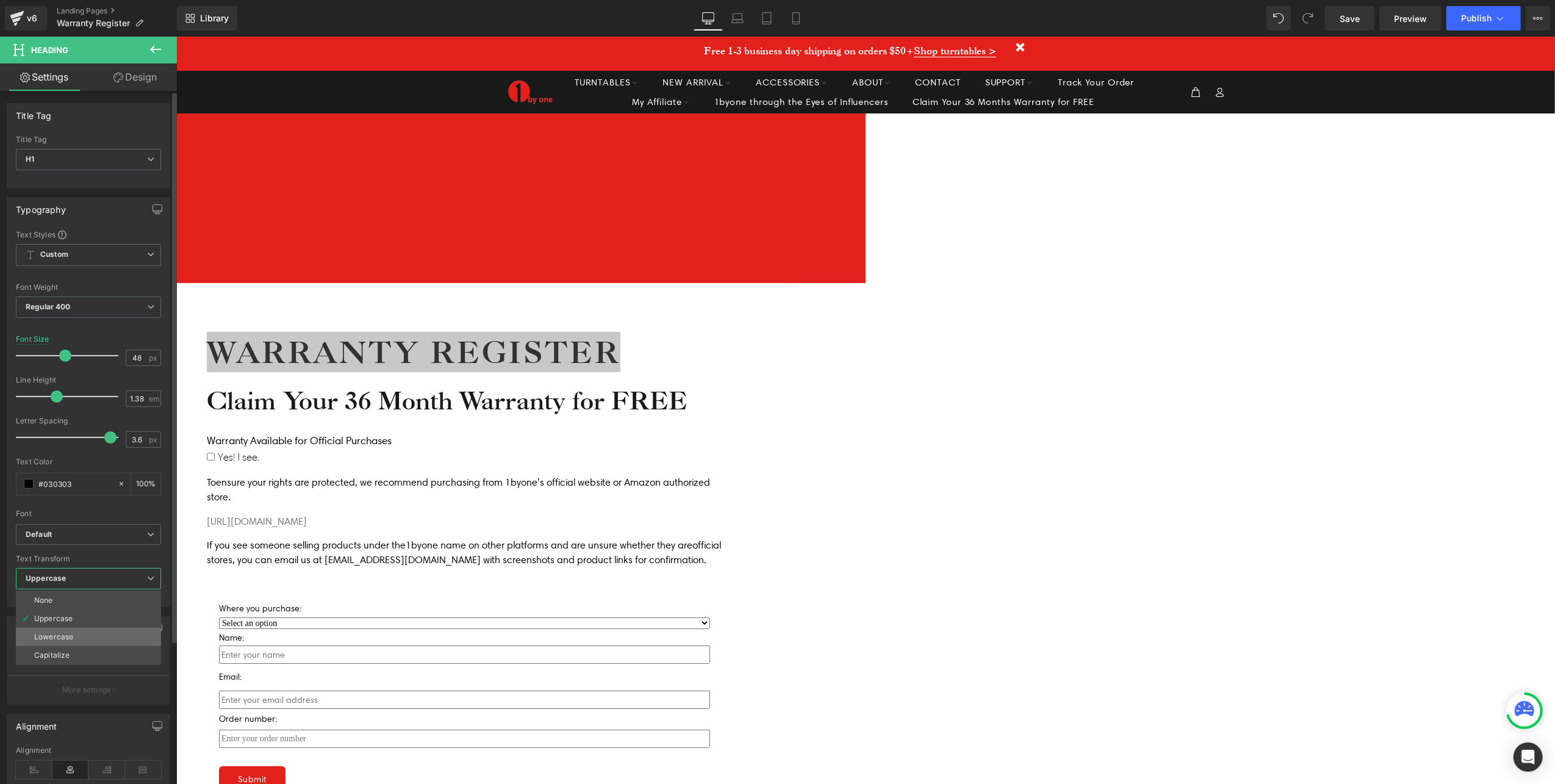
click at [42, 632] on li "Lowercase" at bounding box center [88, 637] width 145 height 19
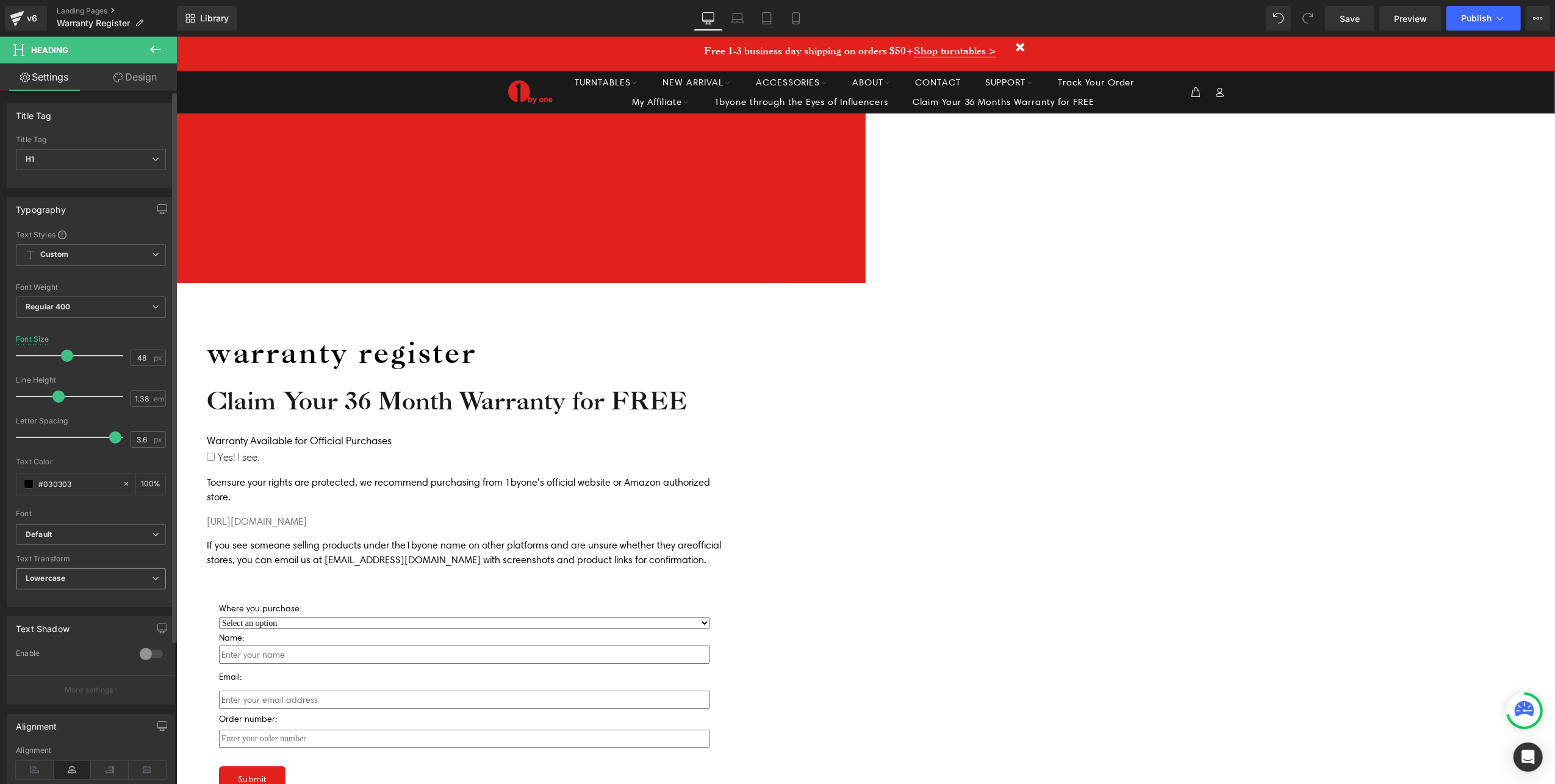
click at [72, 588] on span "Lowercase" at bounding box center [91, 579] width 150 height 22
click at [61, 651] on li "Capitalize" at bounding box center [88, 654] width 145 height 19
click at [86, 579] on span "Capitalize" at bounding box center [91, 579] width 150 height 22
drag, startPoint x: 65, startPoint y: 619, endPoint x: 126, endPoint y: 474, distance: 157.3
click at [65, 619] on div "Uppercase" at bounding box center [54, 618] width 39 height 8
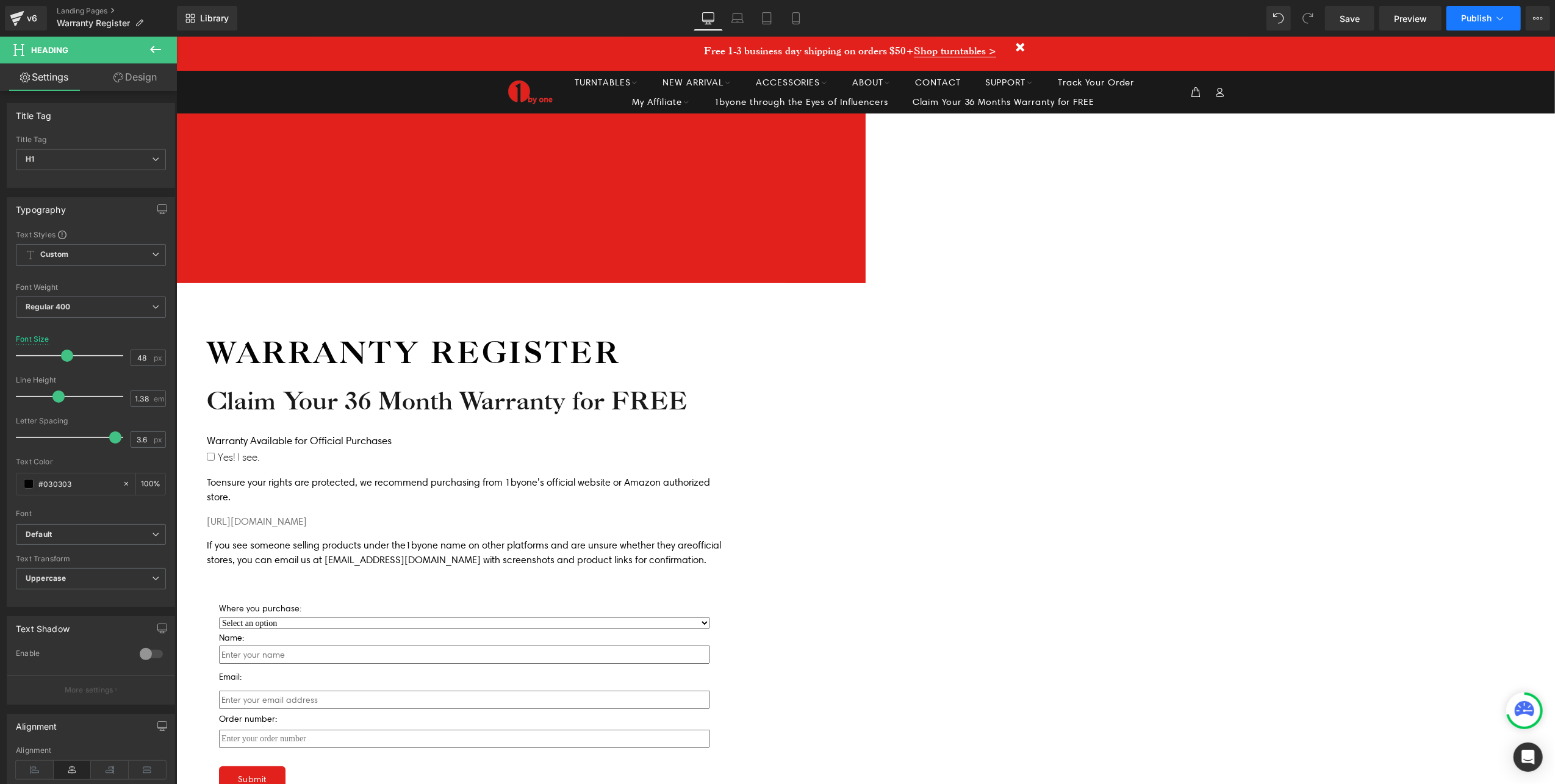
click at [1476, 20] on span "Publish" at bounding box center [1476, 18] width 31 height 10
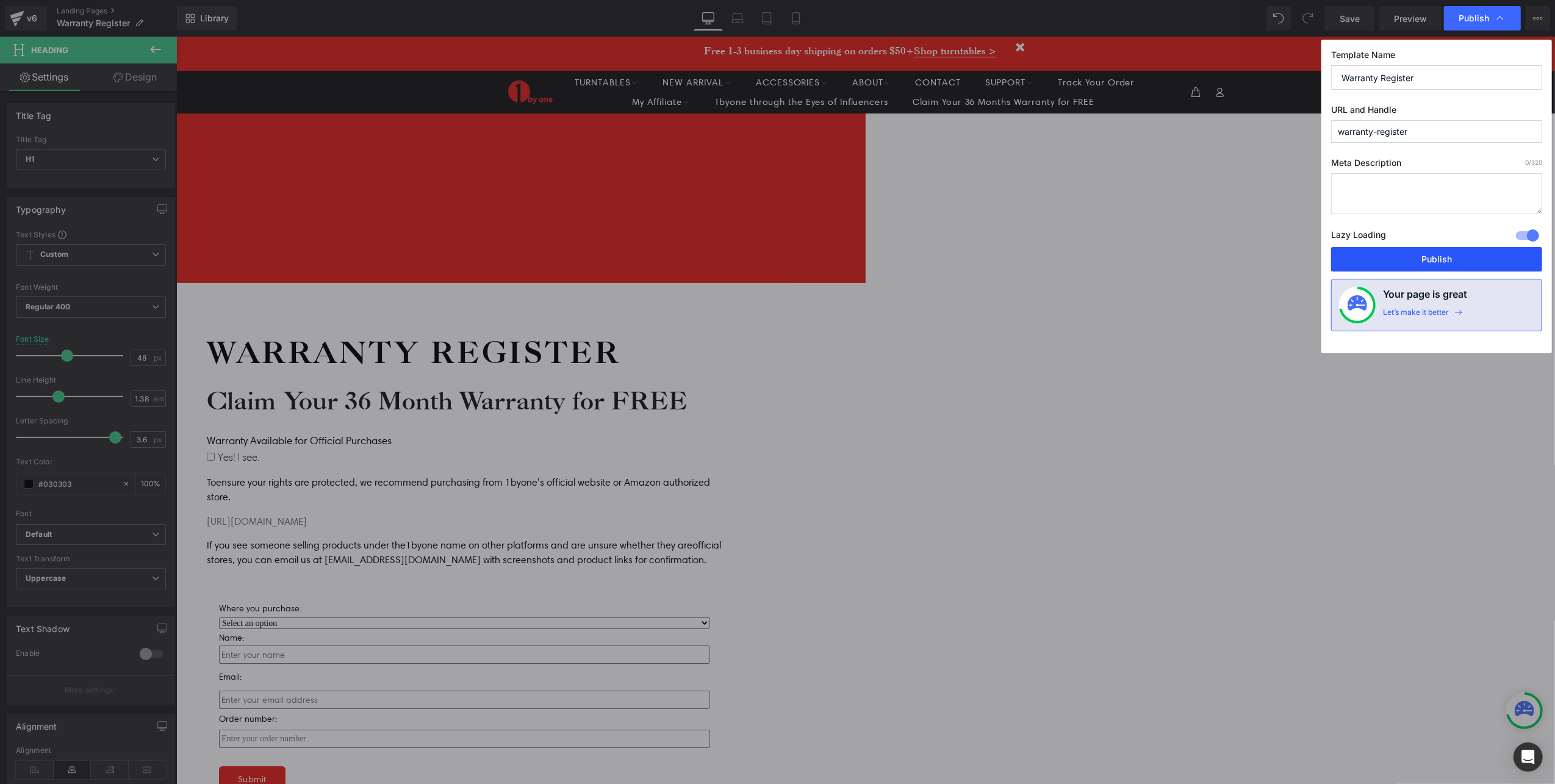
click at [1452, 254] on button "Publish" at bounding box center [1436, 259] width 211 height 25
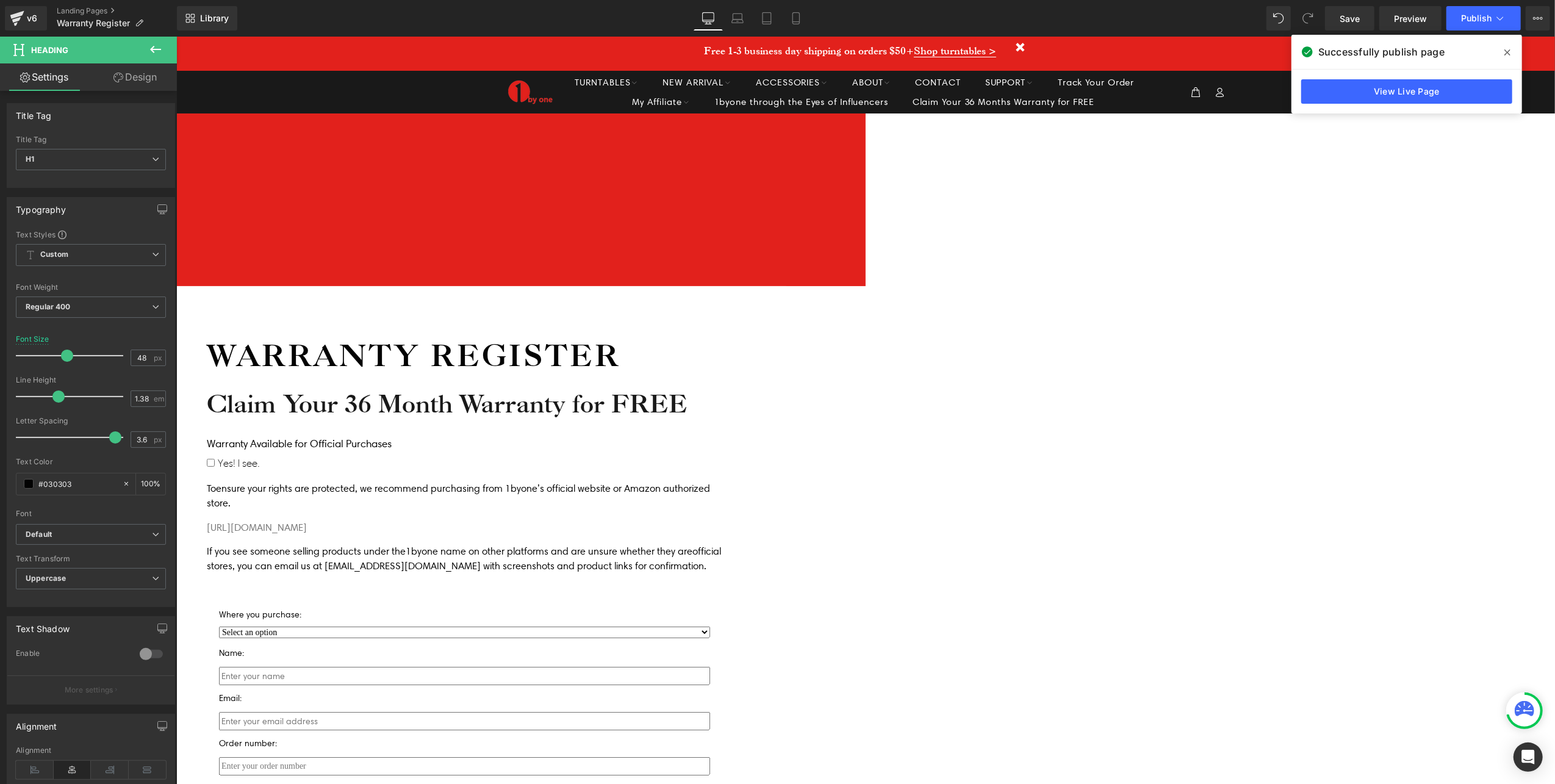
click at [176, 36] on span "Text Block" at bounding box center [176, 36] width 0 height 0
